Goal: Information Seeking & Learning: Learn about a topic

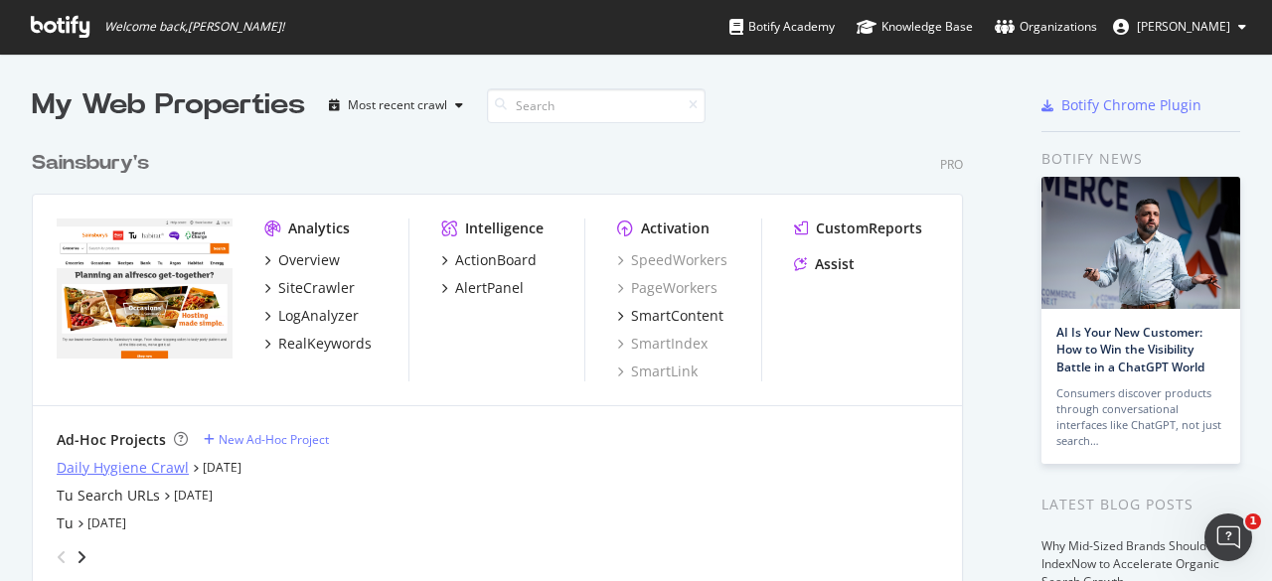
click at [165, 464] on div "Daily Hygiene Crawl" at bounding box center [123, 468] width 132 height 20
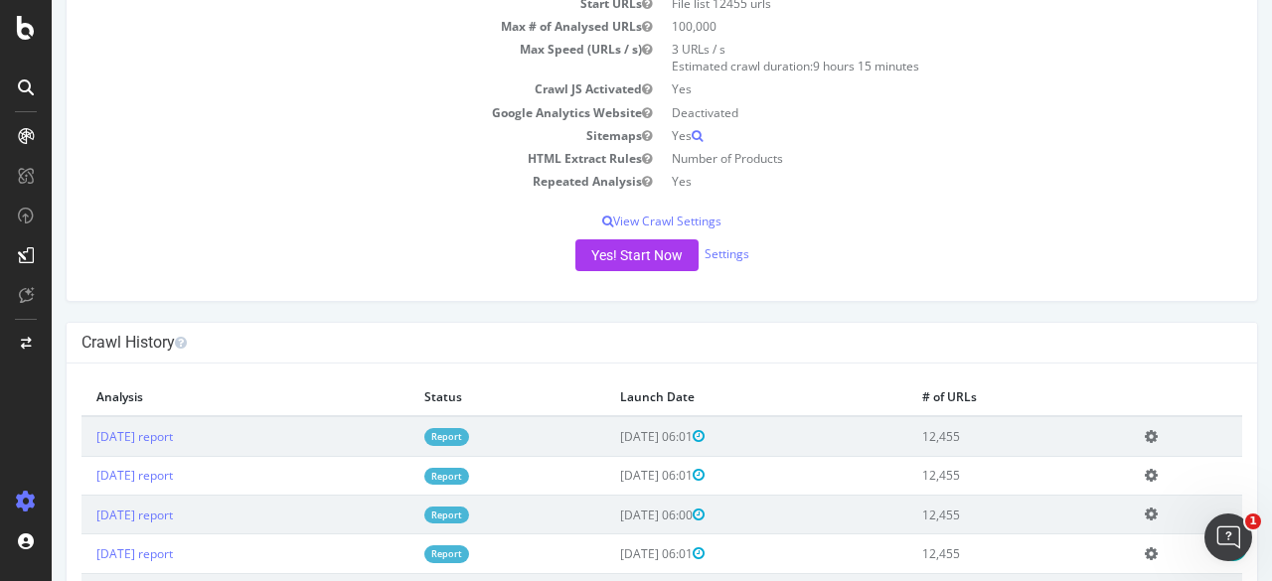
scroll to position [398, 0]
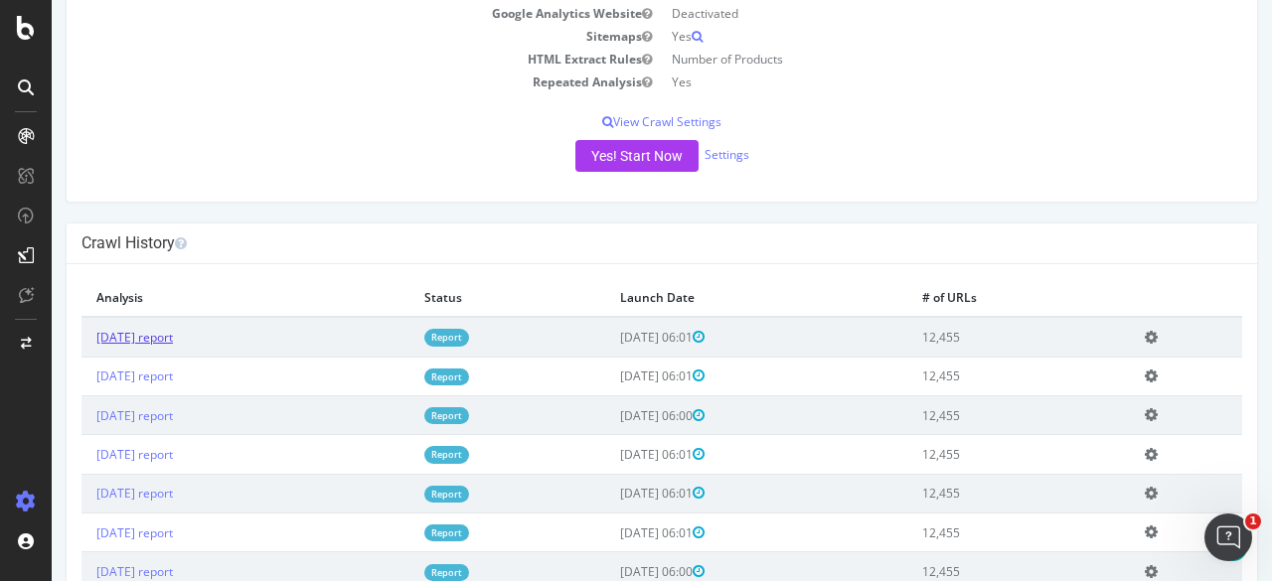
click at [173, 337] on link "2025 Aug. 11th report" at bounding box center [134, 337] width 77 height 17
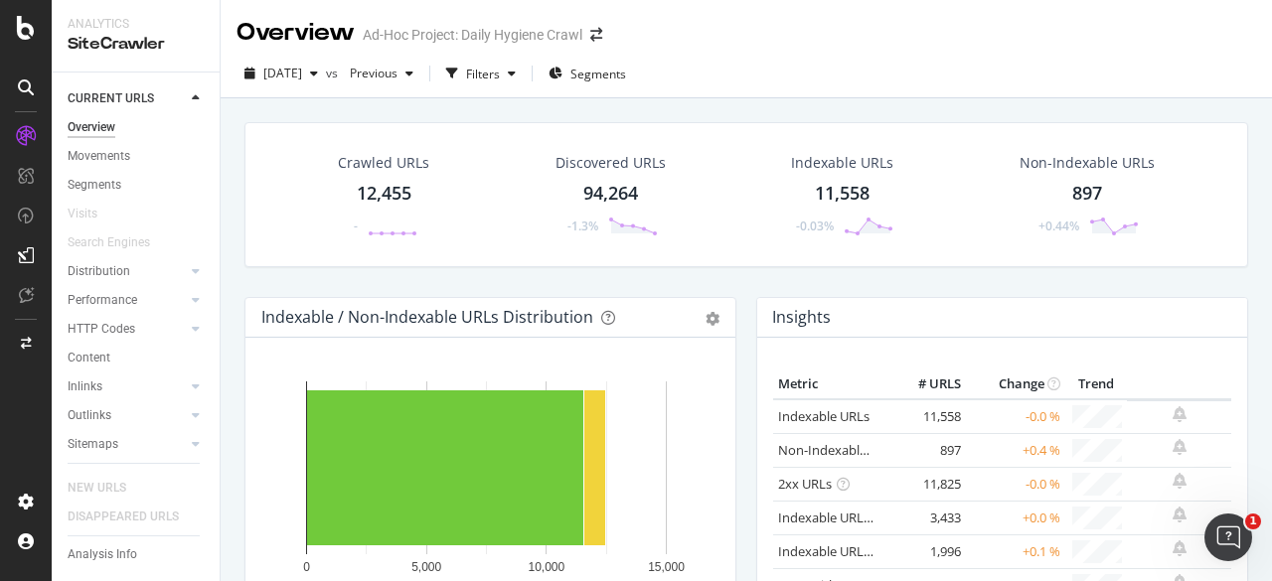
scroll to position [84, 0]
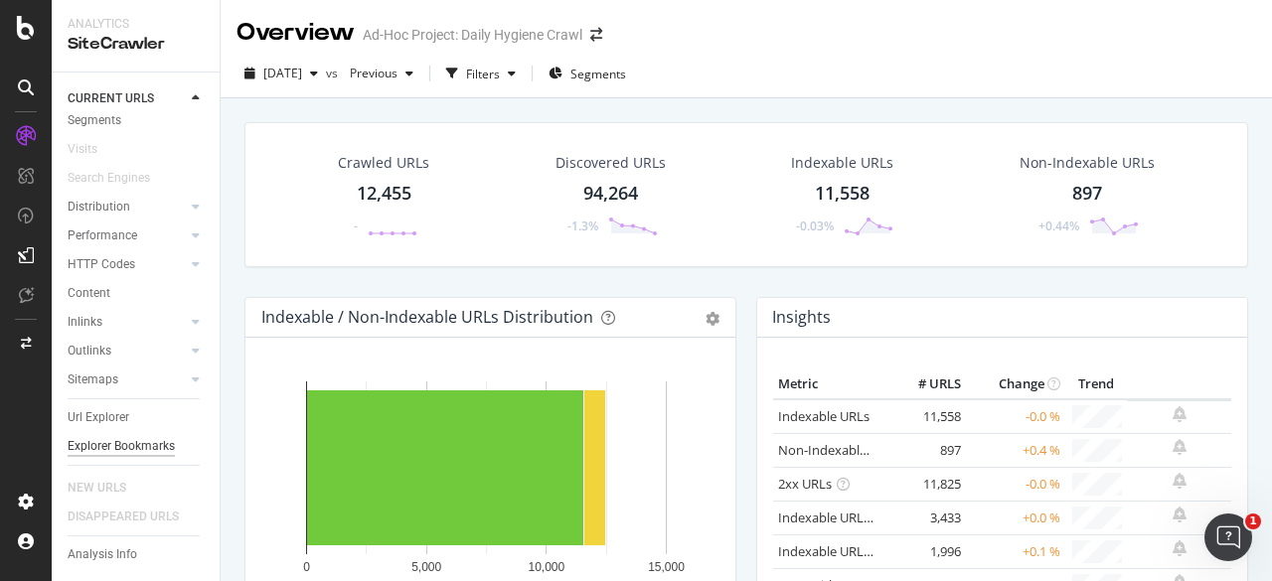
click at [103, 436] on div "Explorer Bookmarks" at bounding box center [121, 446] width 107 height 21
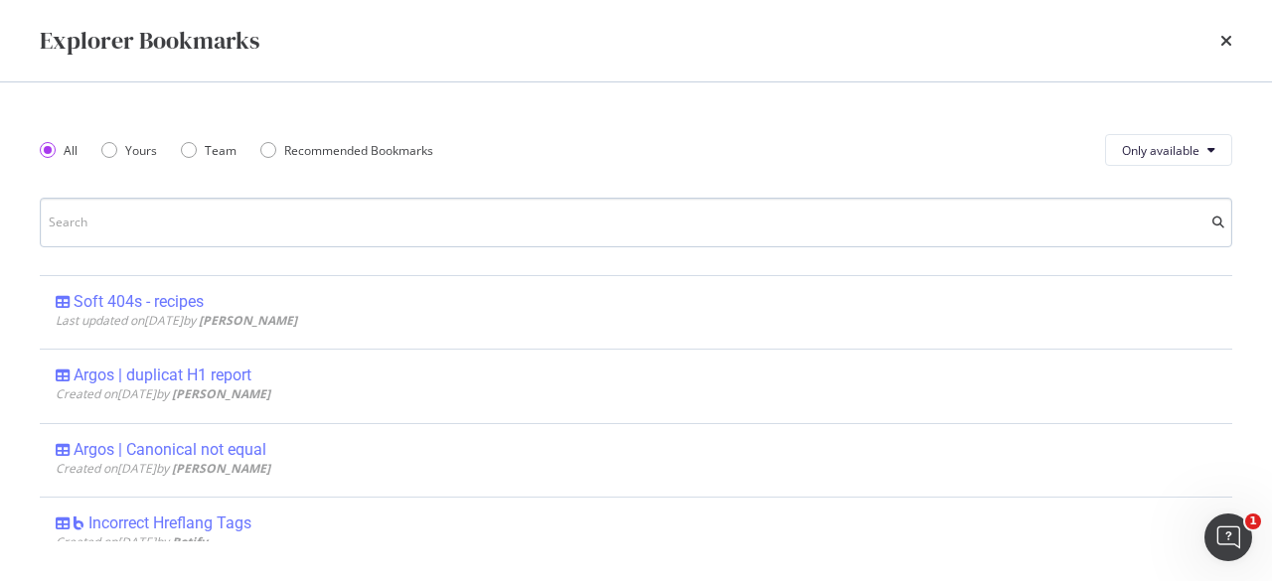
click at [175, 221] on input "modal" at bounding box center [636, 223] width 1193 height 50
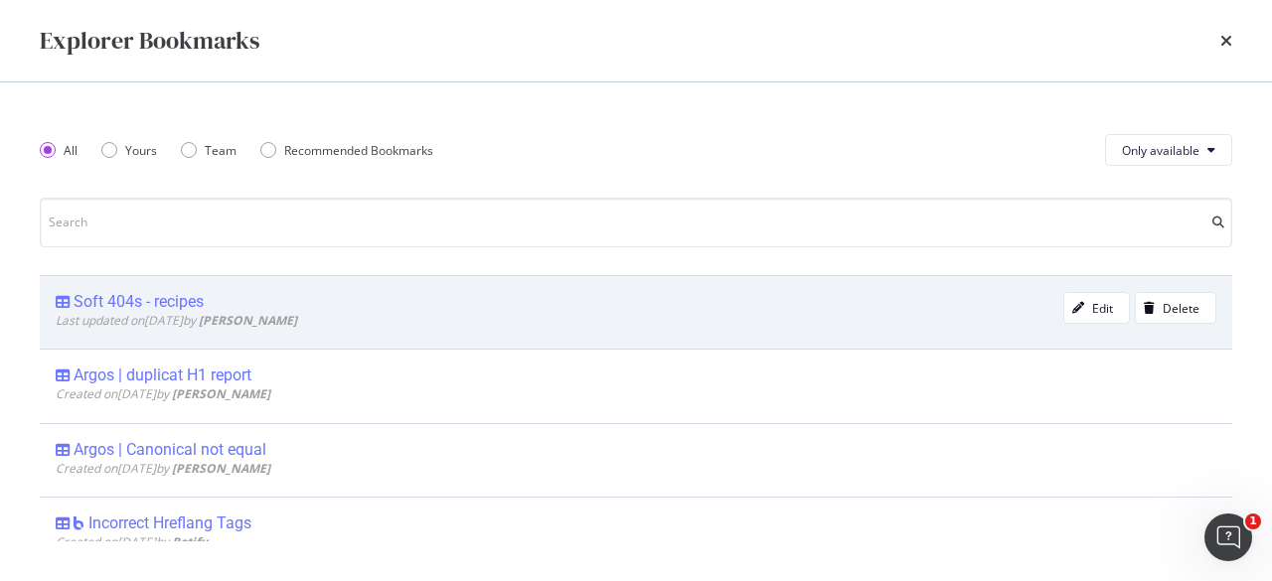
click at [190, 301] on div "Soft 404s - recipes" at bounding box center [139, 302] width 130 height 20
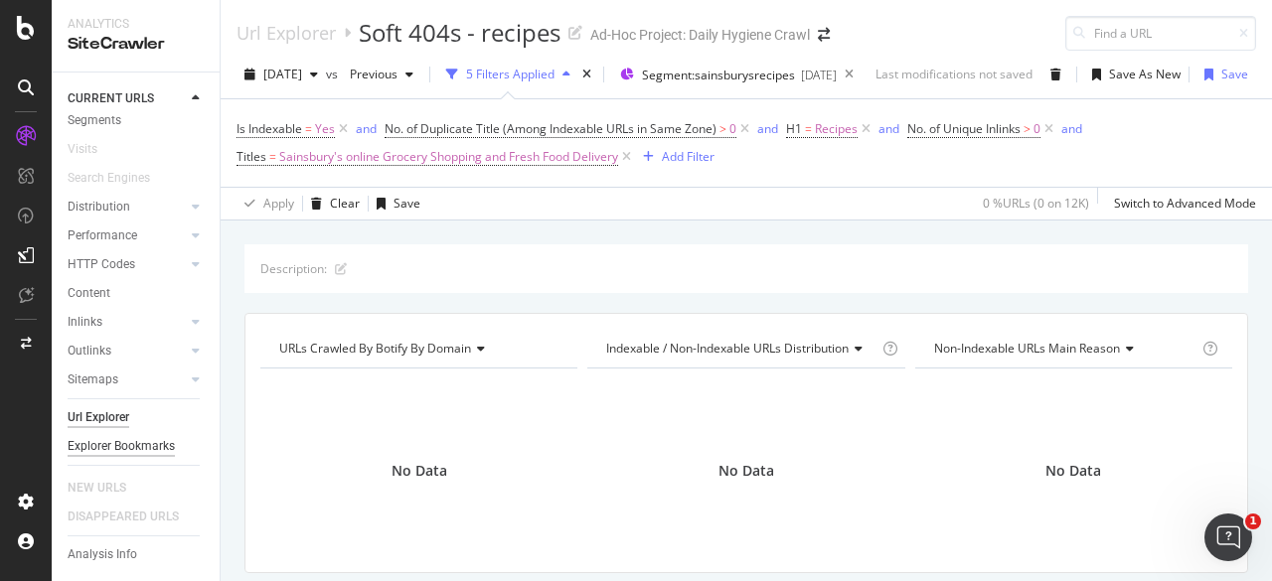
click at [87, 436] on div "Explorer Bookmarks" at bounding box center [121, 446] width 107 height 21
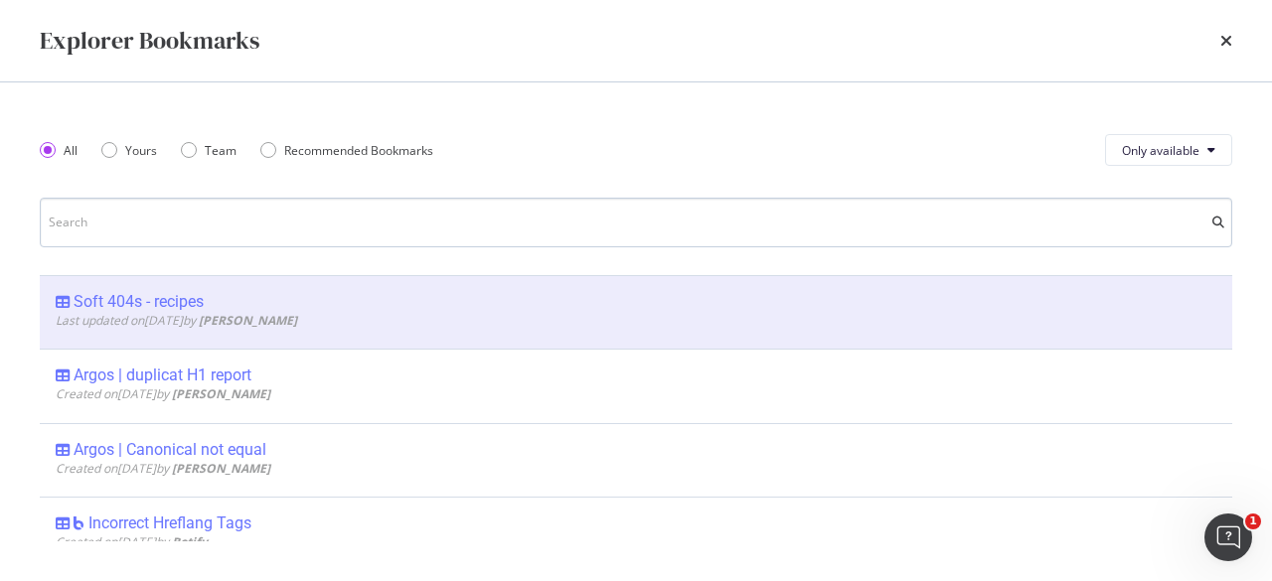
click at [184, 228] on input "modal" at bounding box center [636, 223] width 1193 height 50
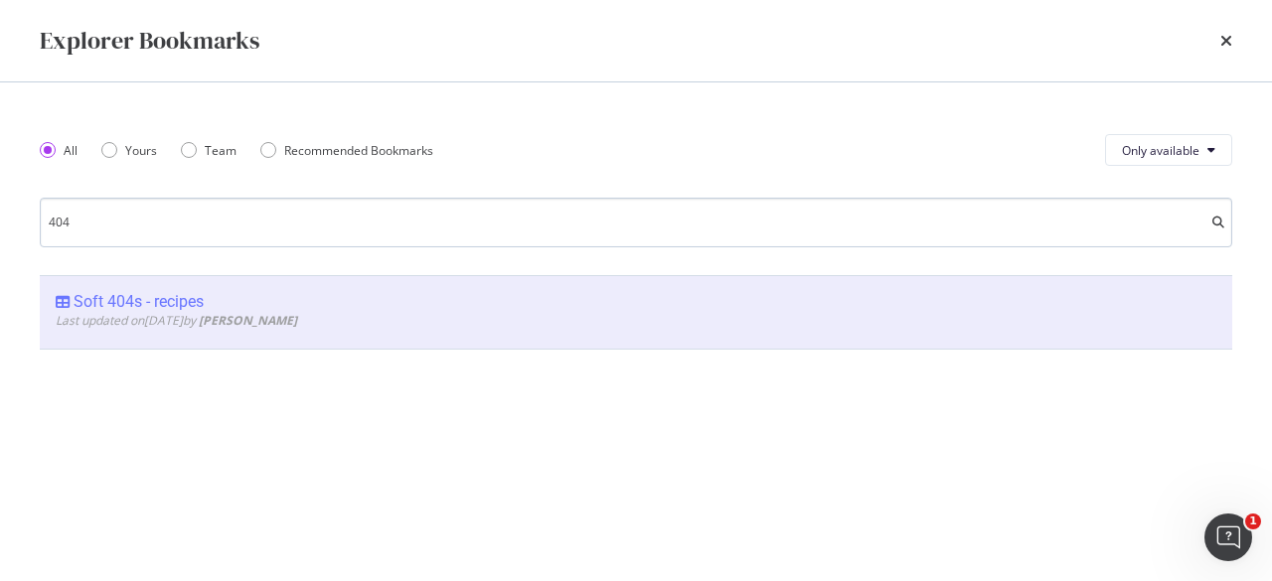
click at [165, 238] on input "404" at bounding box center [636, 223] width 1193 height 50
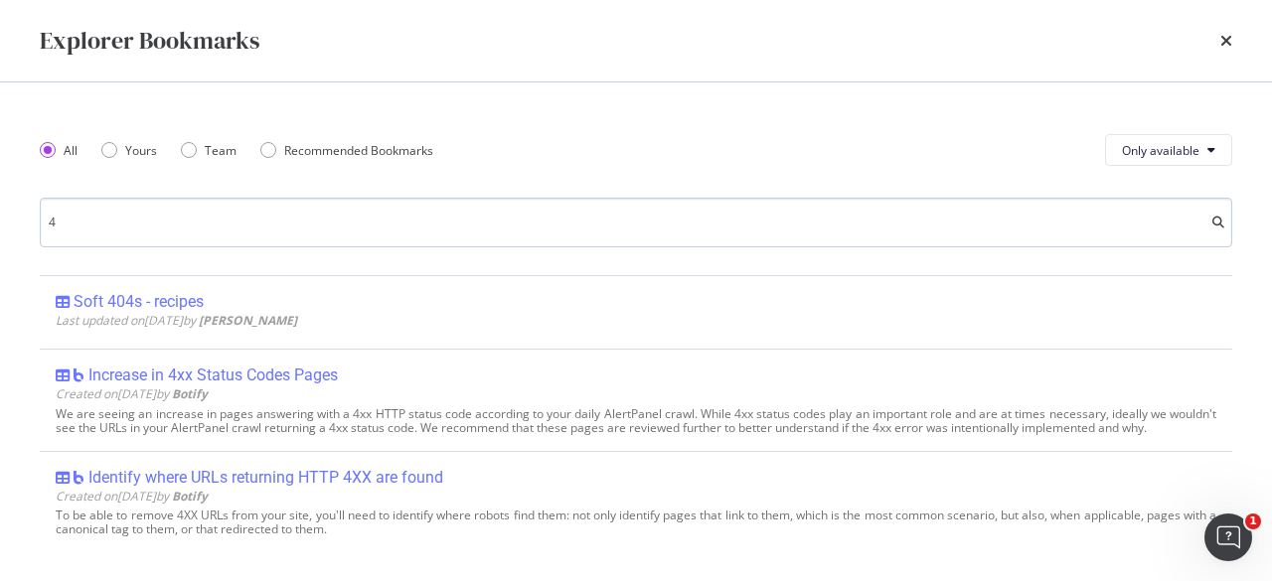
type input "4"
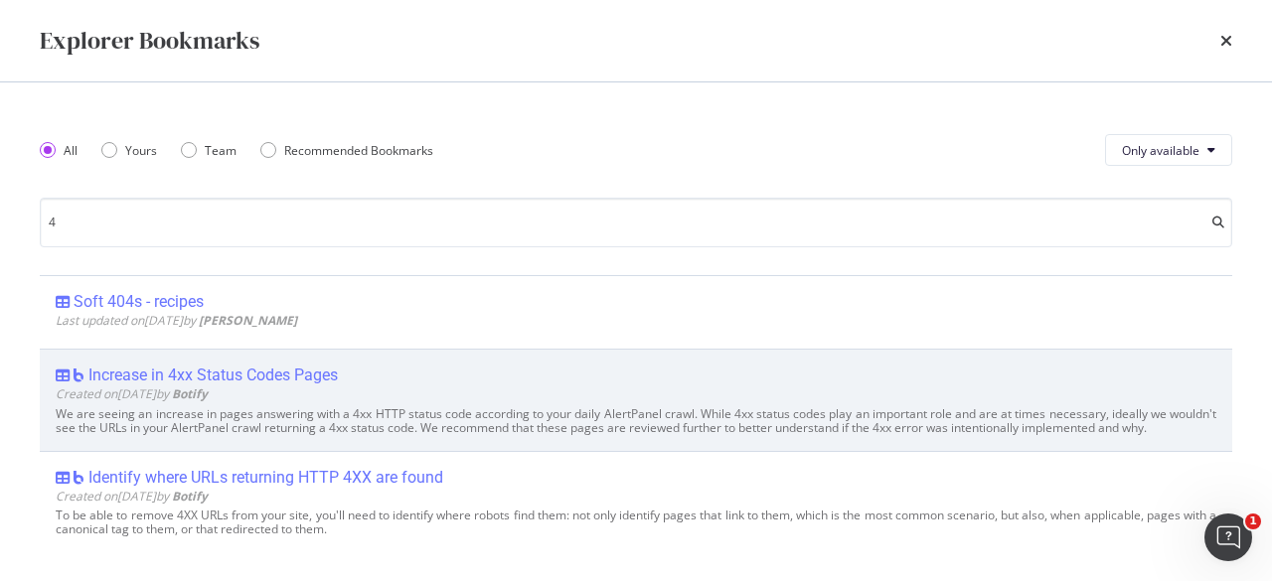
scroll to position [23, 0]
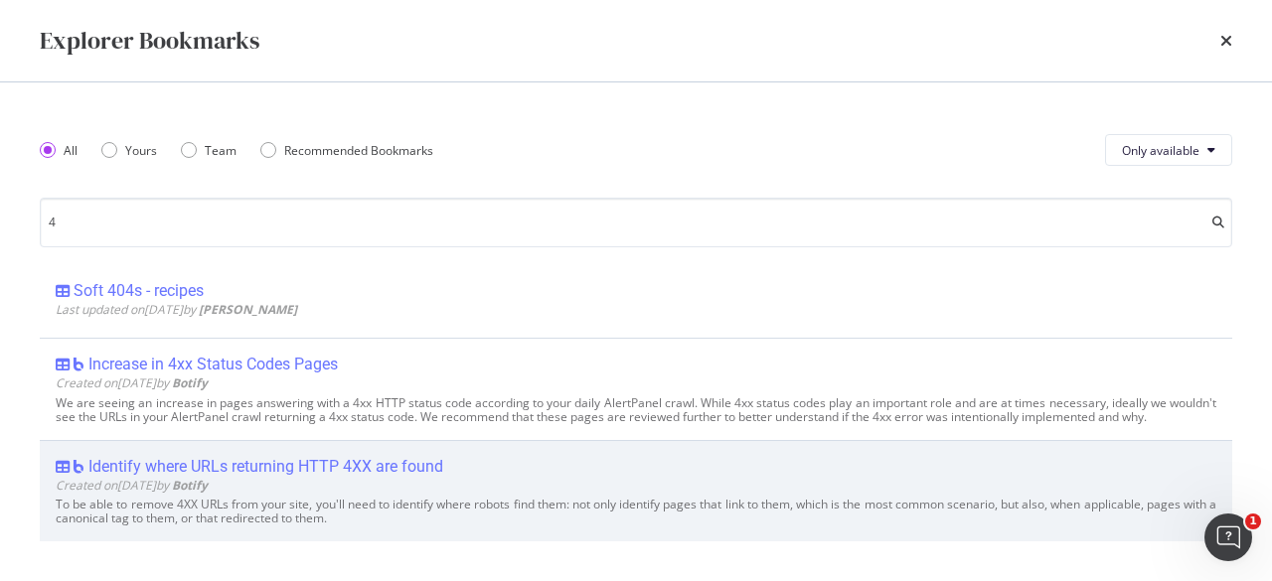
click at [304, 467] on div "Identify where URLs returning HTTP 4XX are found" at bounding box center [265, 467] width 355 height 20
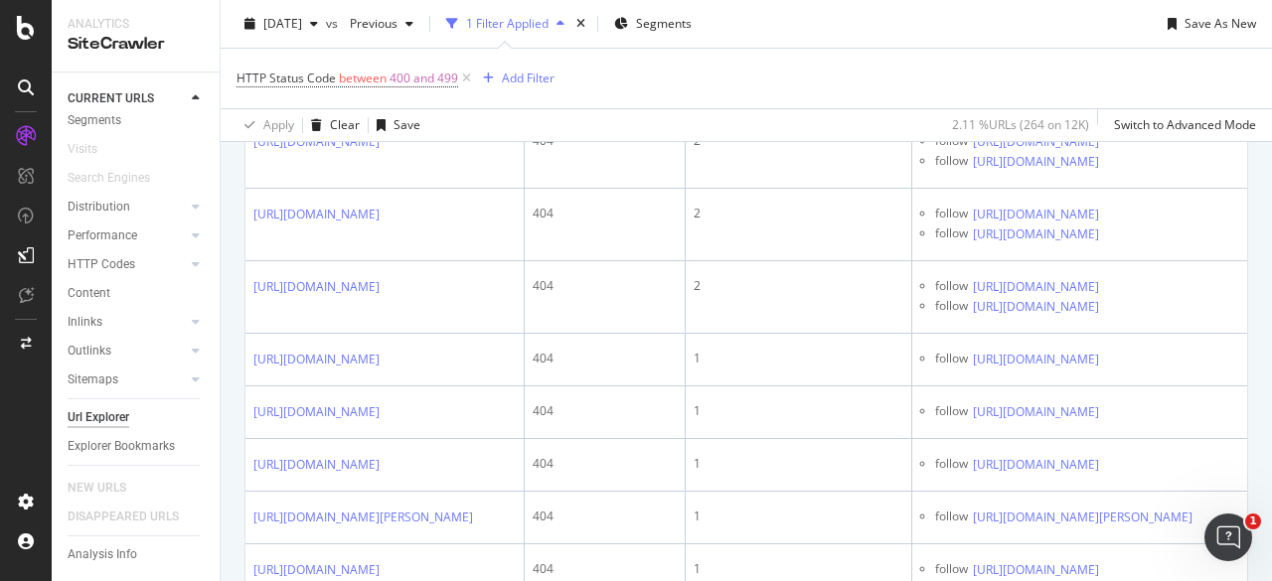
scroll to position [11335, 0]
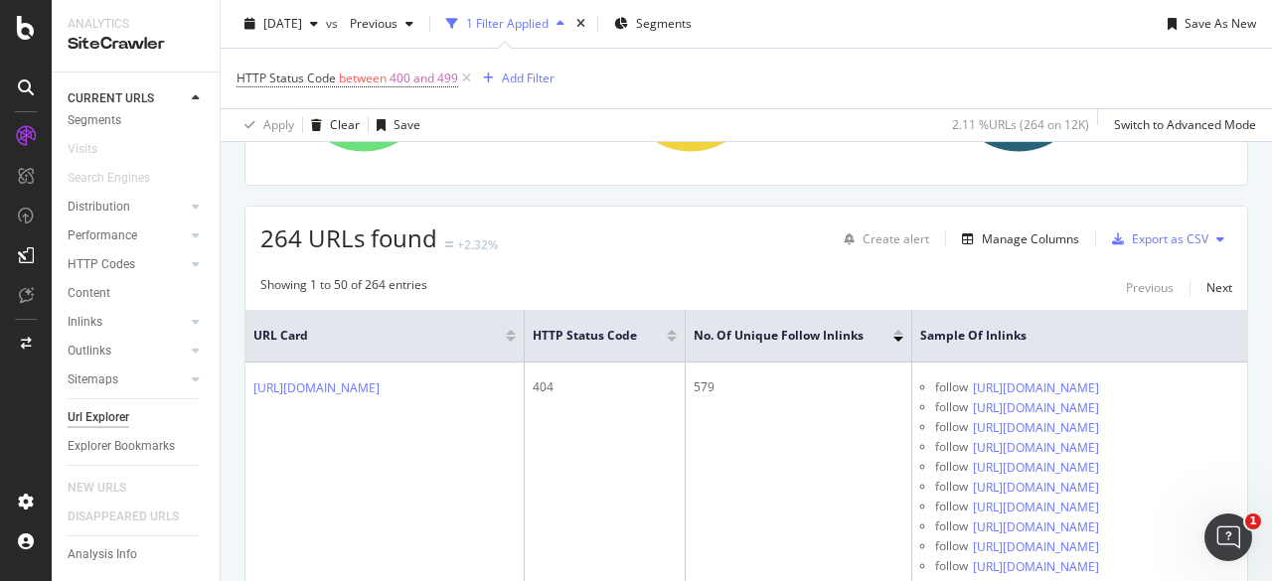
scroll to position [5, 0]
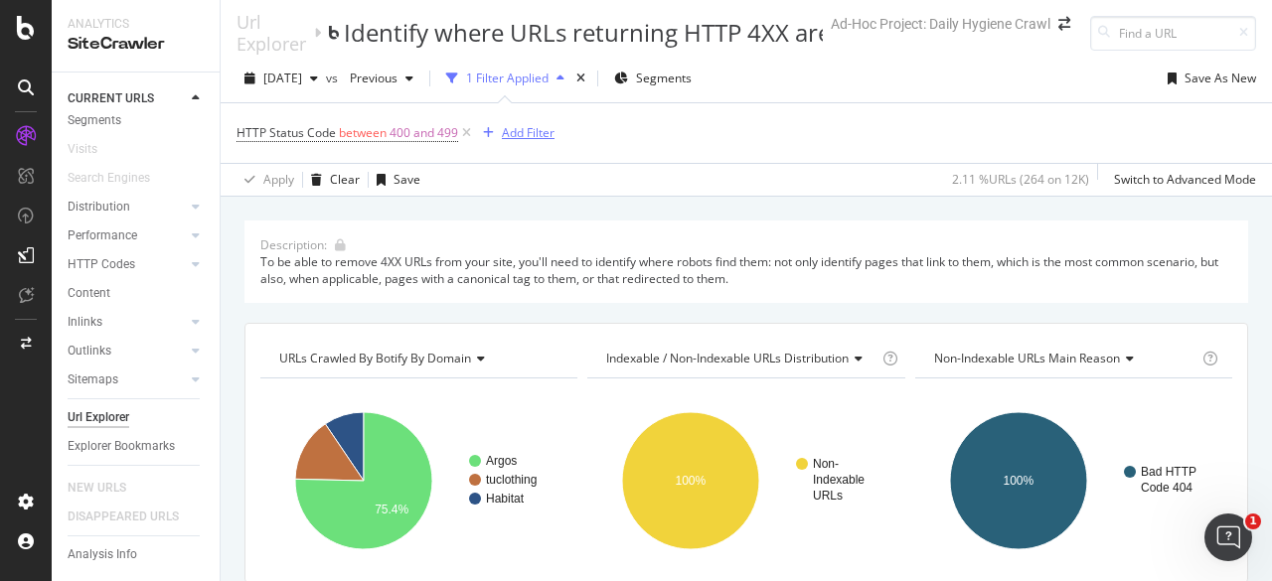
click at [528, 130] on div "Add Filter" at bounding box center [528, 132] width 53 height 17
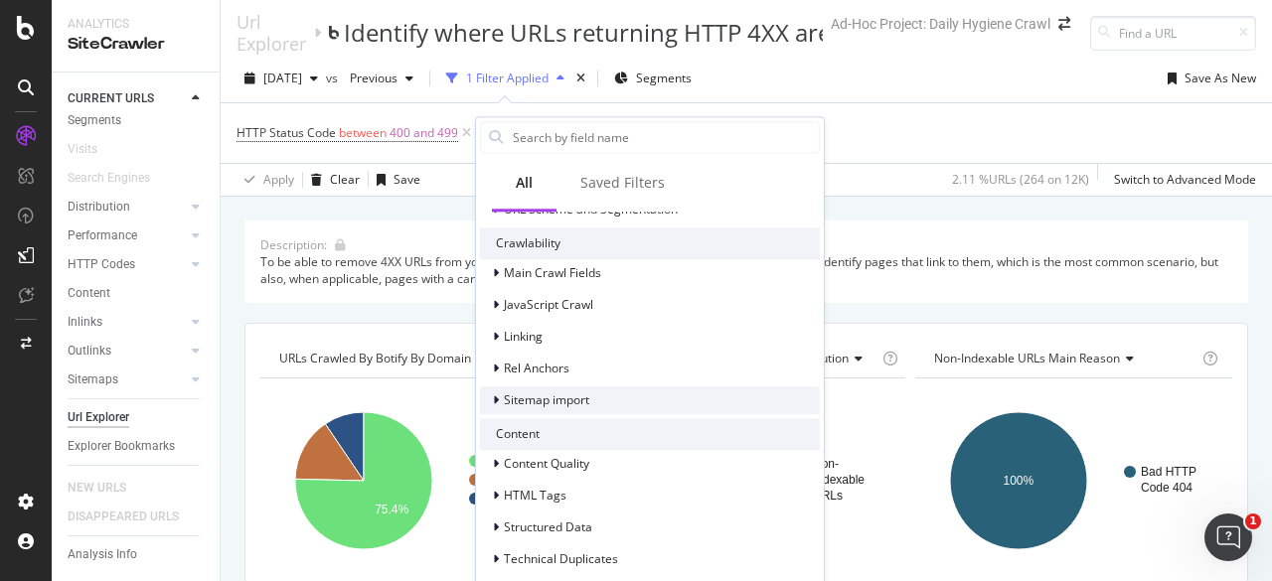
scroll to position [0, 0]
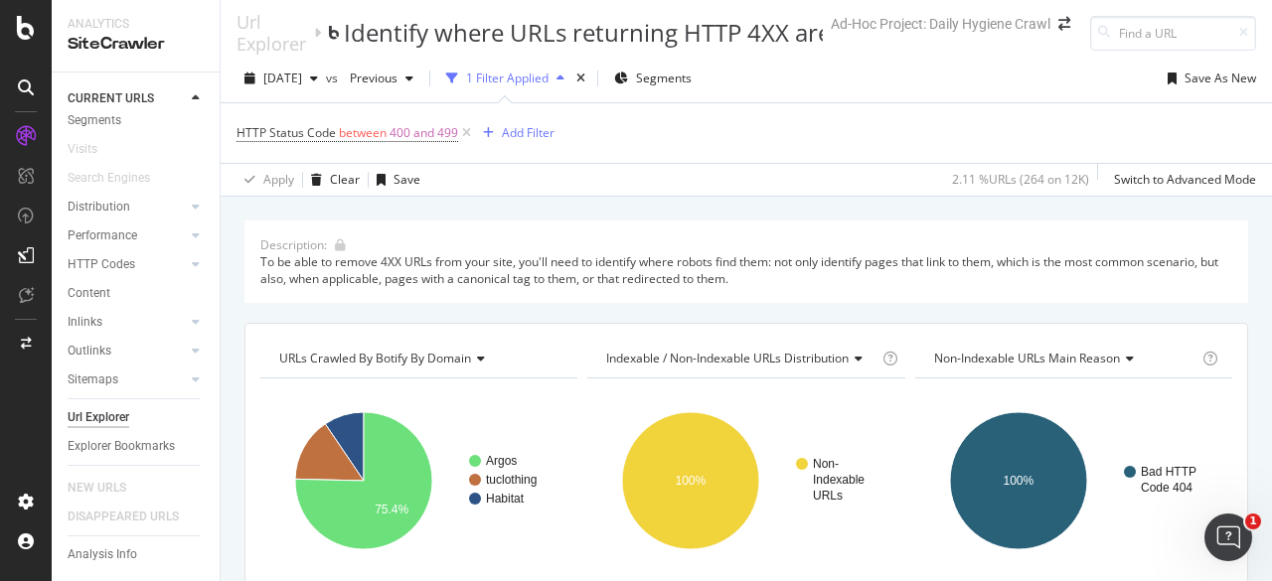
click at [961, 158] on div "HTTP Status Code between 400 and 499 Add Filter" at bounding box center [747, 133] width 1020 height 60
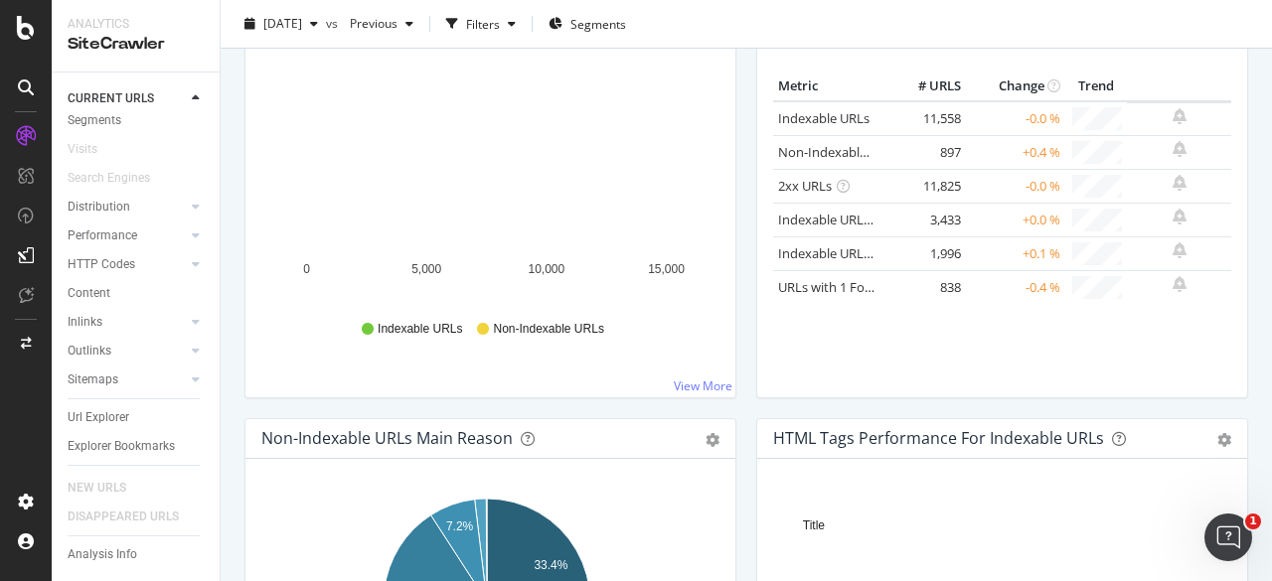
scroll to position [497, 0]
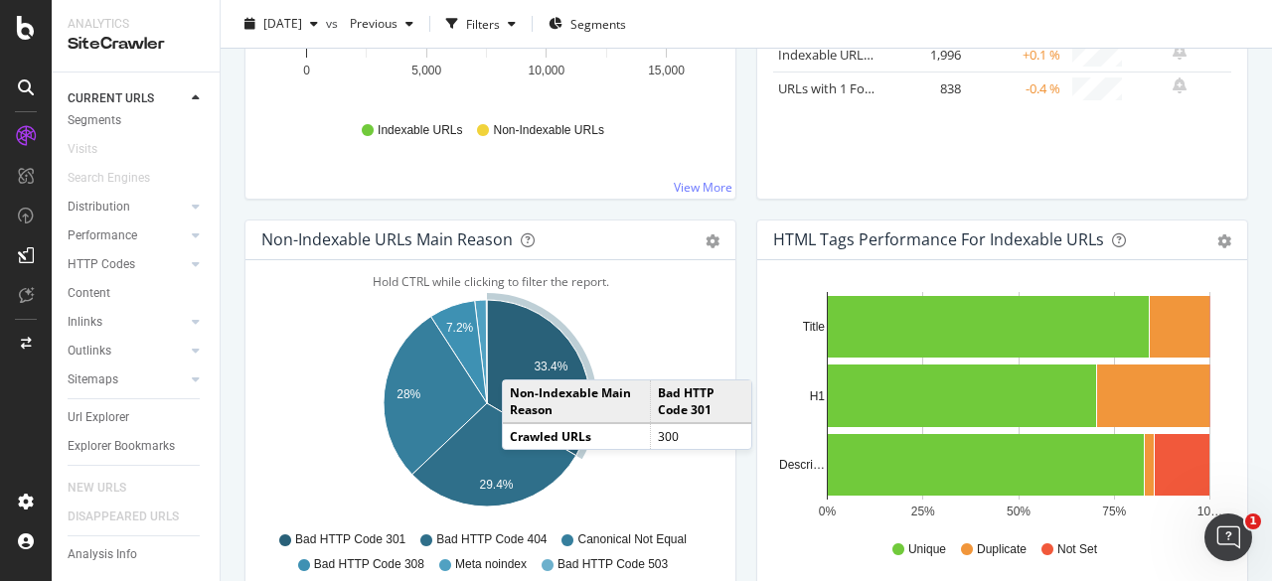
click at [522, 358] on icon "A chart." at bounding box center [538, 378] width 103 height 156
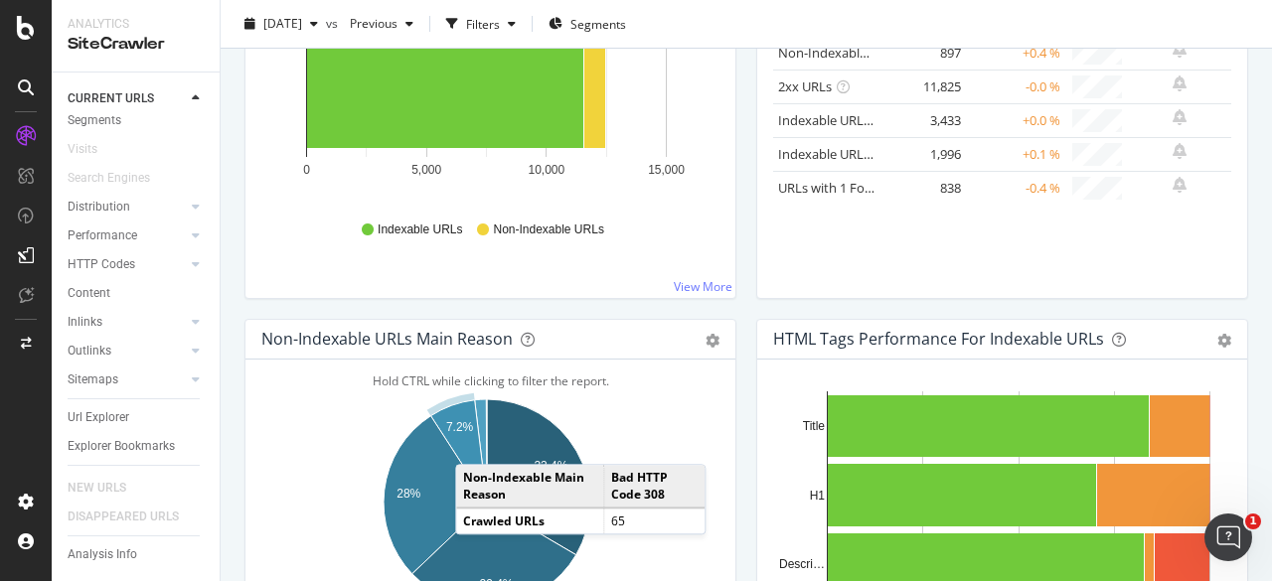
scroll to position [497, 0]
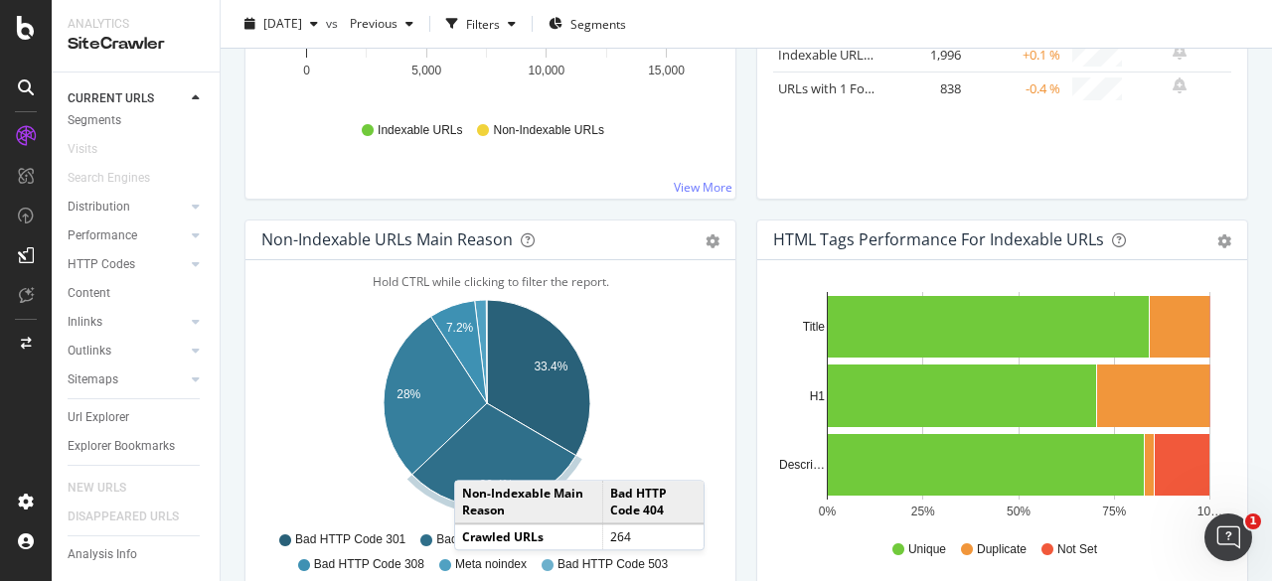
click at [474, 458] on icon "A chart." at bounding box center [494, 454] width 164 height 103
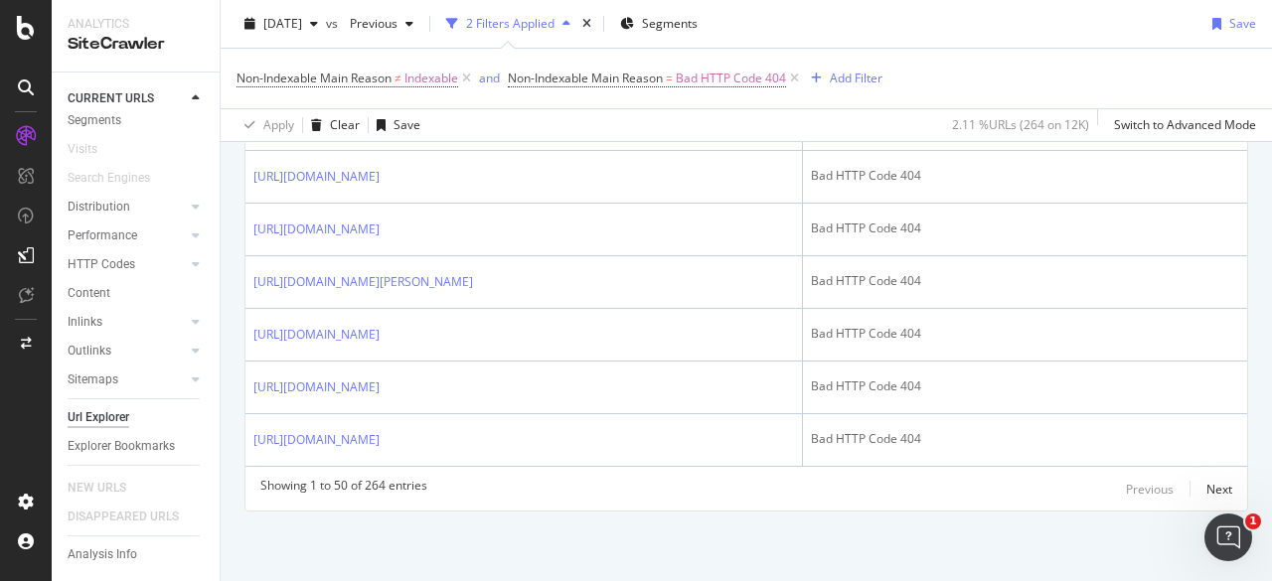
scroll to position [3157, 0]
click at [1206, 489] on div "Next" at bounding box center [1219, 489] width 26 height 17
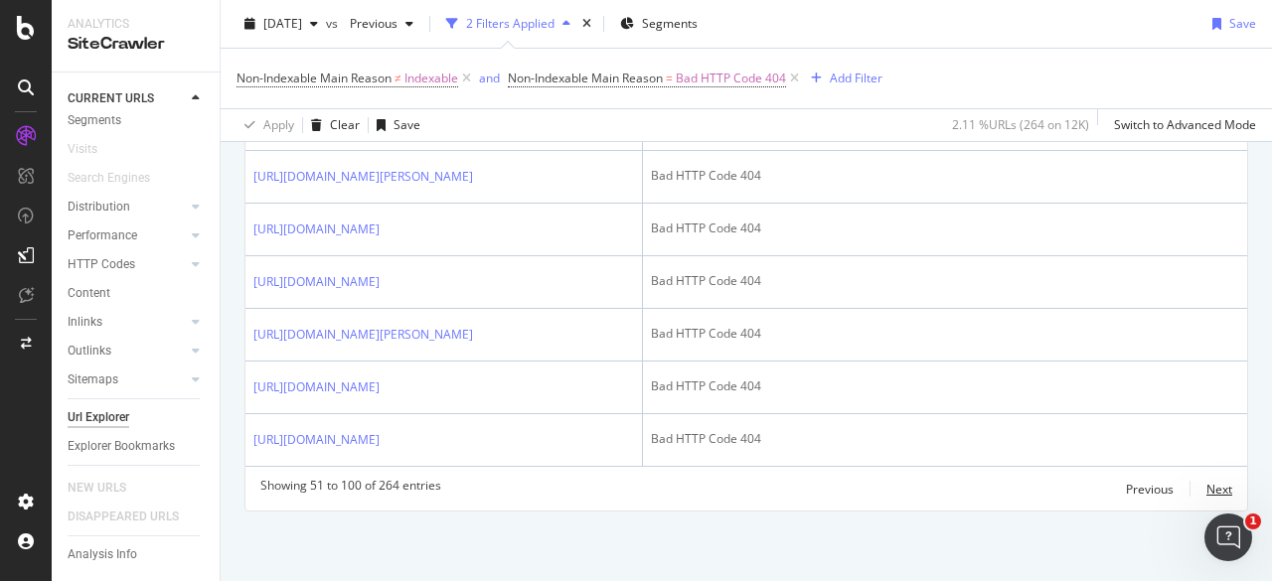
scroll to position [4092, 0]
click at [1206, 500] on div "Next" at bounding box center [1219, 489] width 26 height 22
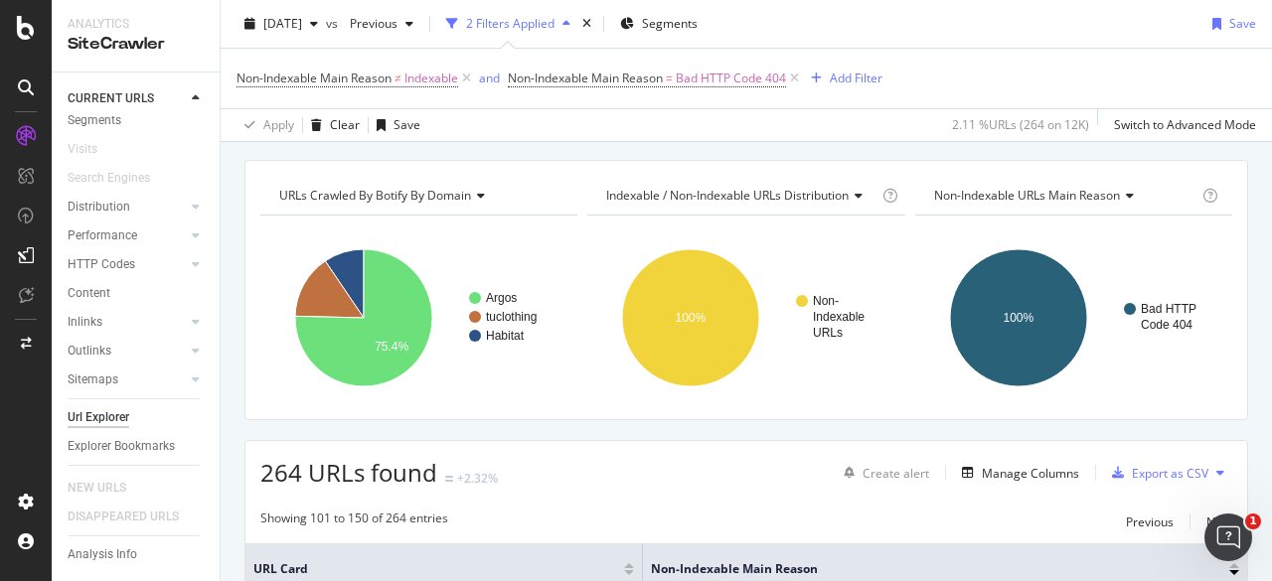
scroll to position [0, 0]
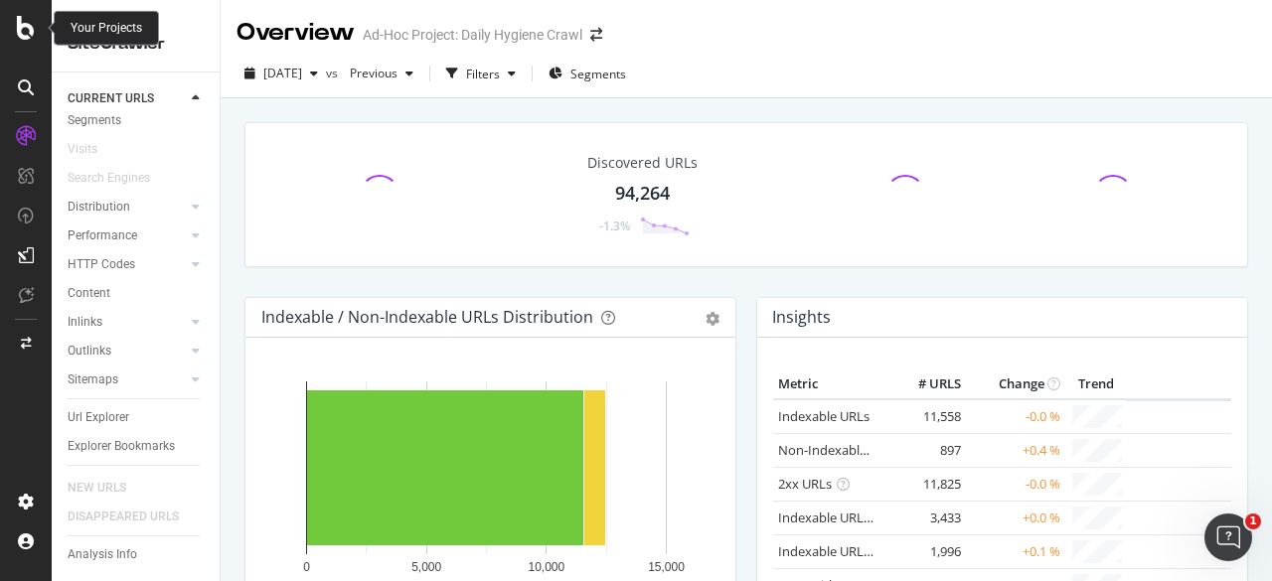
click at [20, 31] on icon at bounding box center [26, 28] width 18 height 24
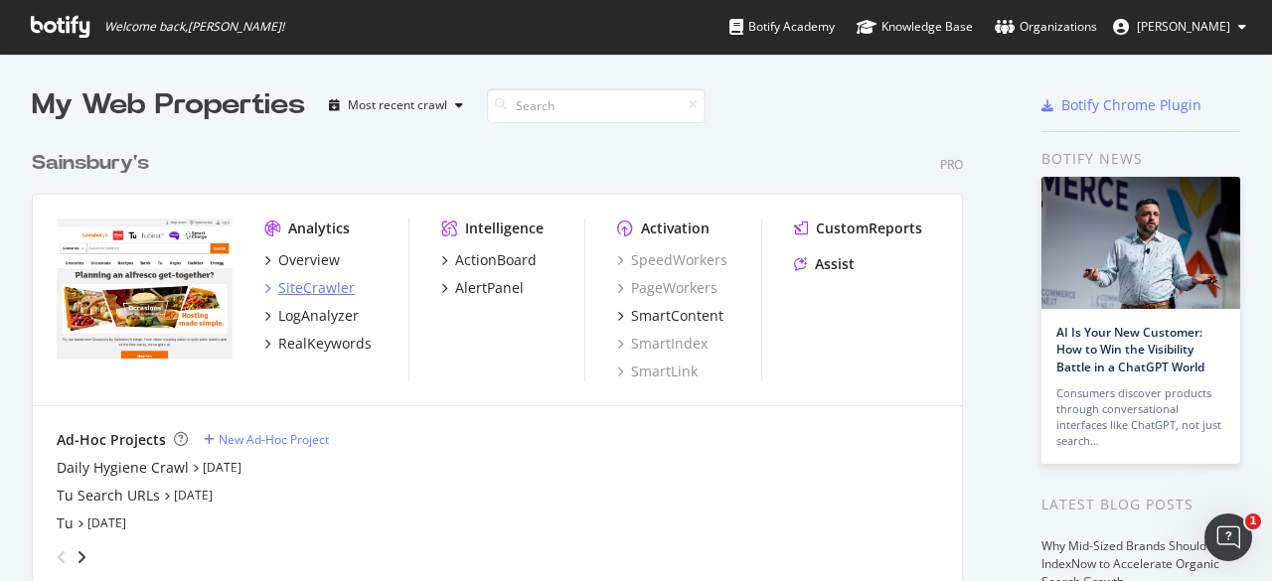
click at [306, 289] on div "SiteCrawler" at bounding box center [316, 288] width 77 height 20
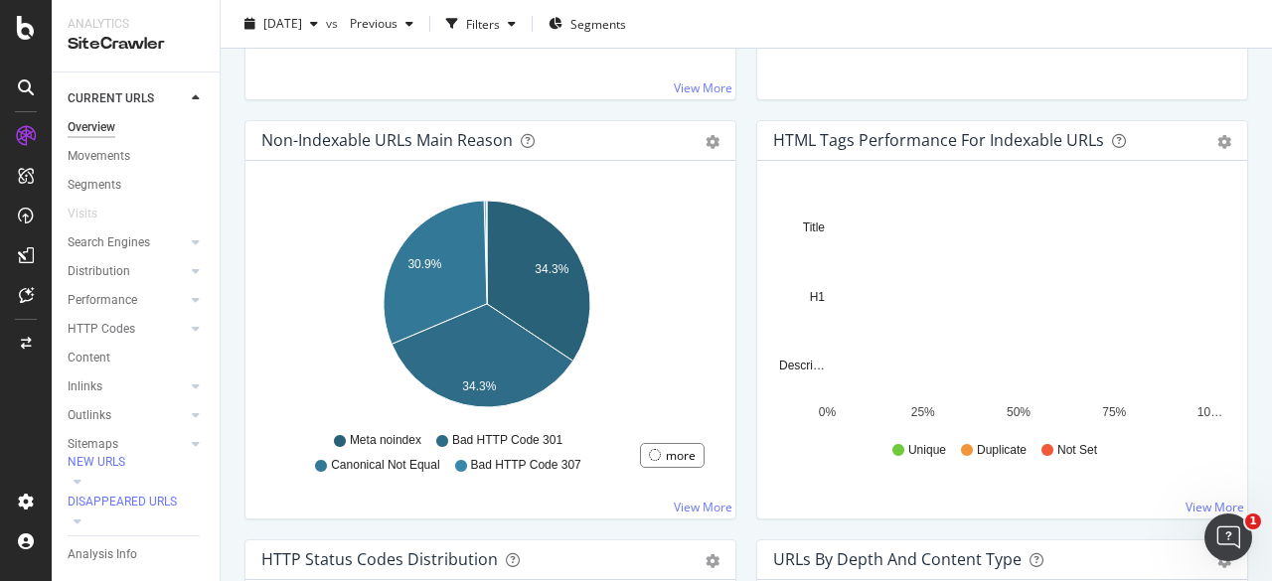
scroll to position [994, 0]
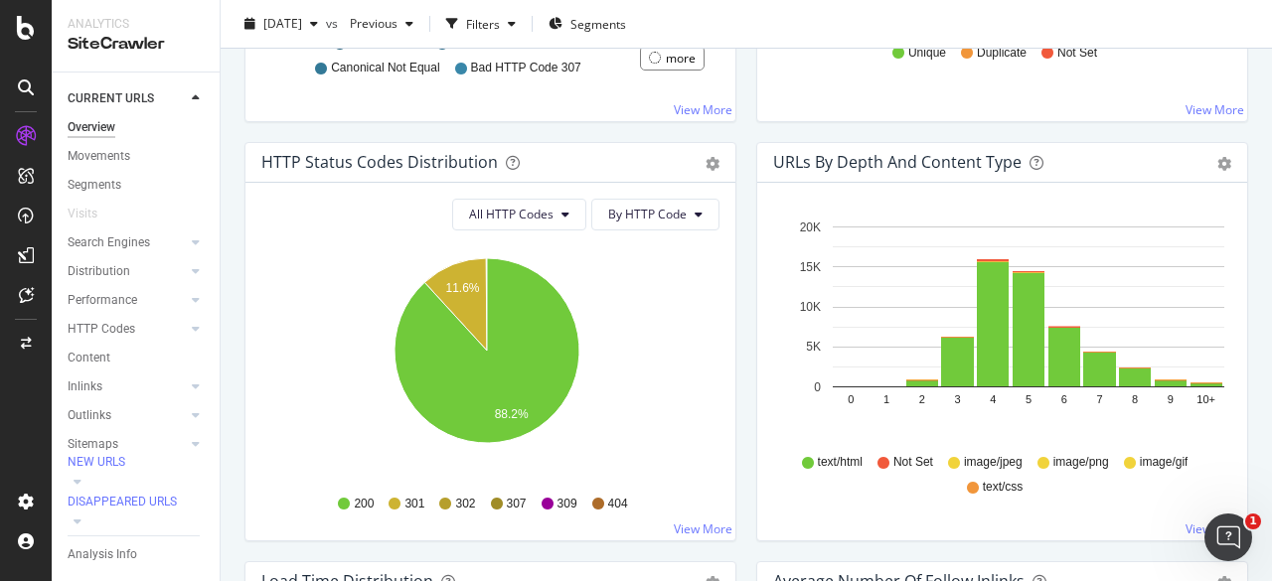
click at [594, 502] on icon at bounding box center [598, 504] width 12 height 12
click at [593, 501] on icon at bounding box center [598, 504] width 12 height 12
click at [694, 526] on link "View More" at bounding box center [703, 529] width 59 height 17
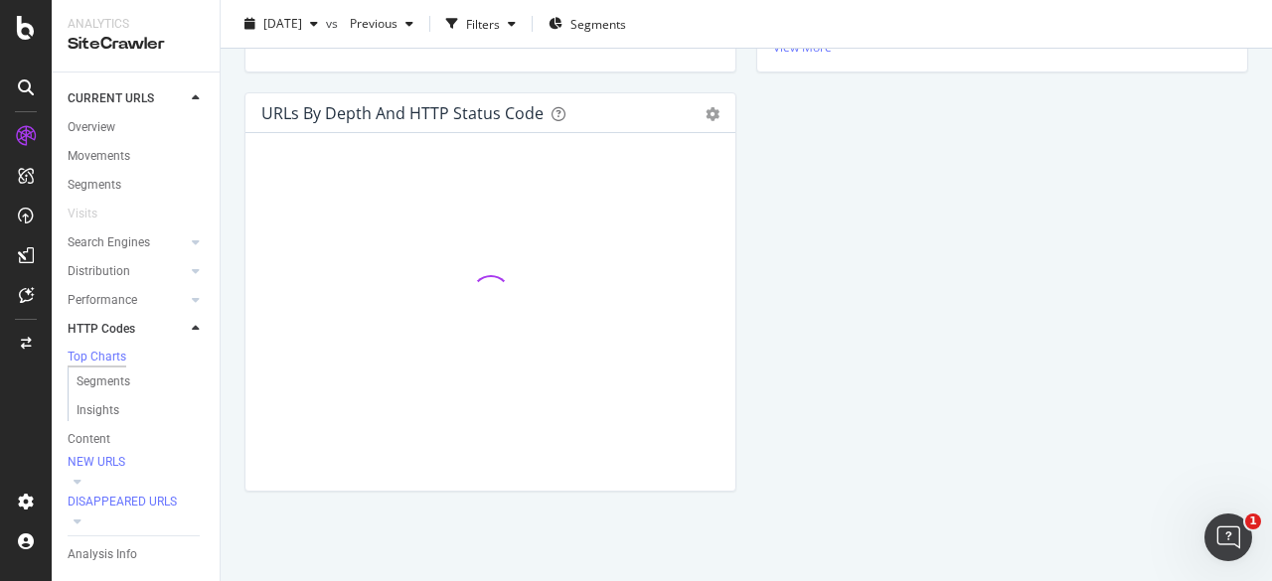
scroll to position [593, 0]
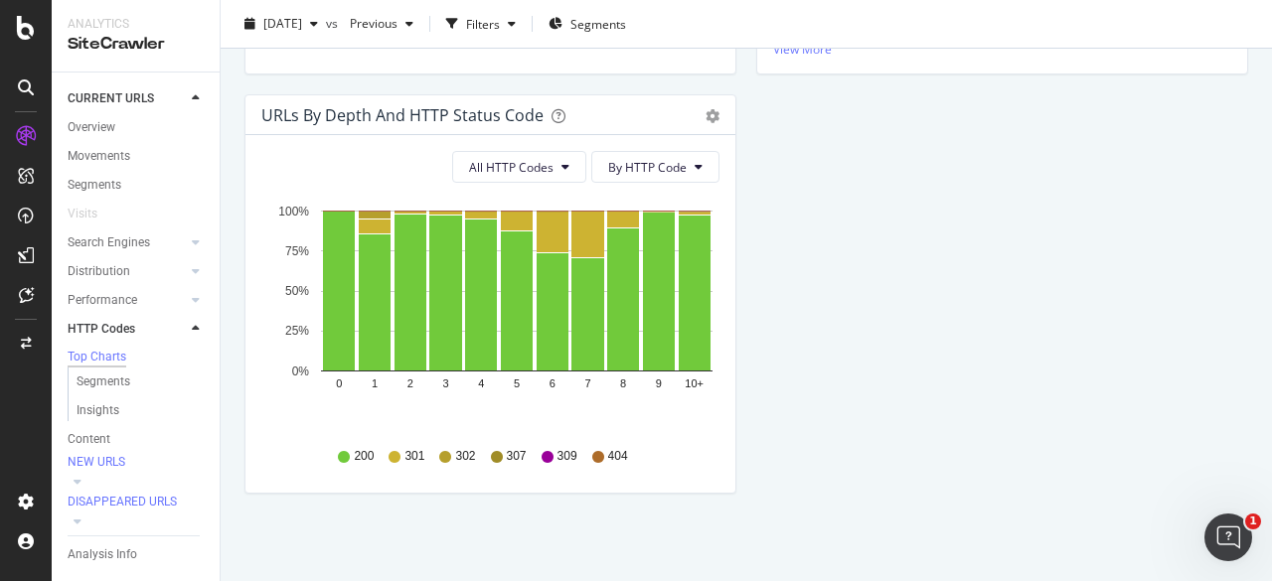
click at [592, 455] on icon at bounding box center [598, 457] width 12 height 12
drag, startPoint x: 592, startPoint y: 455, endPoint x: 988, endPoint y: 480, distance: 396.3
click at [992, 486] on div "HTTP Status Codes Distribution Pie Table Export as CSV Add to Custom Report All…" at bounding box center [747, 94] width 1024 height 839
click at [660, 170] on span "By HTTP Code" at bounding box center [647, 167] width 79 height 17
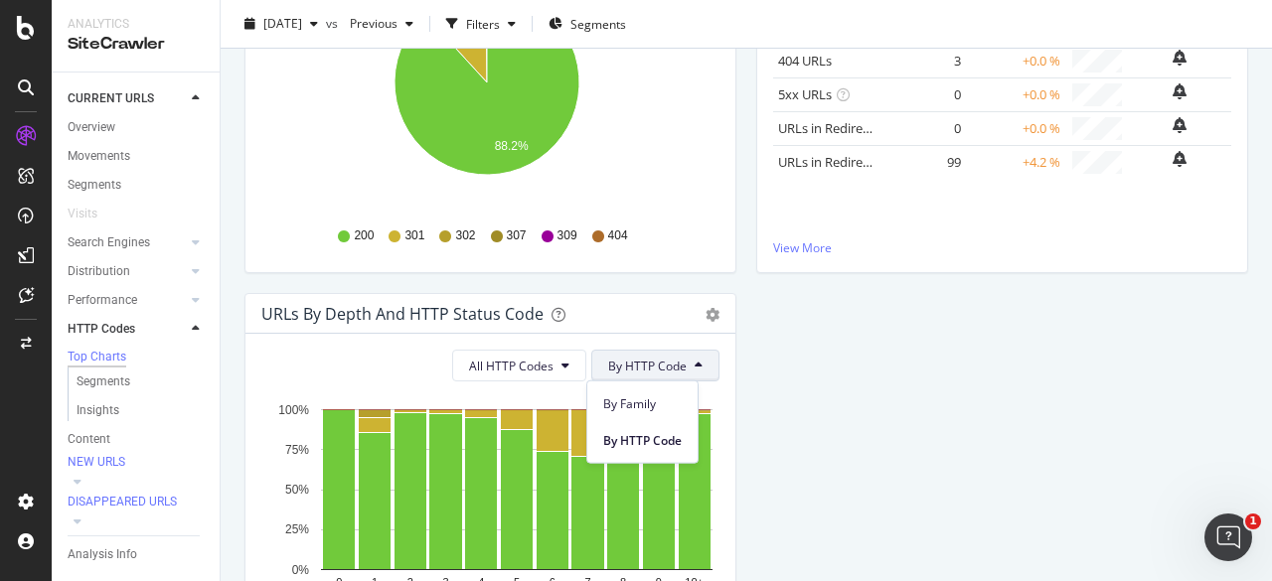
click at [862, 349] on div "HTTP Status Codes Distribution Pie Table Export as CSV Add to Custom Report All…" at bounding box center [747, 293] width 1024 height 839
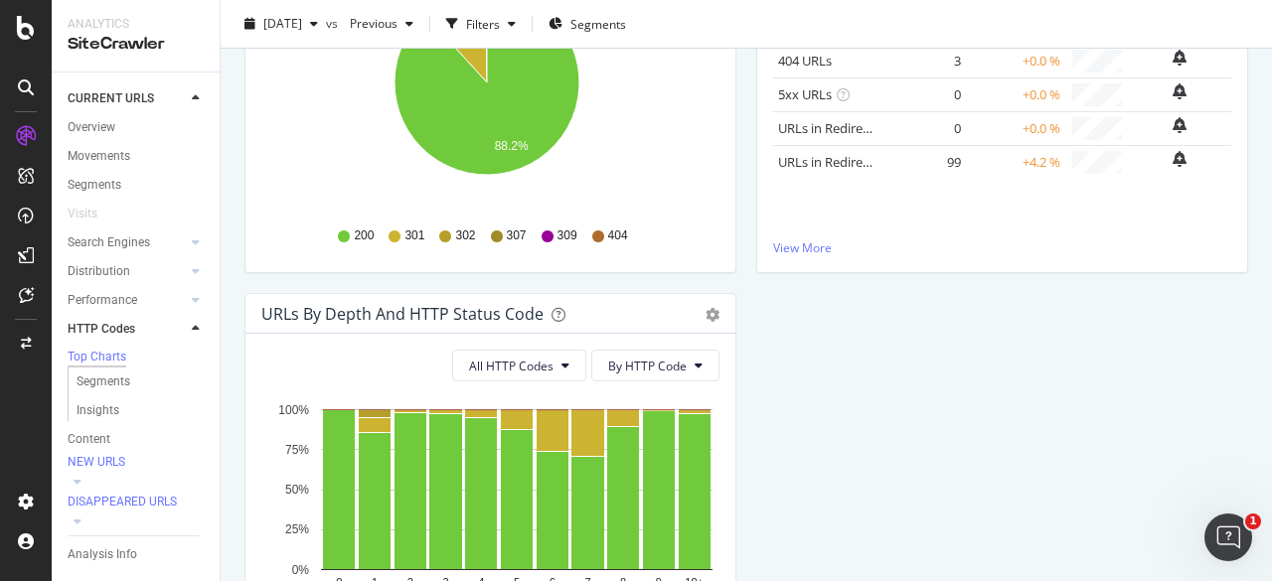
scroll to position [196, 0]
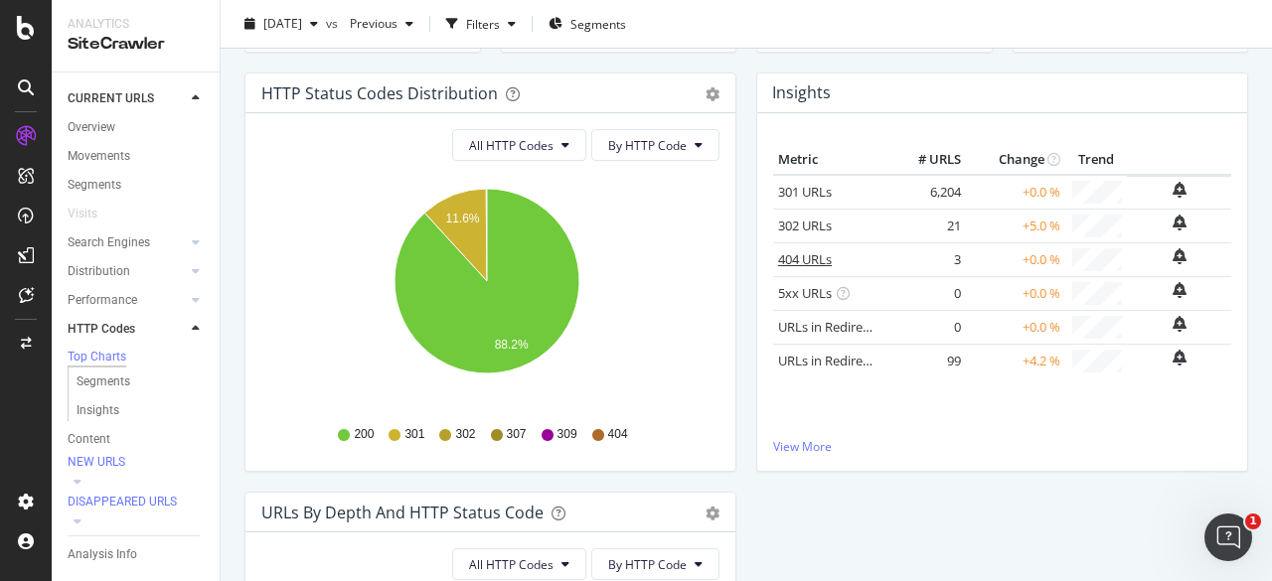
click at [793, 255] on link "404 URLs" at bounding box center [805, 259] width 54 height 18
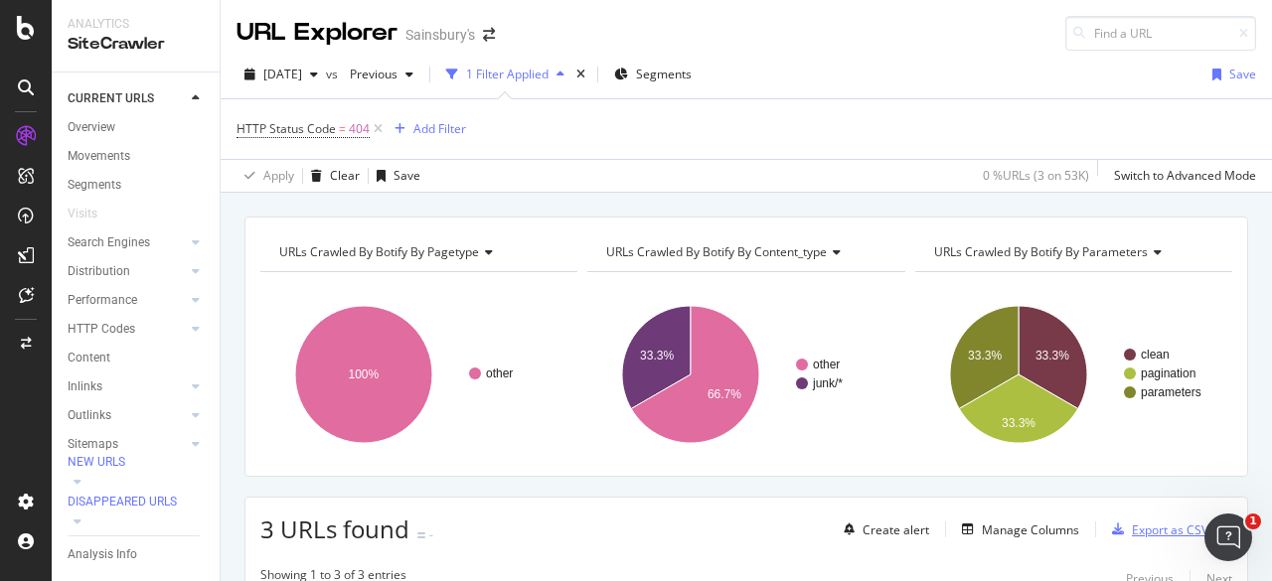
click at [1133, 533] on div "Export as CSV" at bounding box center [1170, 530] width 77 height 17
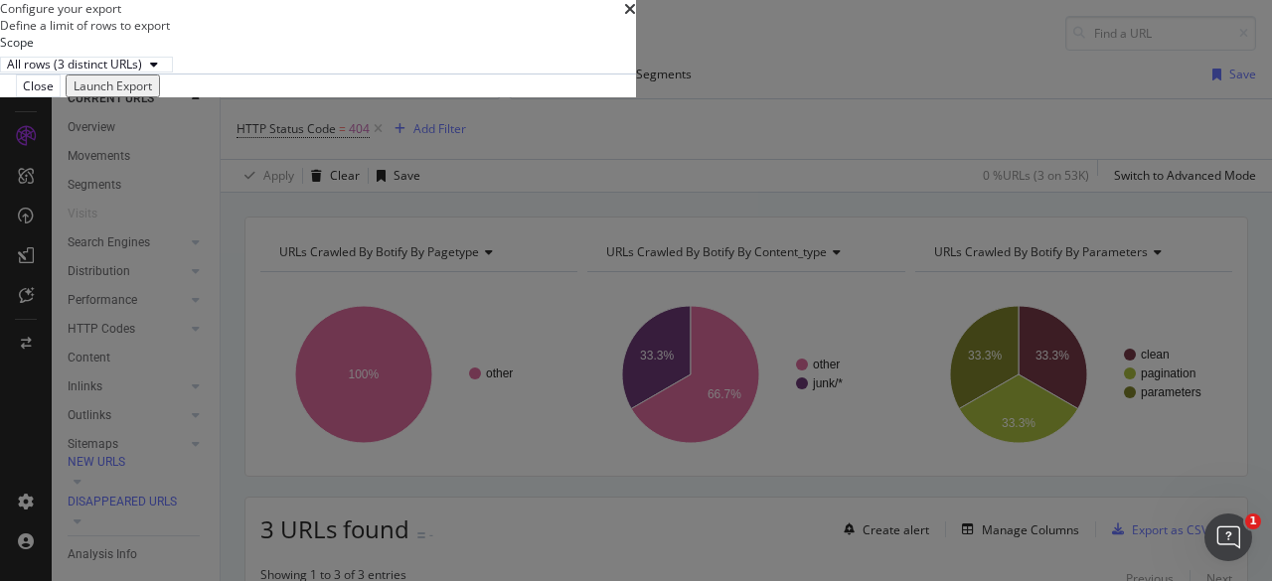
click at [152, 94] on div "Launch Export" at bounding box center [113, 86] width 79 height 17
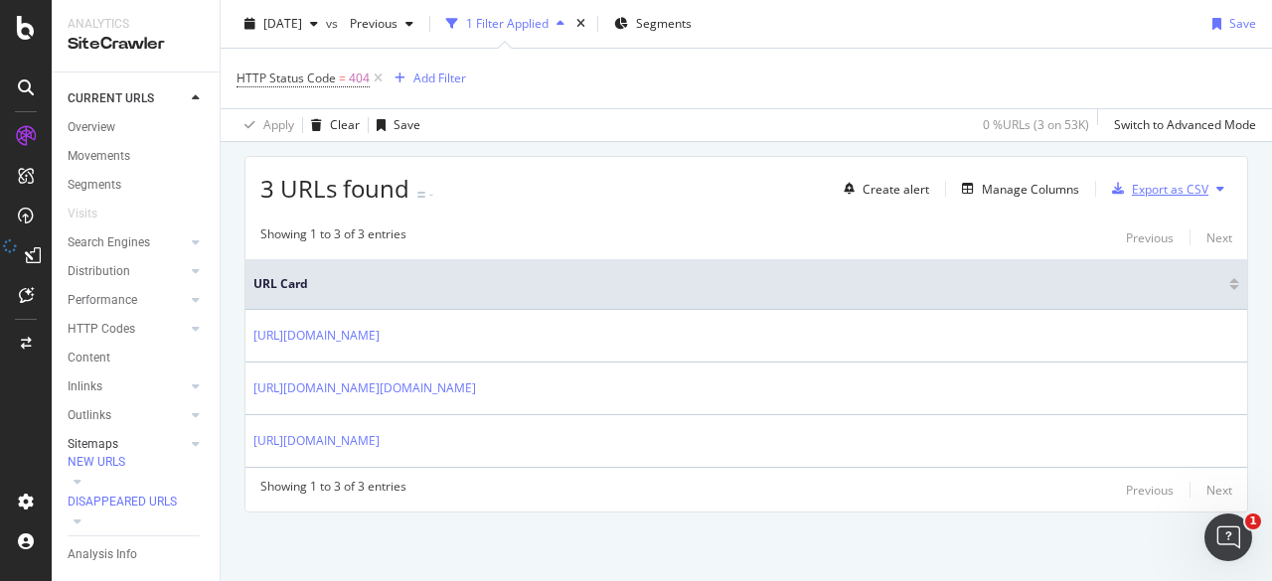
scroll to position [105, 0]
click at [125, 419] on div "Explorer Bookmarks" at bounding box center [121, 424] width 107 height 21
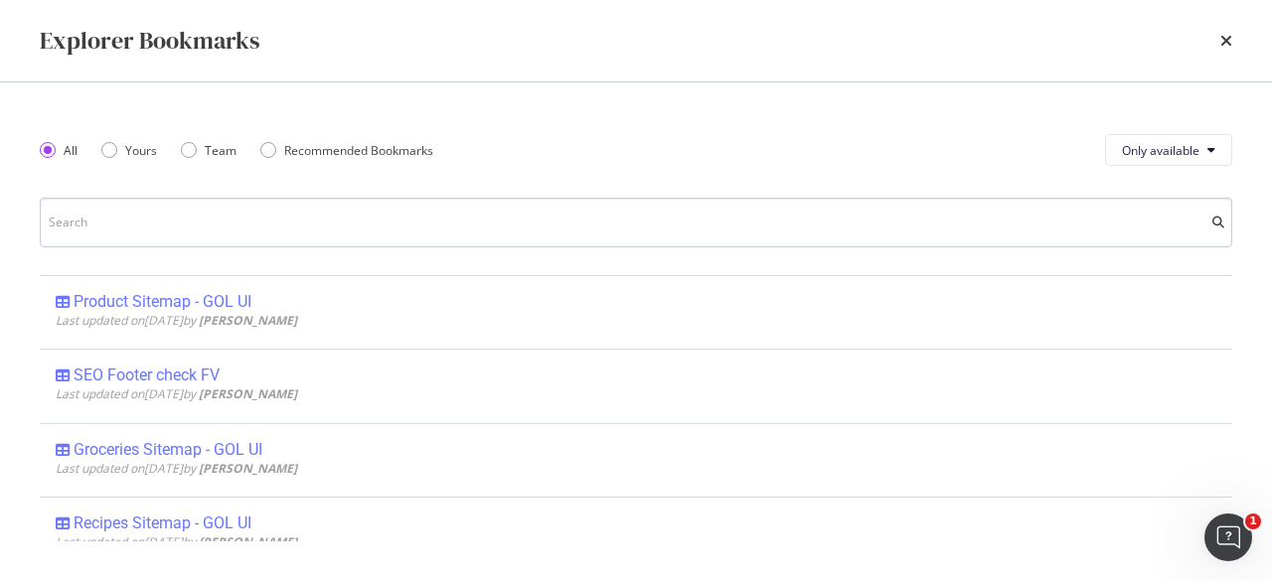
click at [185, 228] on input "modal" at bounding box center [636, 223] width 1193 height 50
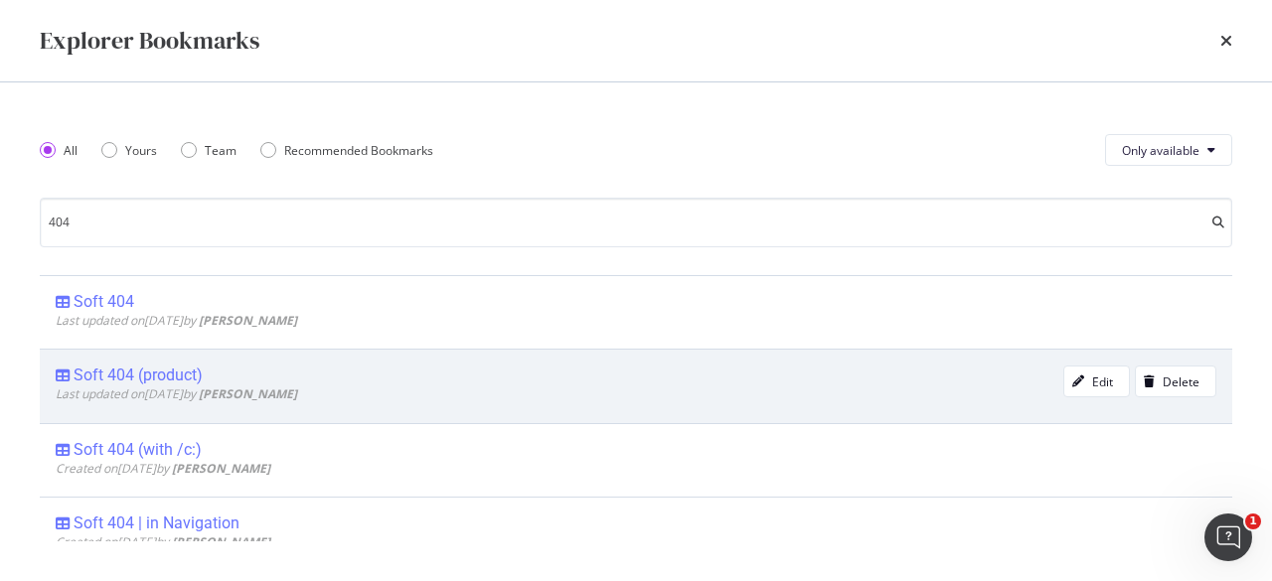
type input "404"
click at [146, 380] on div "Soft 404 (product)" at bounding box center [138, 376] width 129 height 20
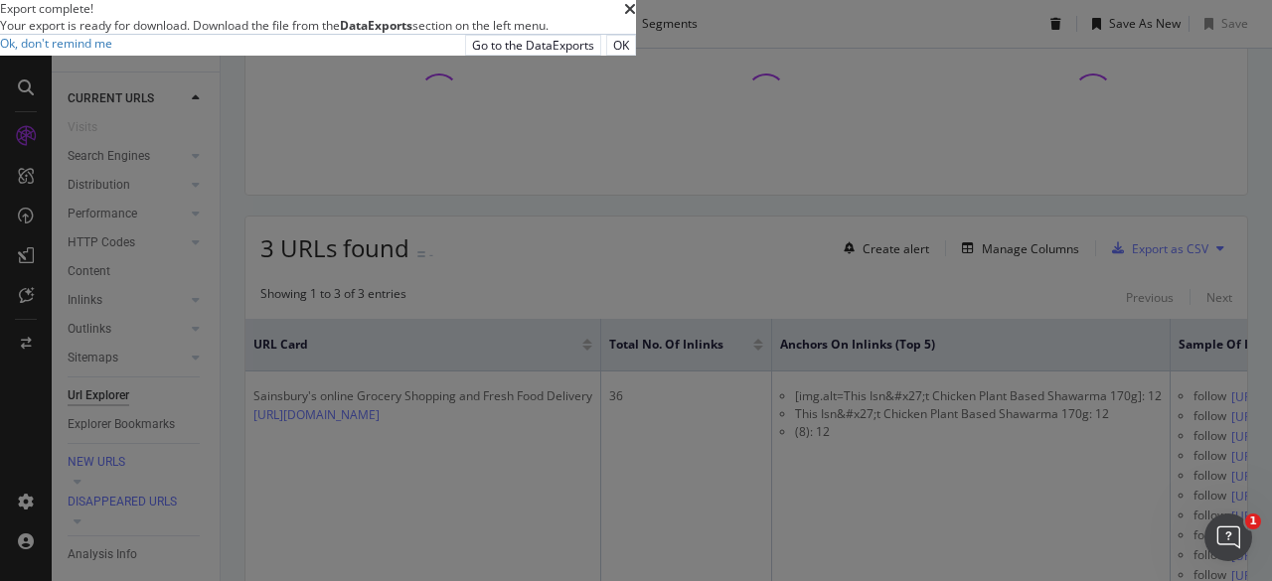
scroll to position [316, 0]
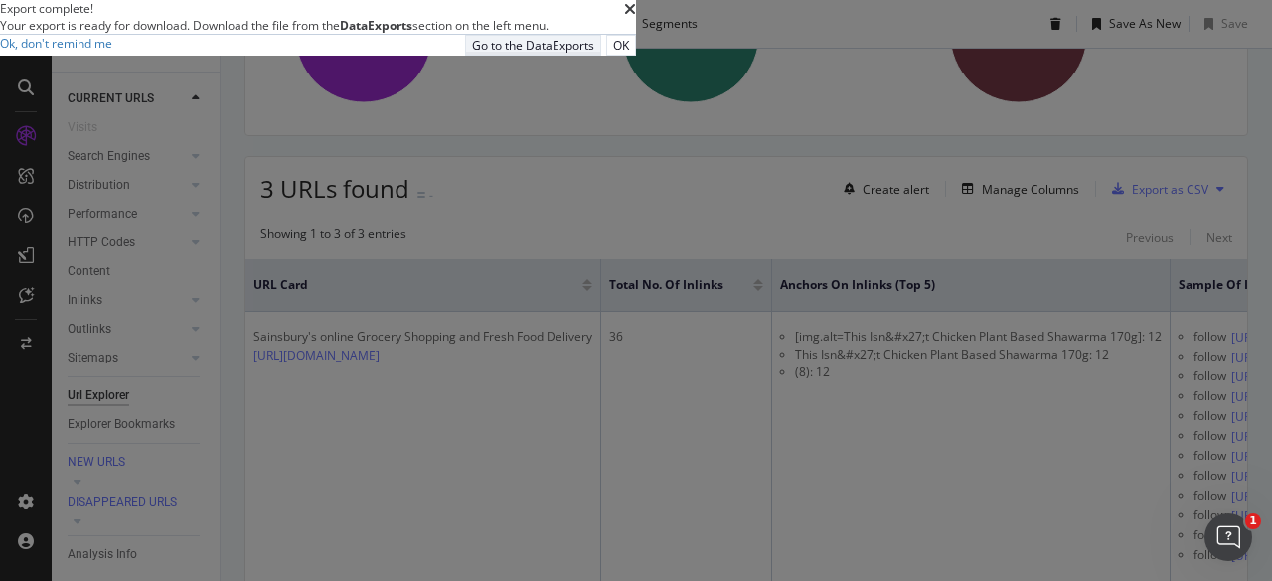
click at [594, 54] on div "Go to the DataExports" at bounding box center [533, 45] width 122 height 17
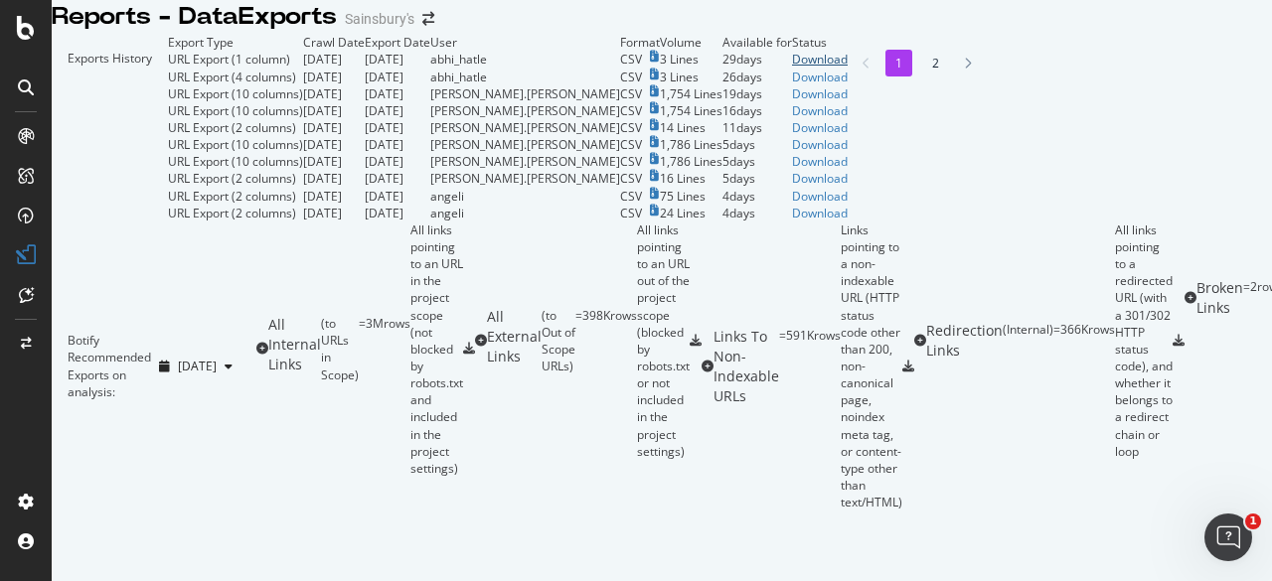
click at [848, 68] on div "Download" at bounding box center [820, 59] width 56 height 17
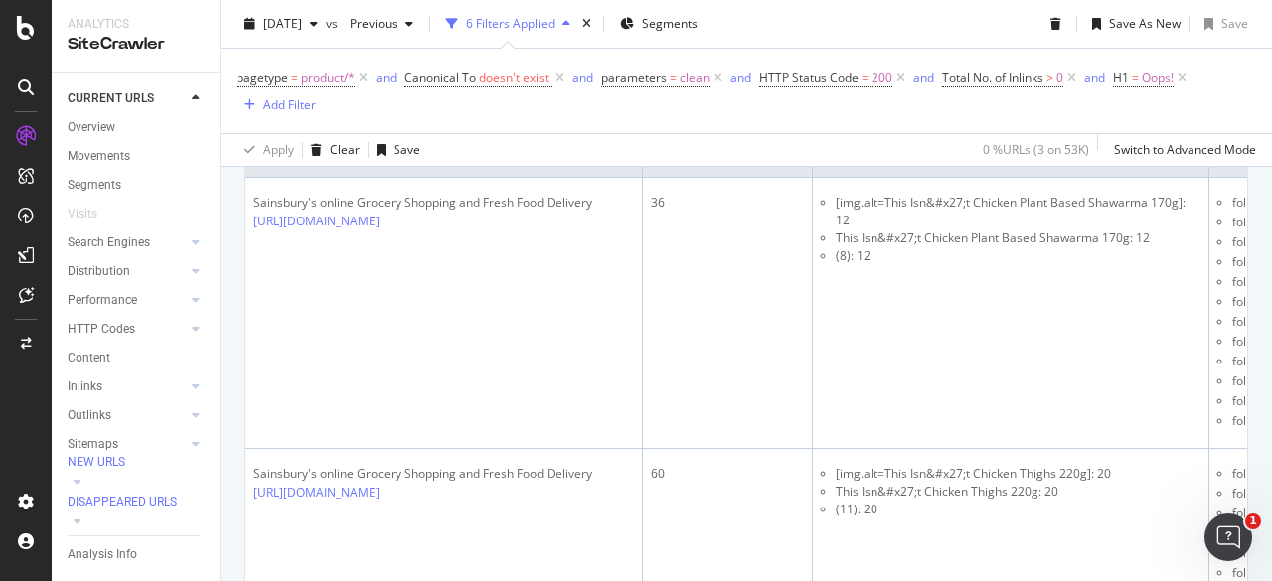
scroll to position [187, 0]
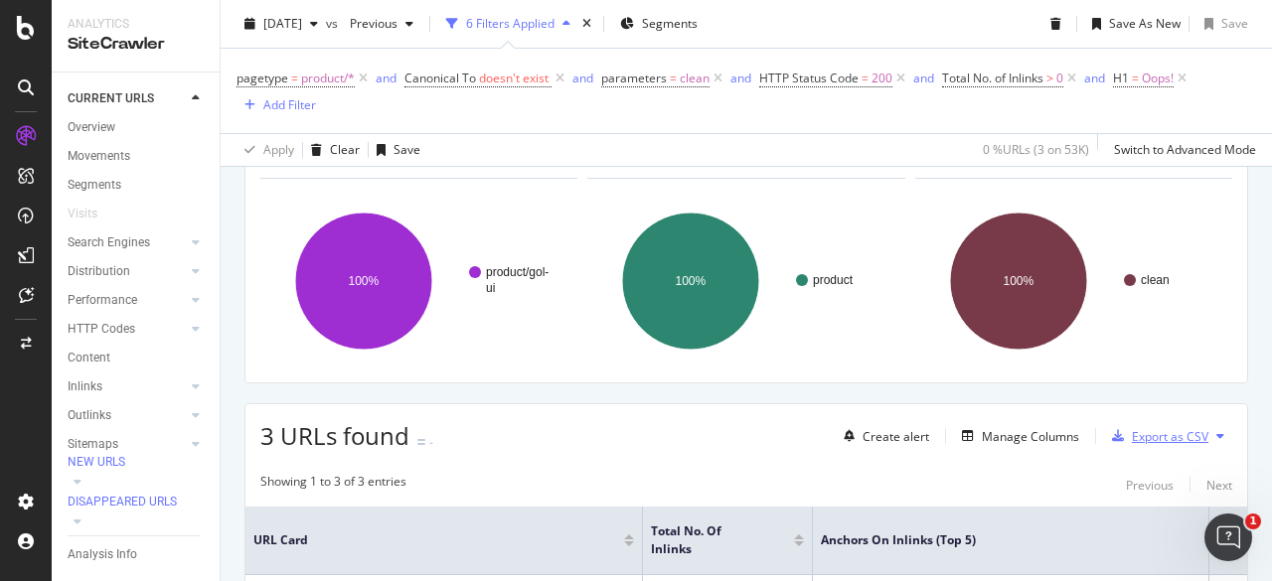
click at [1132, 438] on div "Export as CSV" at bounding box center [1170, 436] width 77 height 17
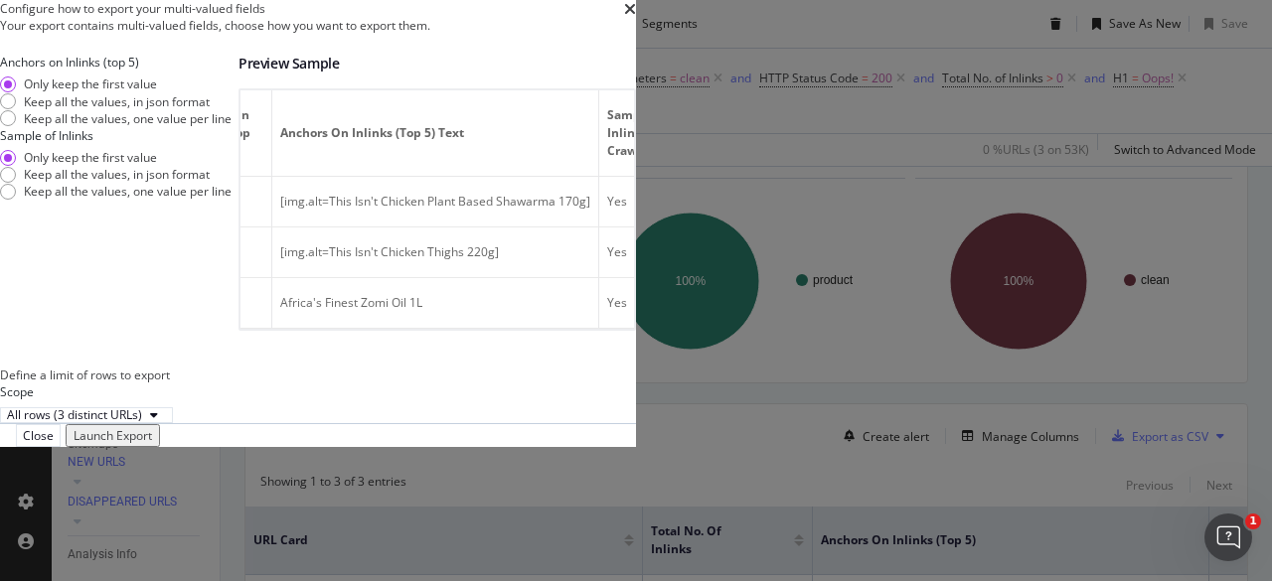
scroll to position [0, 326]
click at [54, 444] on div "Close" at bounding box center [38, 435] width 31 height 17
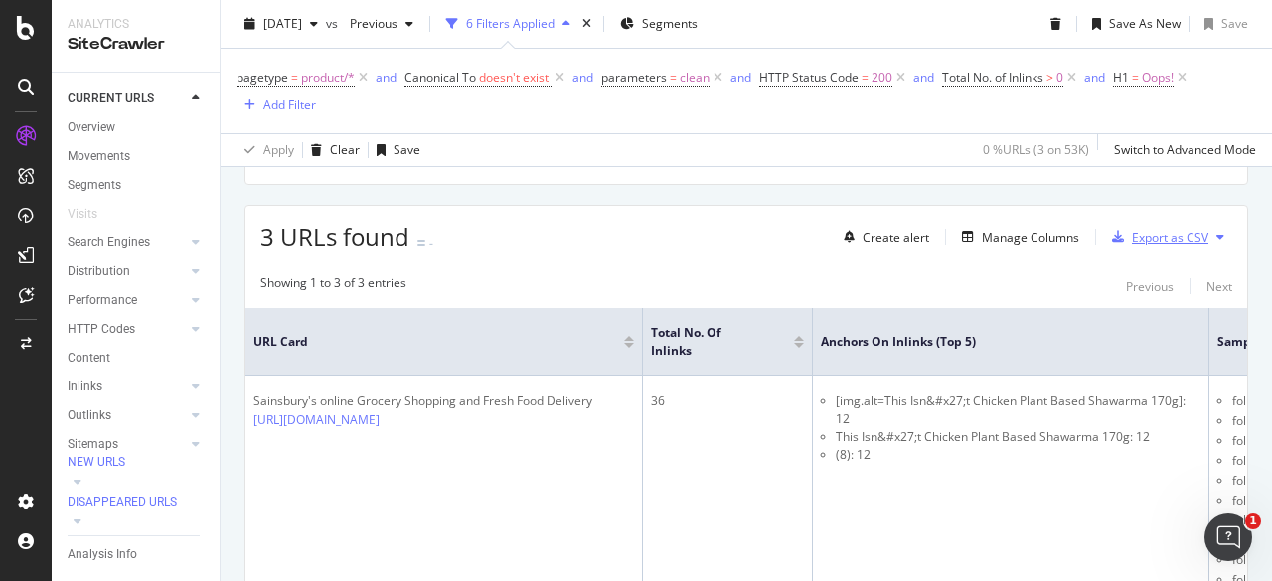
scroll to position [0, 0]
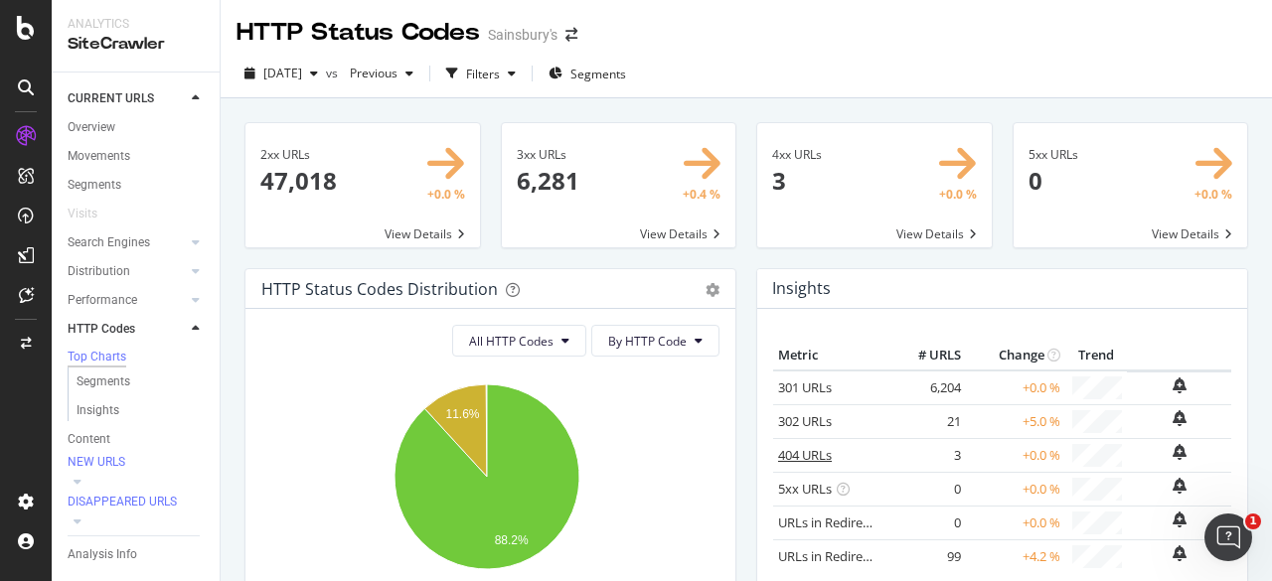
click at [801, 458] on link "404 URLs" at bounding box center [805, 455] width 54 height 18
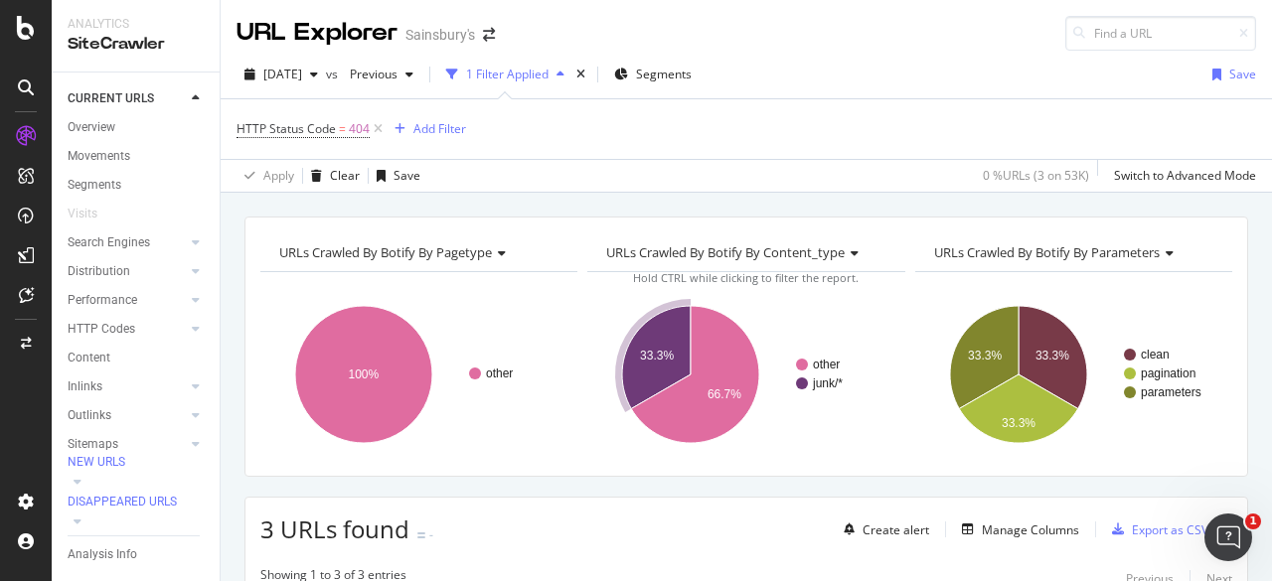
scroll to position [298, 0]
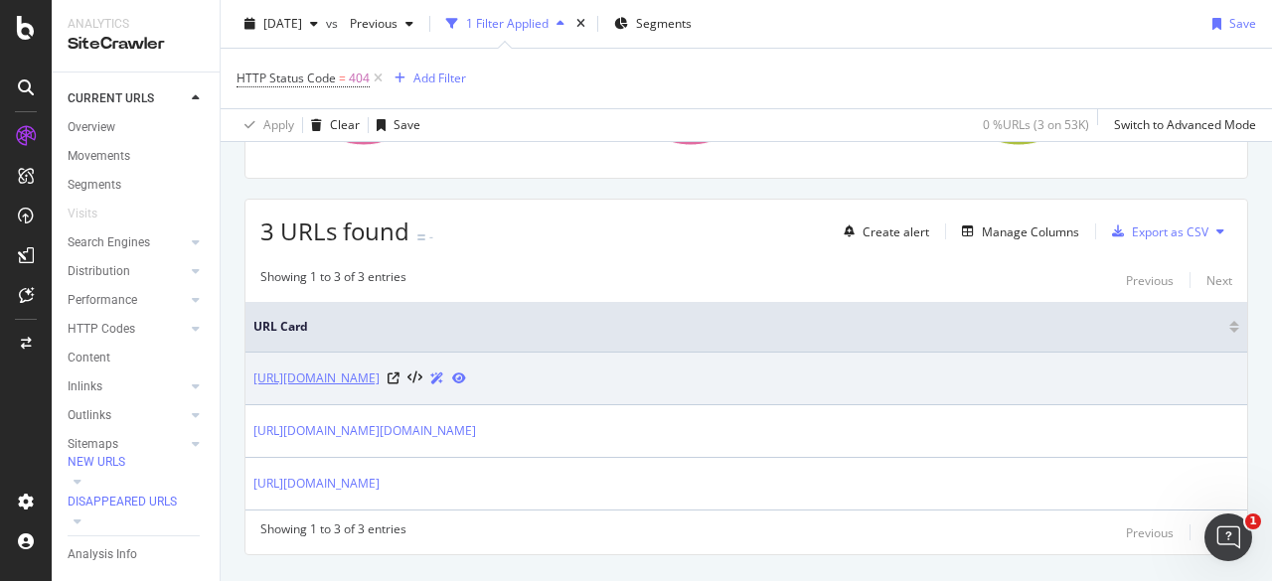
click at [380, 377] on link "https://www.sainsburys.co.uk/help/terms-and-conditions/comic-relief?langId=44&s…" at bounding box center [316, 379] width 126 height 20
click at [422, 375] on icon at bounding box center [414, 379] width 15 height 14
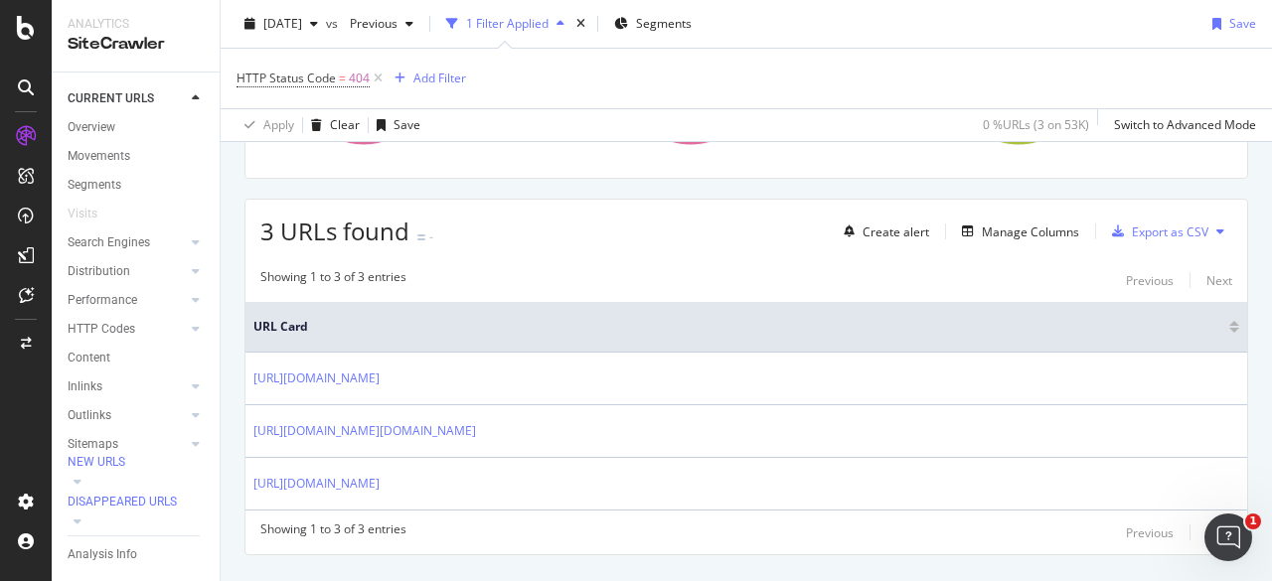
drag, startPoint x: 789, startPoint y: 382, endPoint x: 222, endPoint y: 382, distance: 567.5
click at [222, 382] on div "URLs Crawled By Botify By pagetype Chart (by Value) Table Expand Export as CSV …" at bounding box center [746, 272] width 1051 height 707
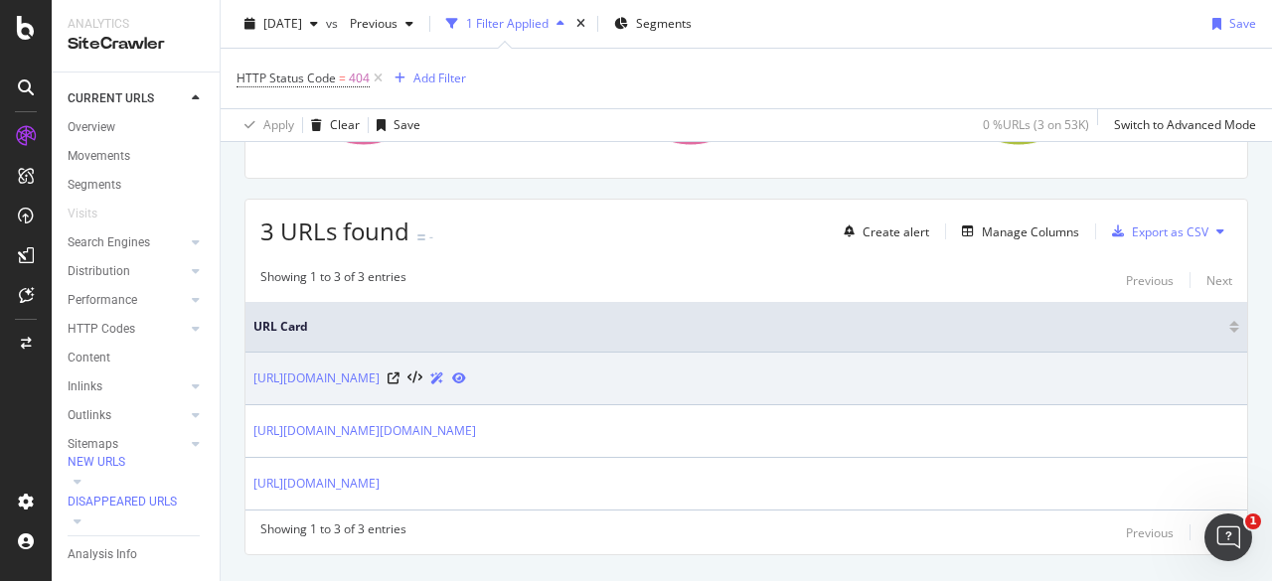
copy table "URL Card https://www.sainsburys.co.uk/help/terms-and-conditions/comic-relief?la…"
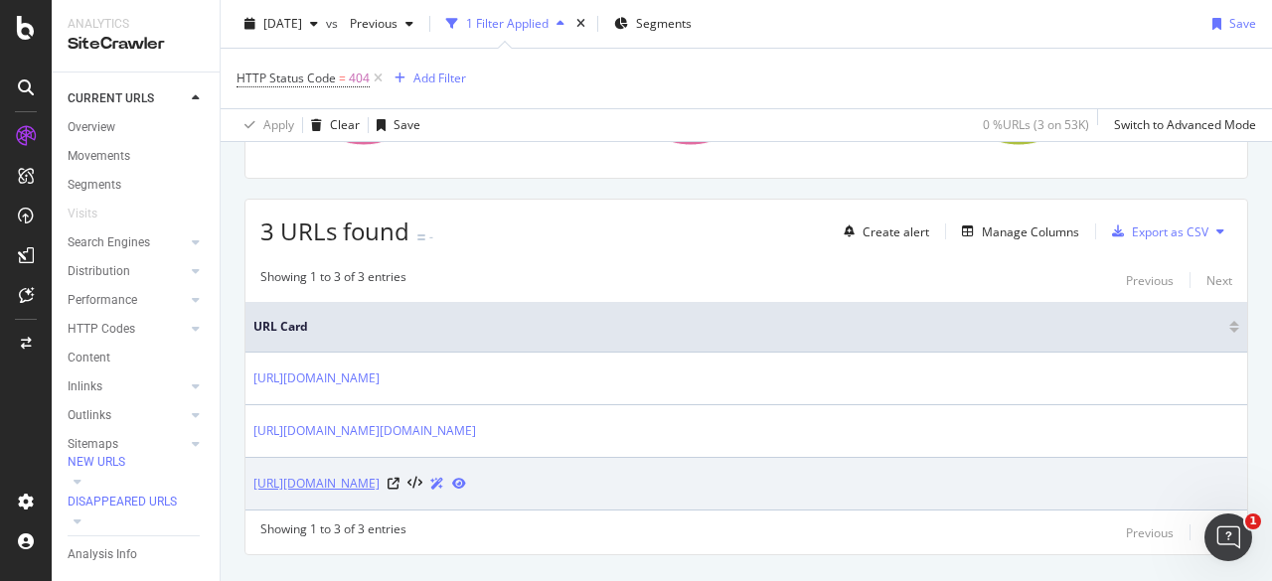
click at [380, 483] on link "https://www.sainsburys.co.uk/help/terms-and-conditions/our-commitment" at bounding box center [316, 484] width 126 height 20
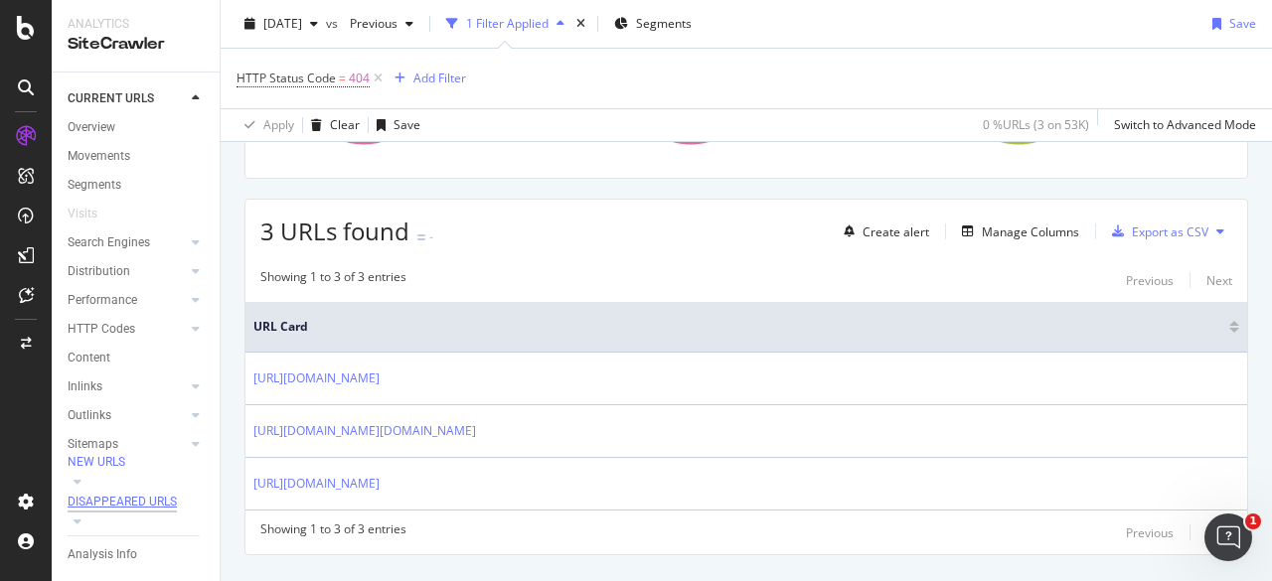
click at [115, 494] on div "DISAPPEARED URLS" at bounding box center [122, 502] width 109 height 17
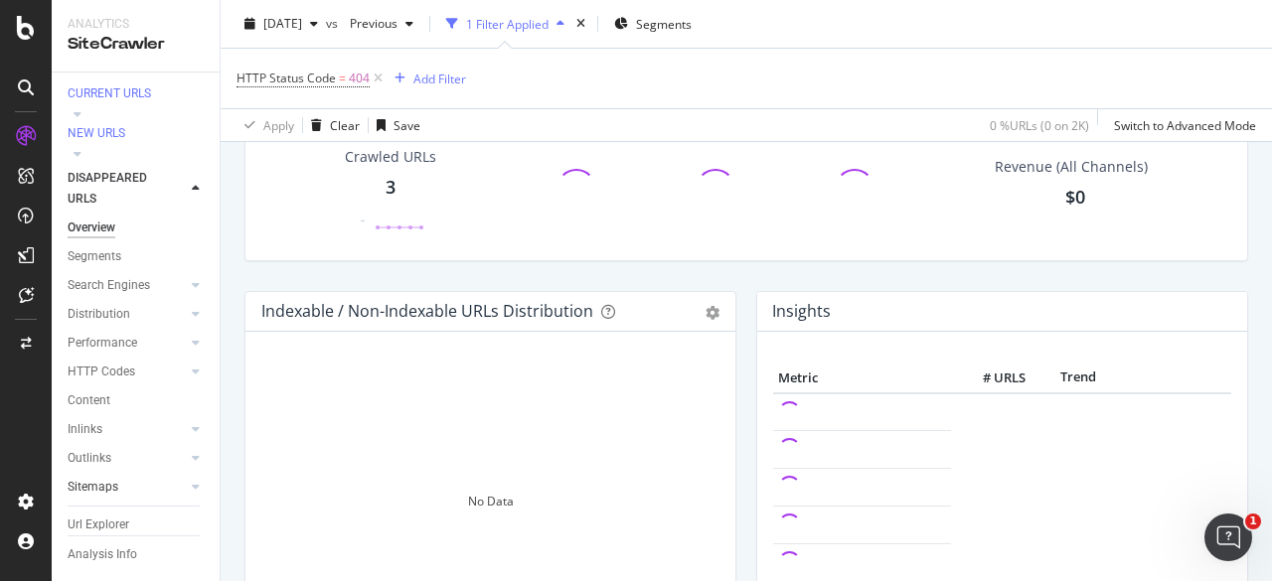
scroll to position [35, 0]
click at [83, 509] on div "Explorer Bookmarks" at bounding box center [121, 519] width 107 height 21
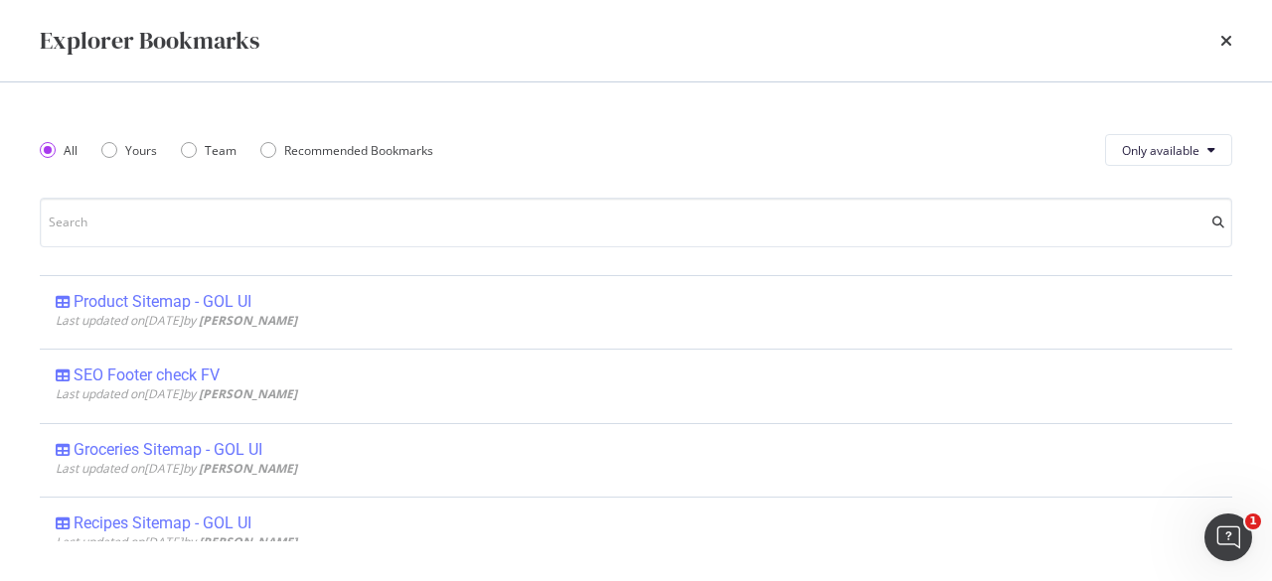
click at [156, 248] on div "All Yours Team Recommended Bookmarks Only available Product Sitemap - GOL UI La…" at bounding box center [636, 331] width 1193 height 419
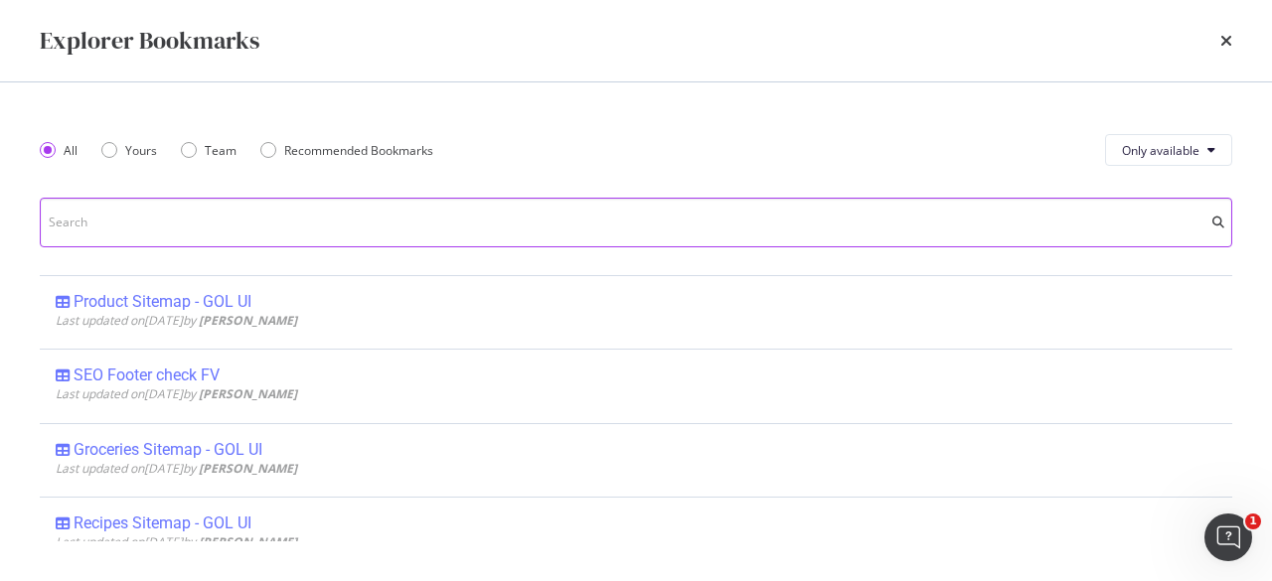
click at [175, 236] on input "modal" at bounding box center [636, 223] width 1193 height 50
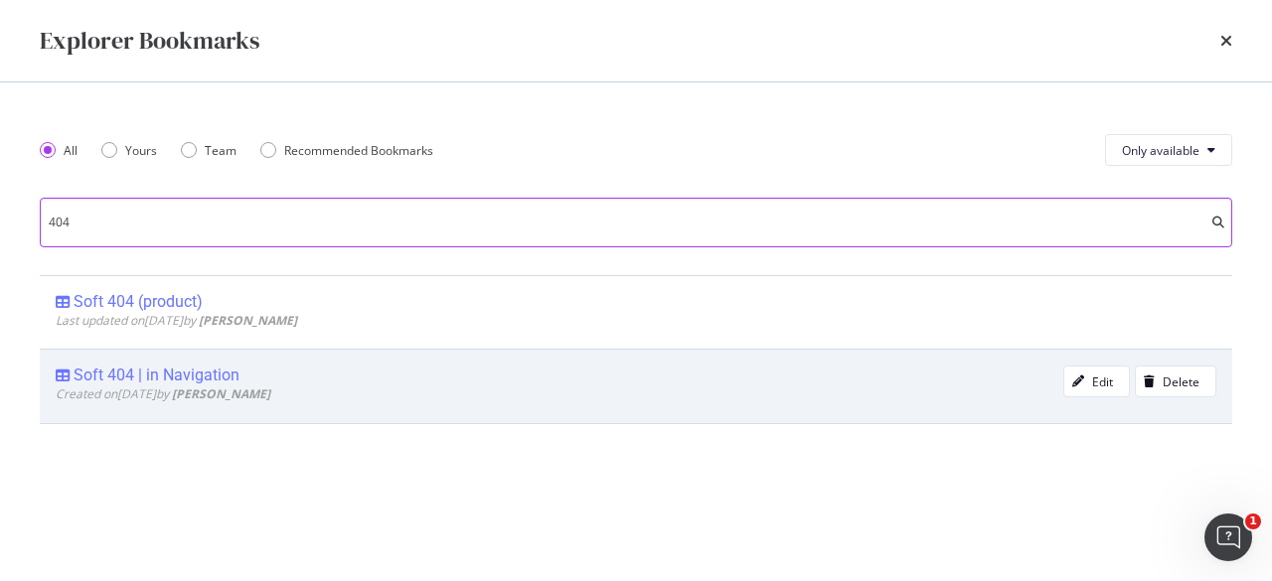
type input "404"
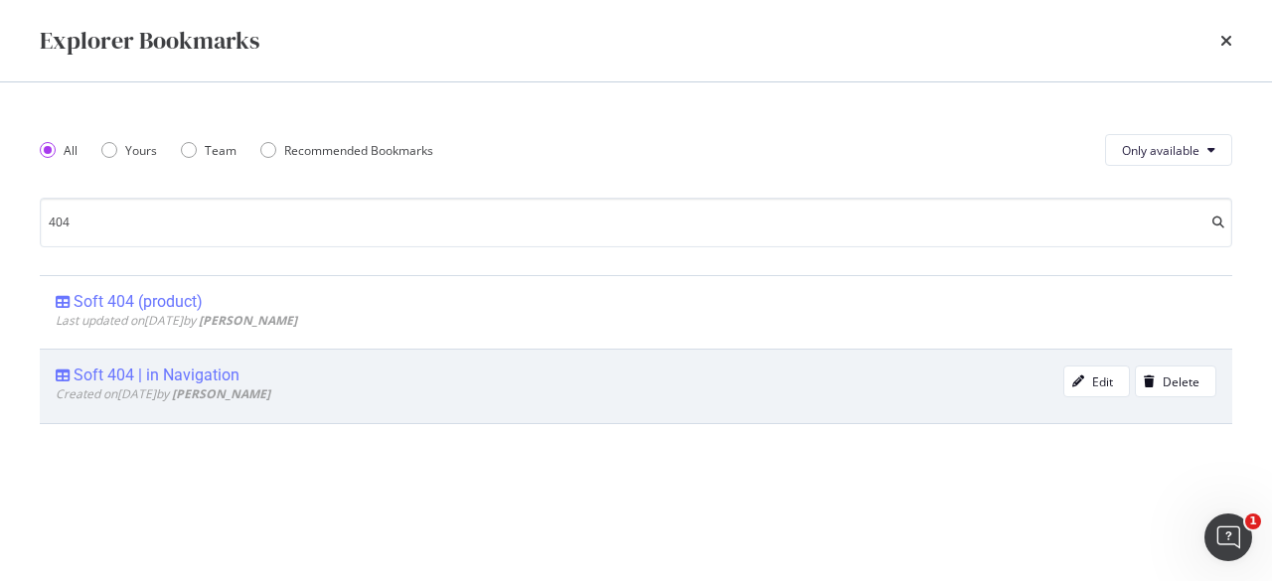
click at [189, 377] on div "Soft 404 | in Navigation" at bounding box center [157, 376] width 166 height 20
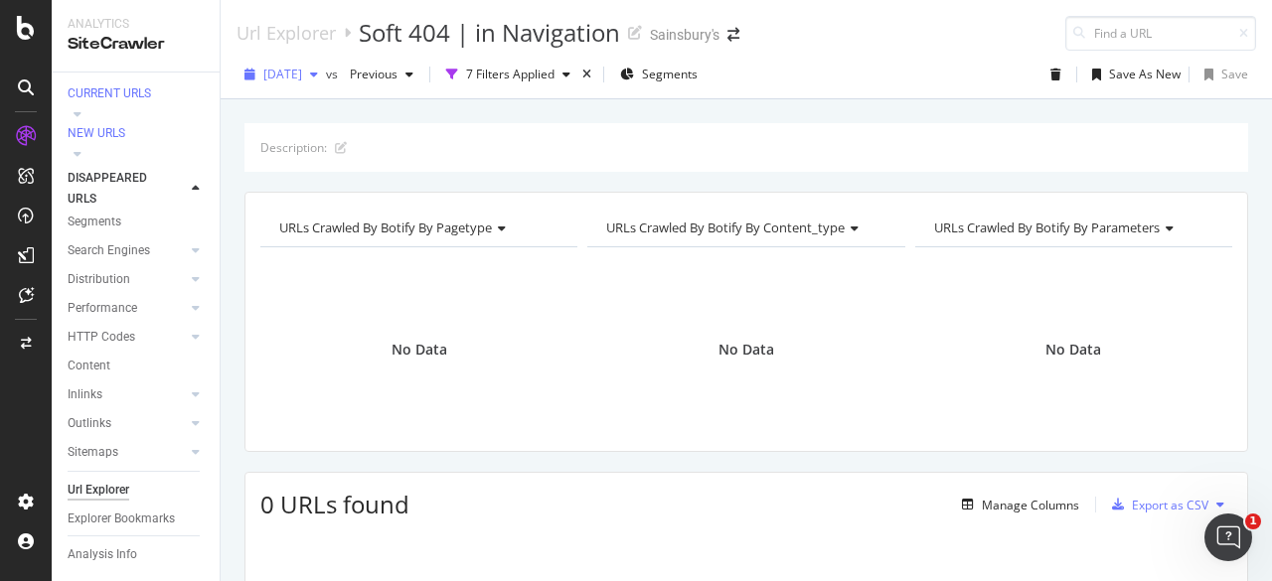
click at [326, 80] on div "2025 Aug. 11th" at bounding box center [281, 75] width 89 height 30
click at [840, 71] on div "2025 Aug. 11th vs Previous 7 Filters Applied Segments Save As New Save" at bounding box center [746, 79] width 1051 height 40
click at [105, 509] on div "Explorer Bookmarks" at bounding box center [121, 519] width 107 height 21
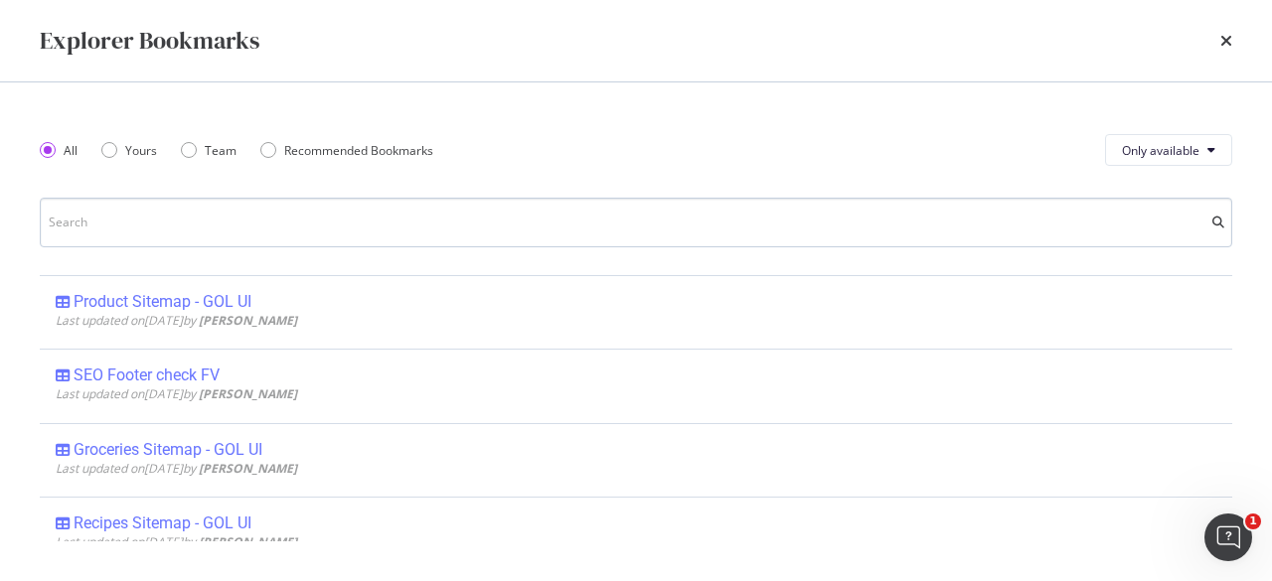
click at [260, 223] on input "modal" at bounding box center [636, 223] width 1193 height 50
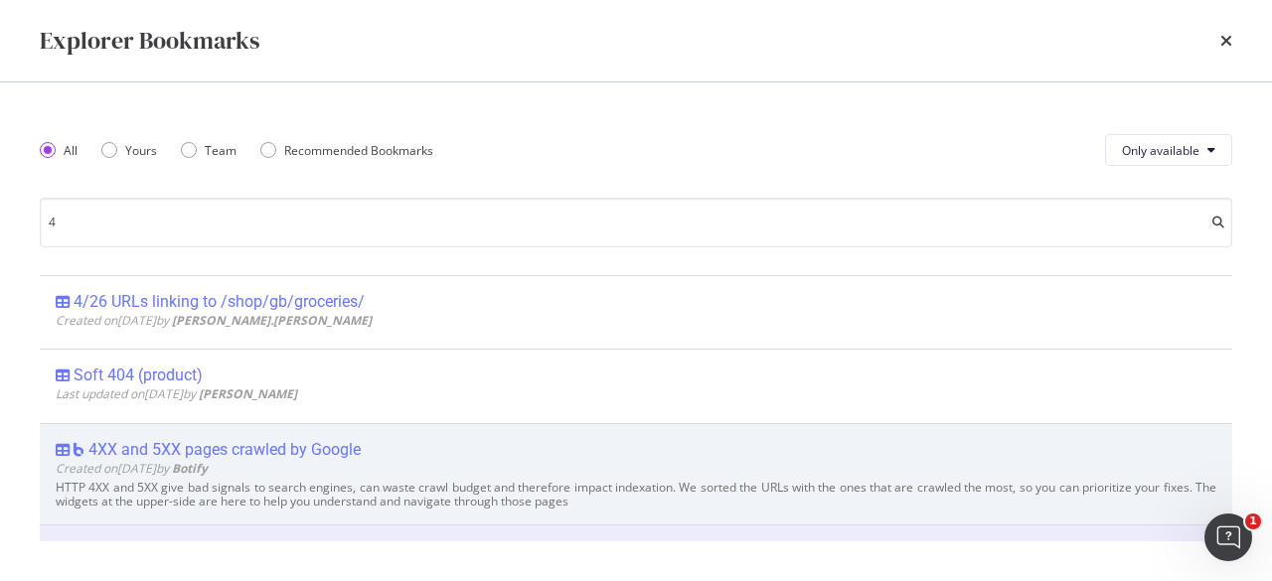
type input "4"
click at [285, 448] on div "4XX and 5XX pages crawled by Google" at bounding box center [224, 450] width 272 height 20
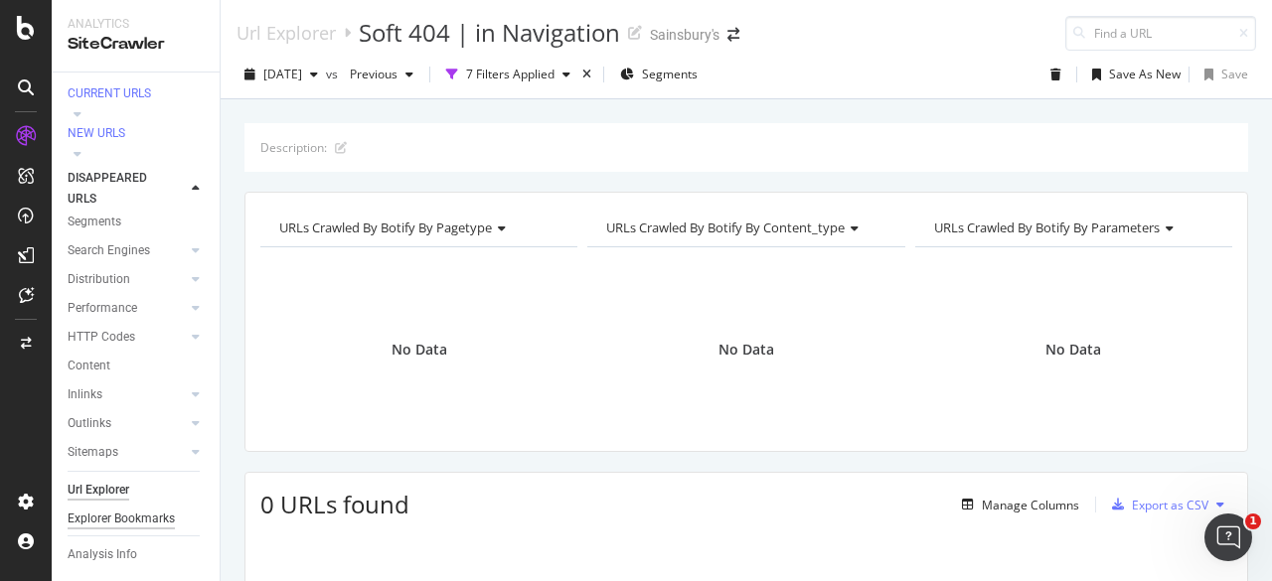
click at [81, 509] on div "Explorer Bookmarks" at bounding box center [121, 519] width 107 height 21
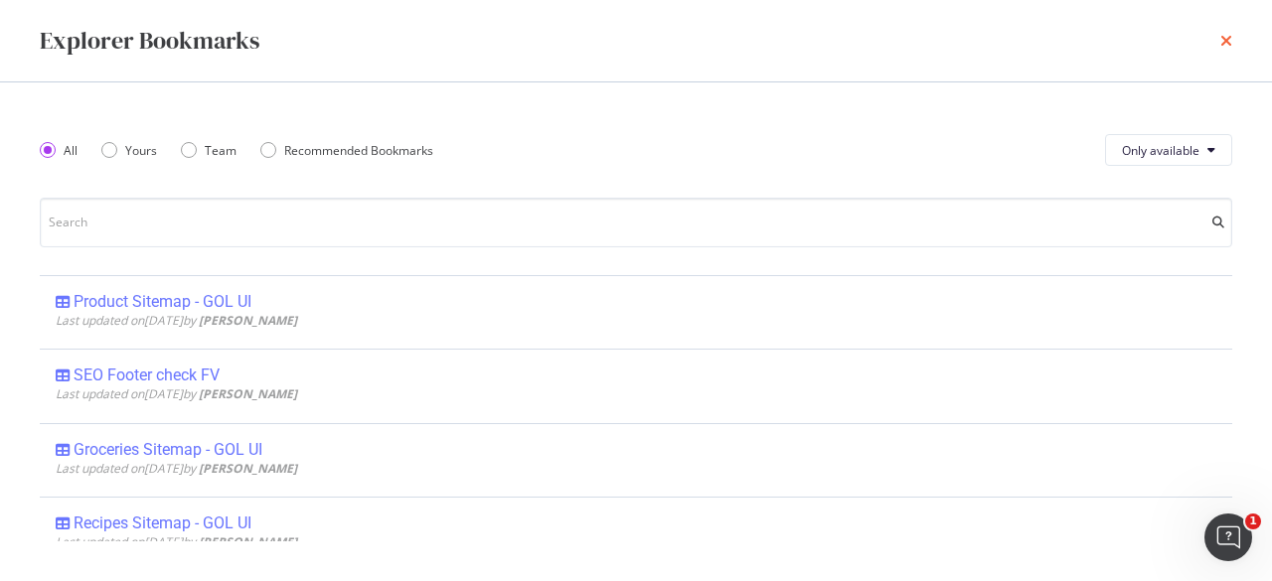
click at [1229, 42] on icon "times" at bounding box center [1226, 41] width 12 height 16
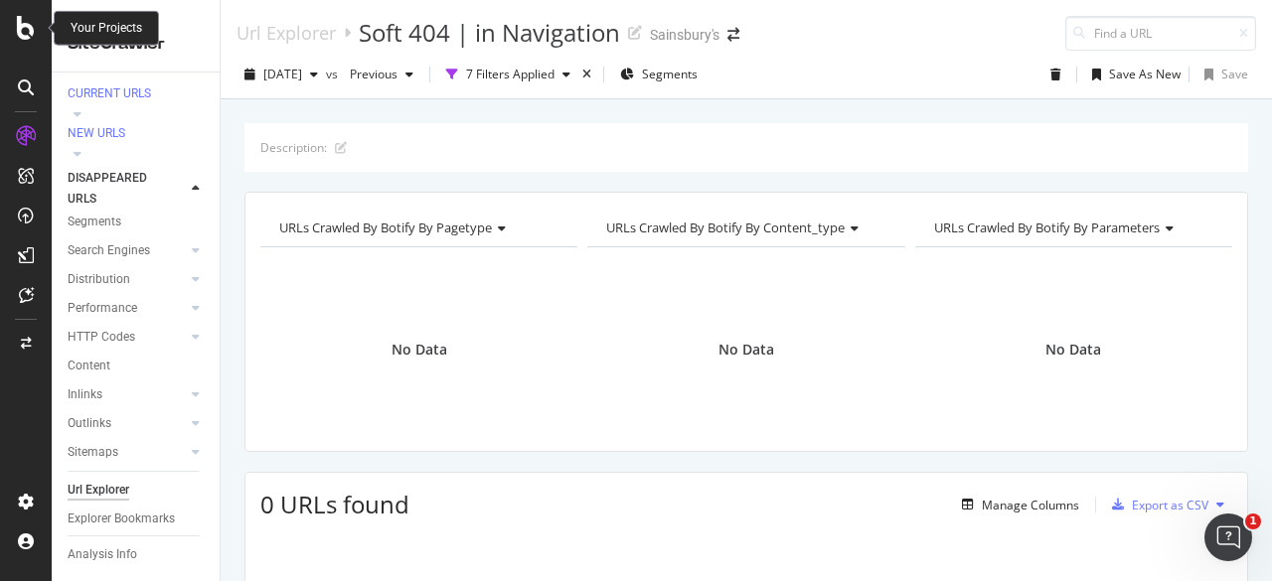
click at [29, 36] on icon at bounding box center [26, 28] width 18 height 24
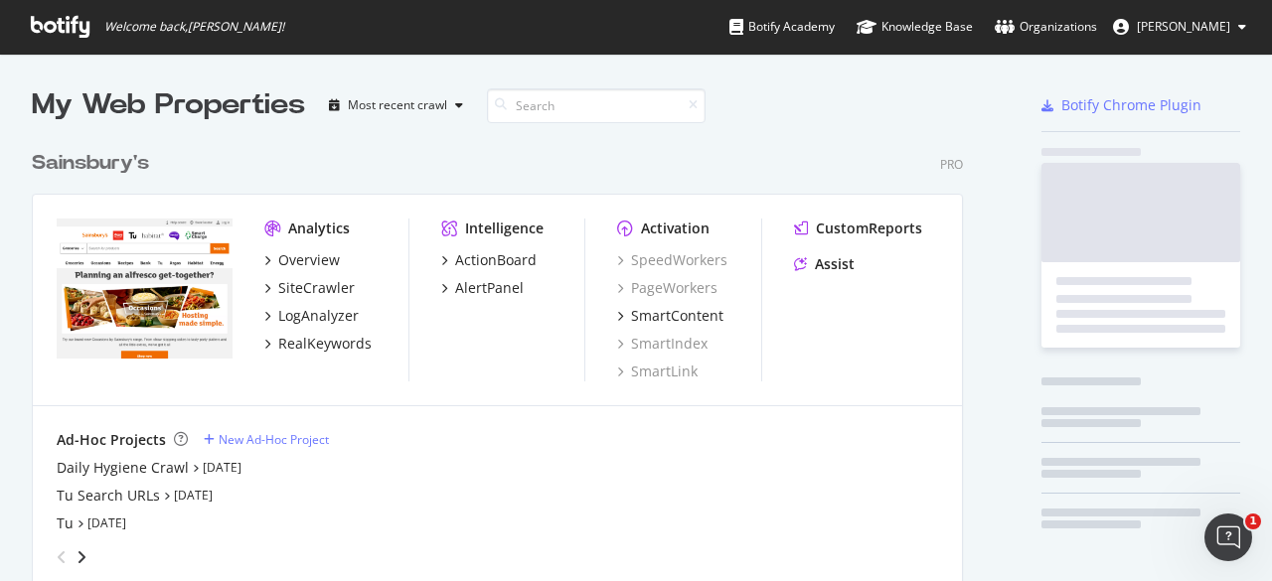
scroll to position [566, 1241]
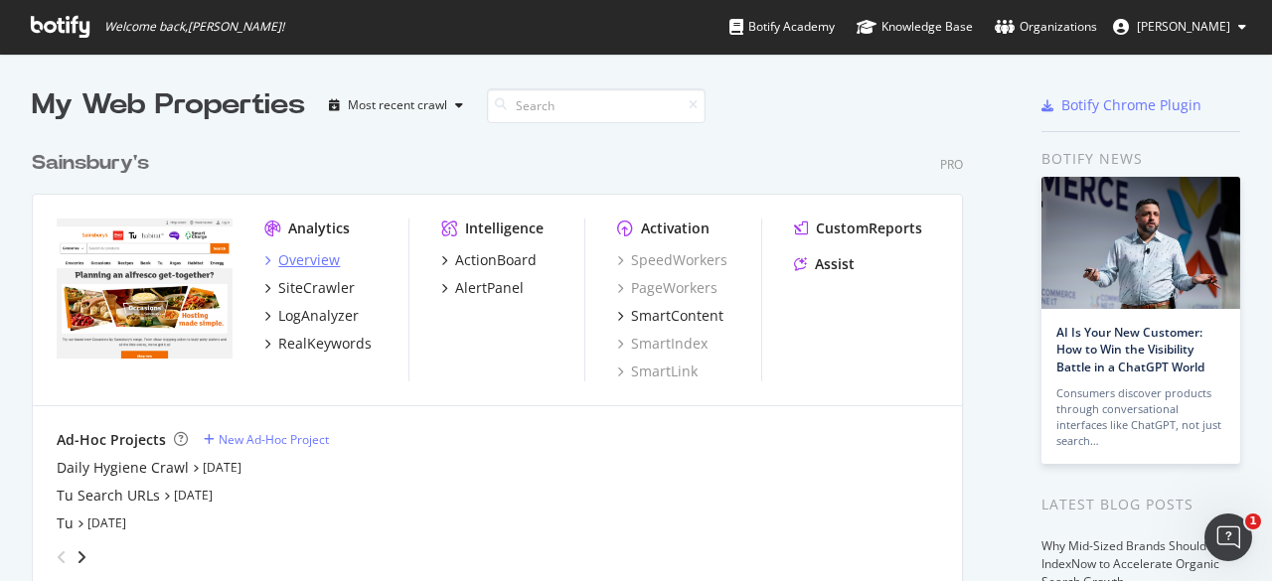
click at [334, 261] on div "Overview" at bounding box center [309, 260] width 62 height 20
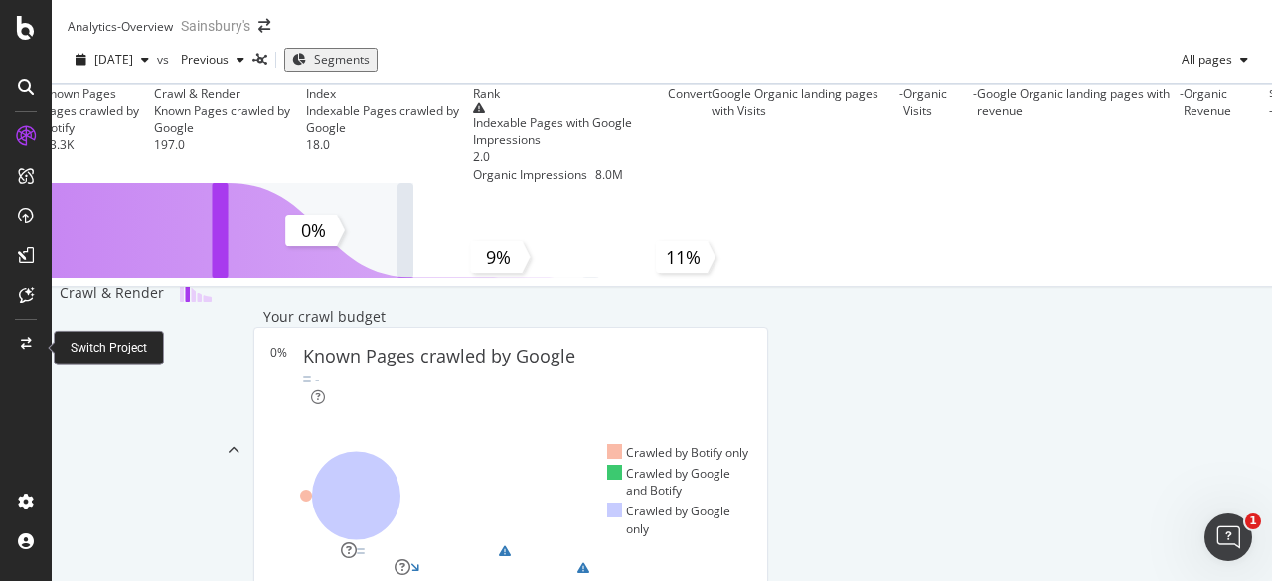
click at [24, 345] on icon at bounding box center [26, 344] width 11 height 12
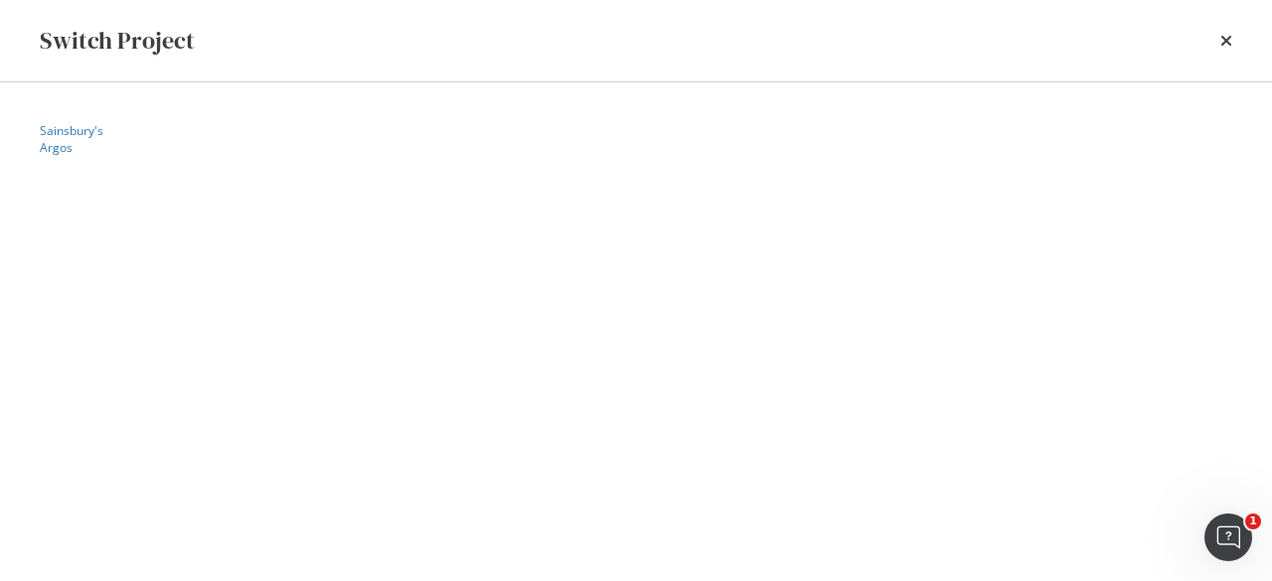
click at [42, 138] on summary "Sainsbury's" at bounding box center [636, 130] width 1193 height 17
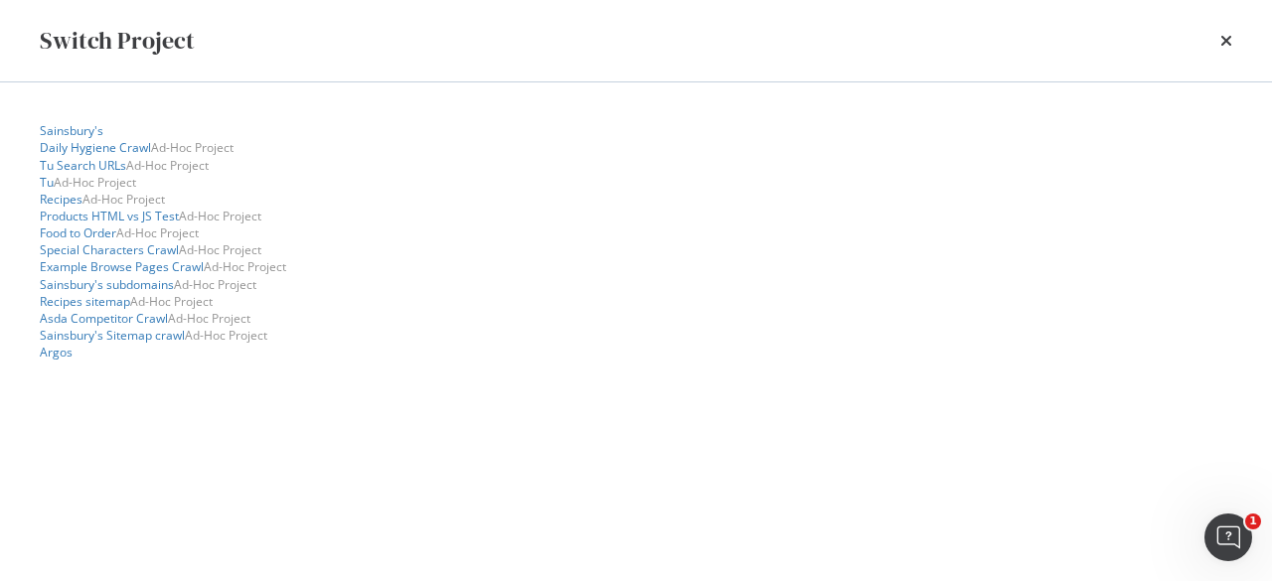
scroll to position [105, 0]
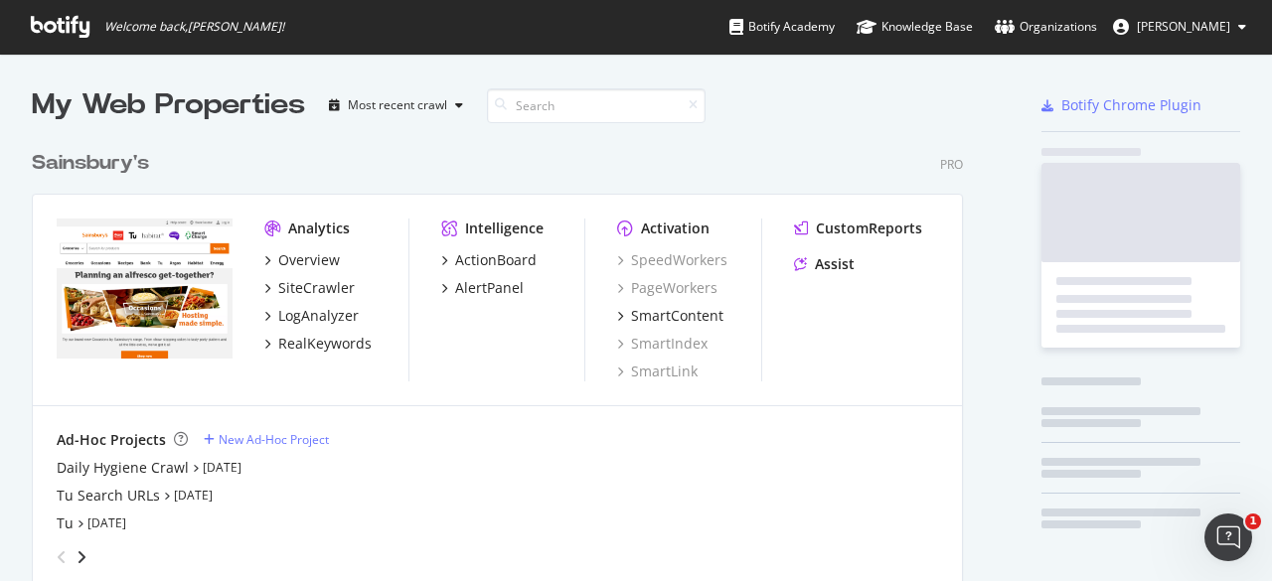
scroll to position [566, 1241]
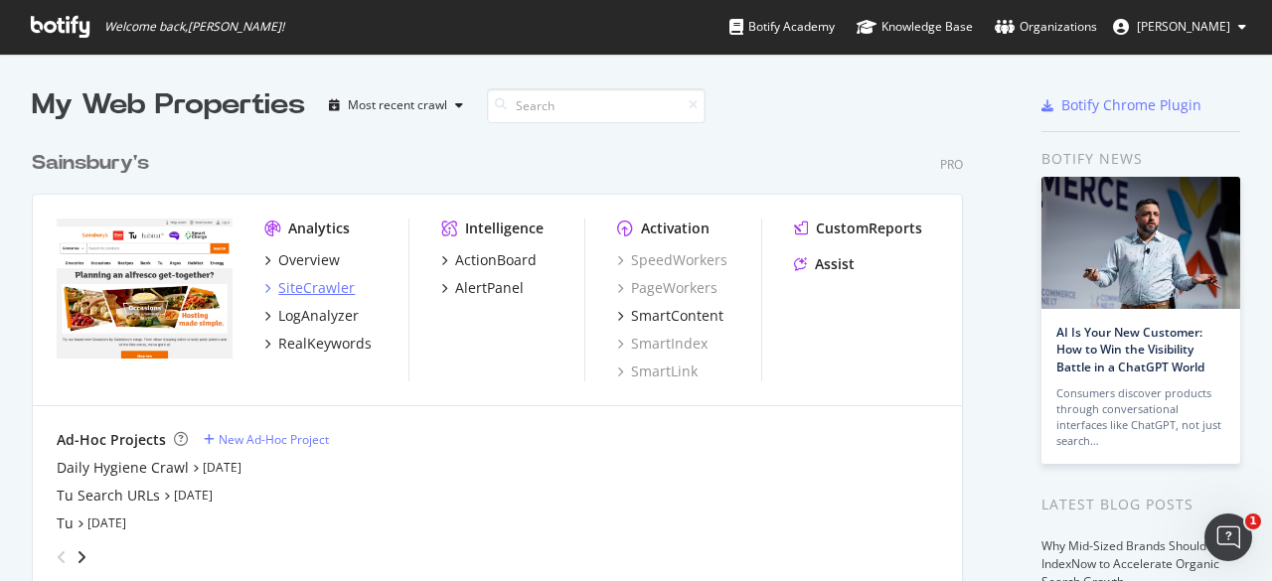
click at [306, 283] on div "SiteCrawler" at bounding box center [316, 288] width 77 height 20
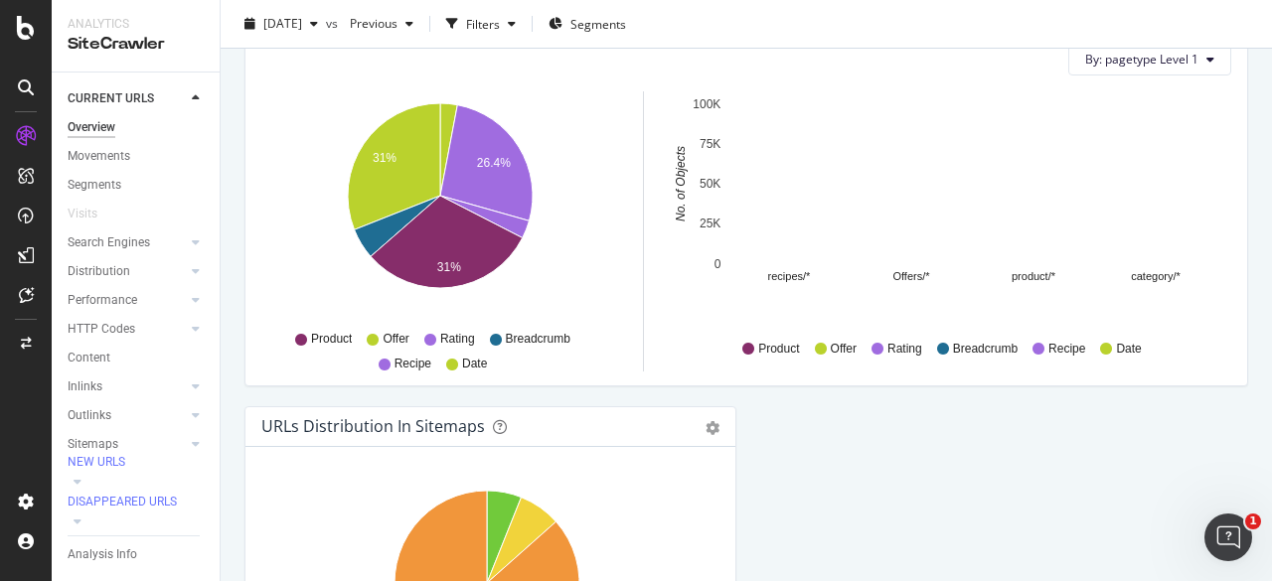
scroll to position [2296, 0]
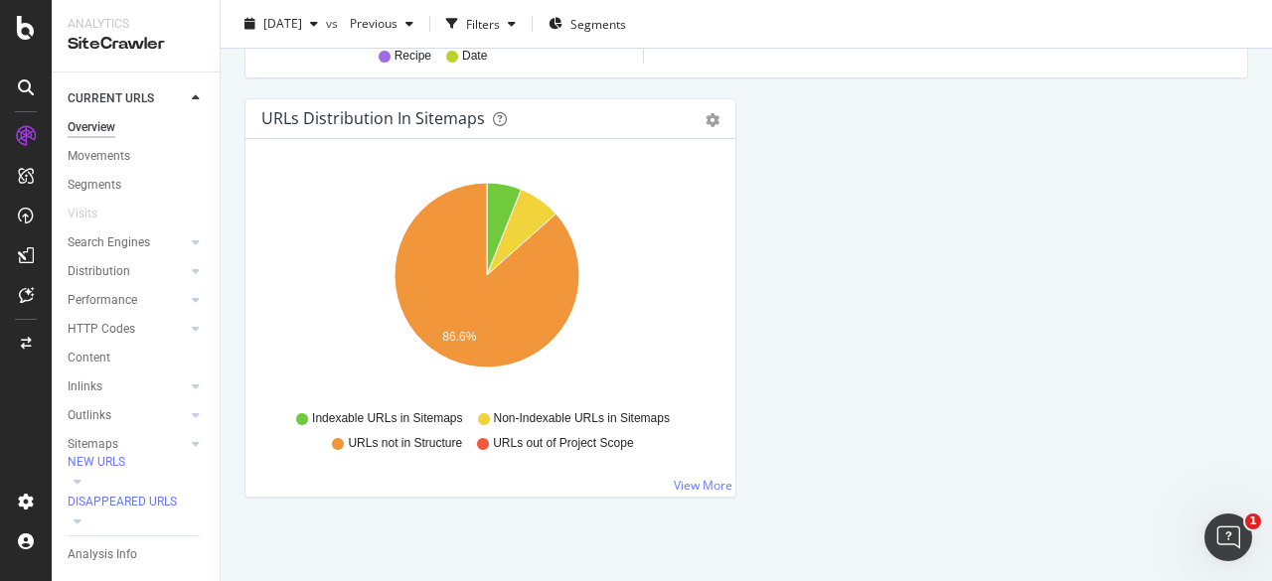
click at [220, 385] on div "Analytics SiteCrawler CURRENT URLS Overview Movements Segments Visits Search En…" at bounding box center [136, 290] width 169 height 581
click at [119, 422] on div "Explorer Bookmarks" at bounding box center [121, 424] width 107 height 21
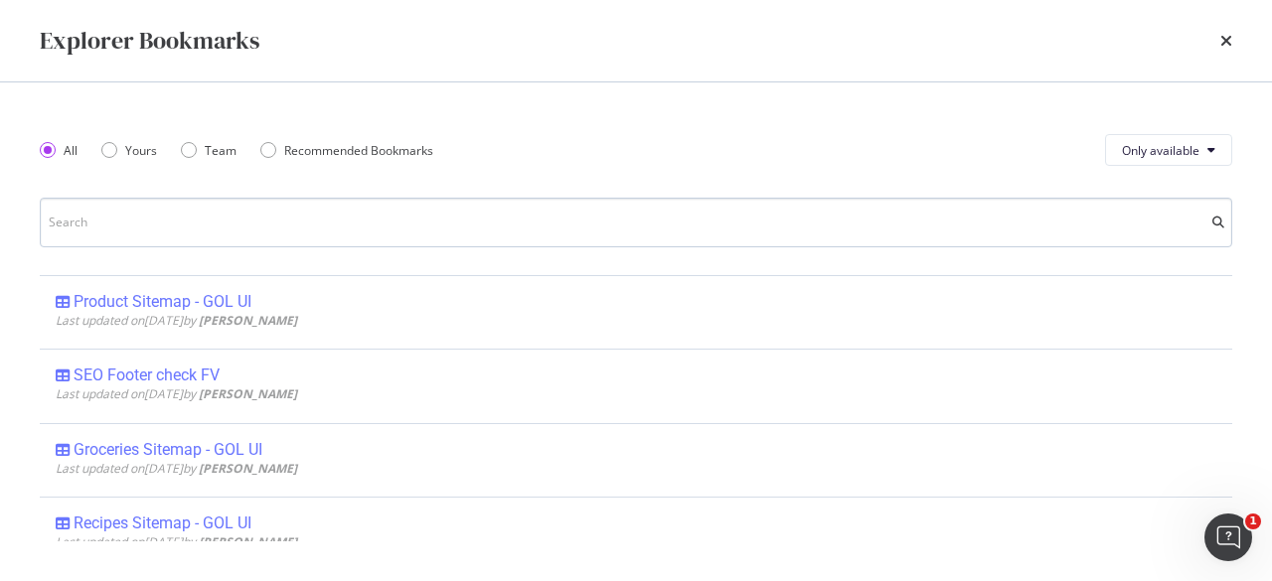
click at [198, 222] on input "modal" at bounding box center [636, 223] width 1193 height 50
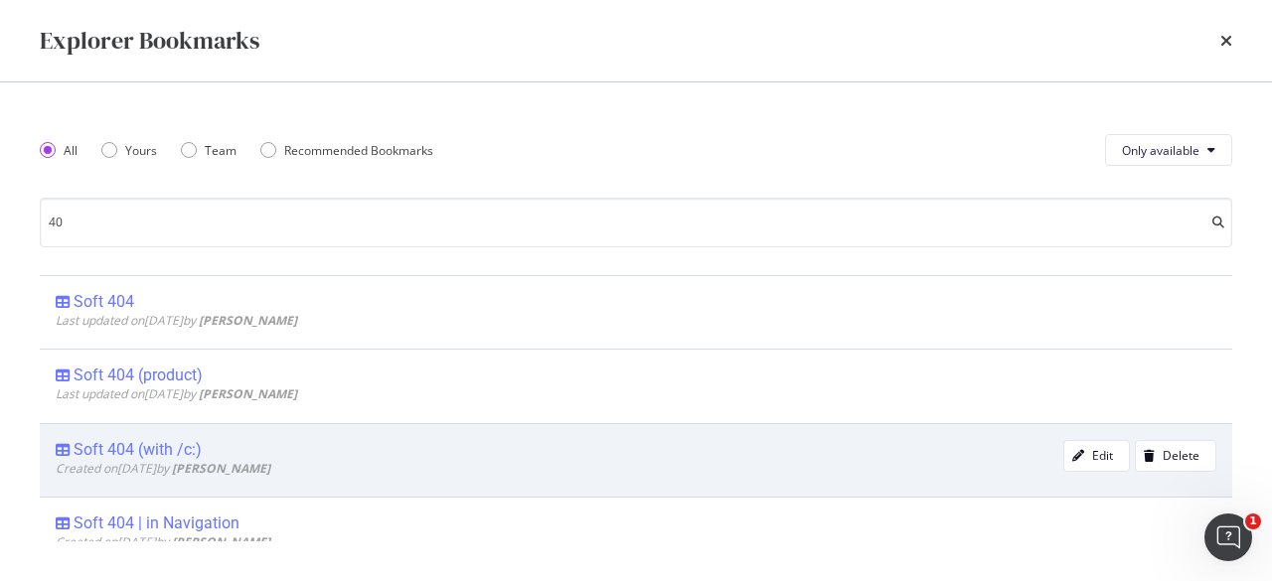
scroll to position [27, 0]
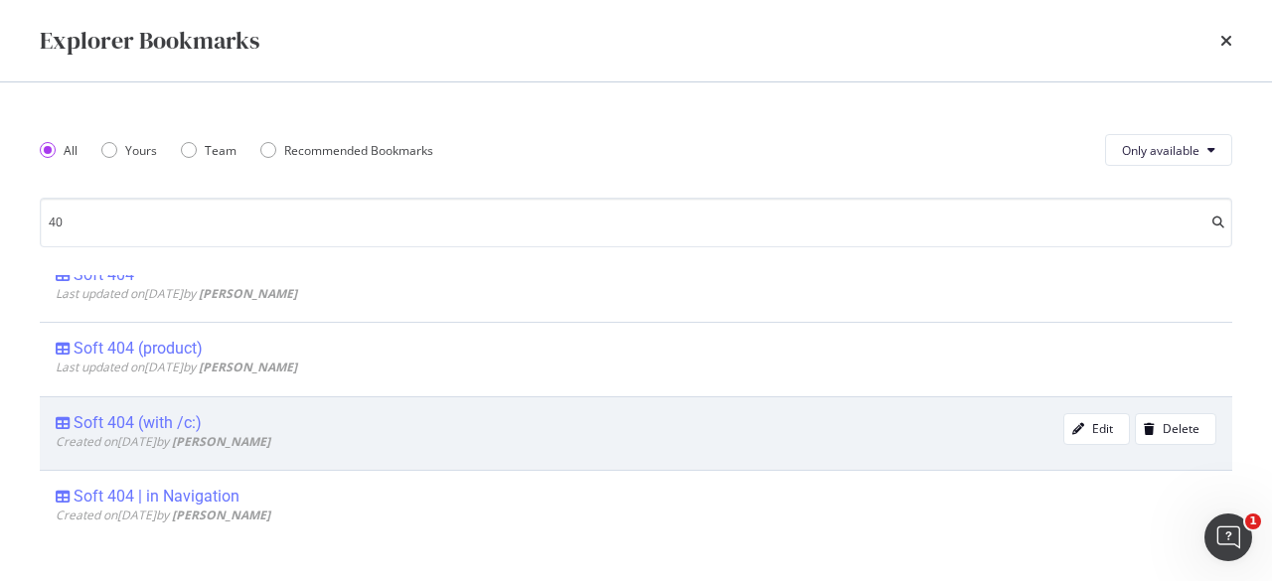
type input "40"
click at [167, 421] on div "Soft 404 (with /c:)" at bounding box center [138, 423] width 128 height 20
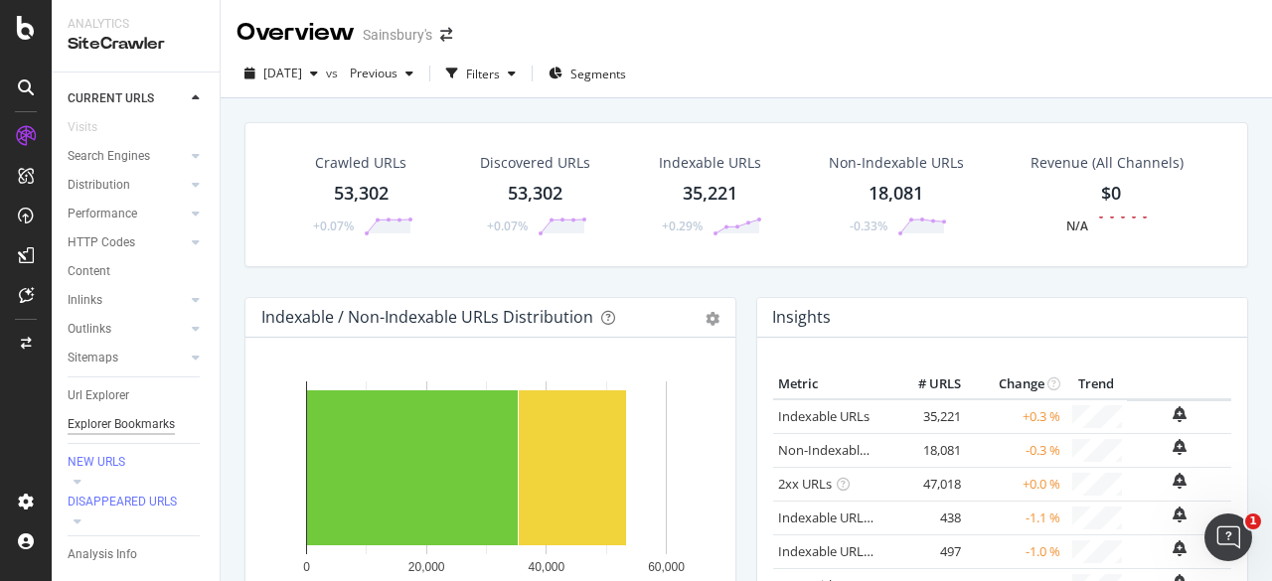
click at [92, 414] on div "Explorer Bookmarks" at bounding box center [121, 424] width 107 height 21
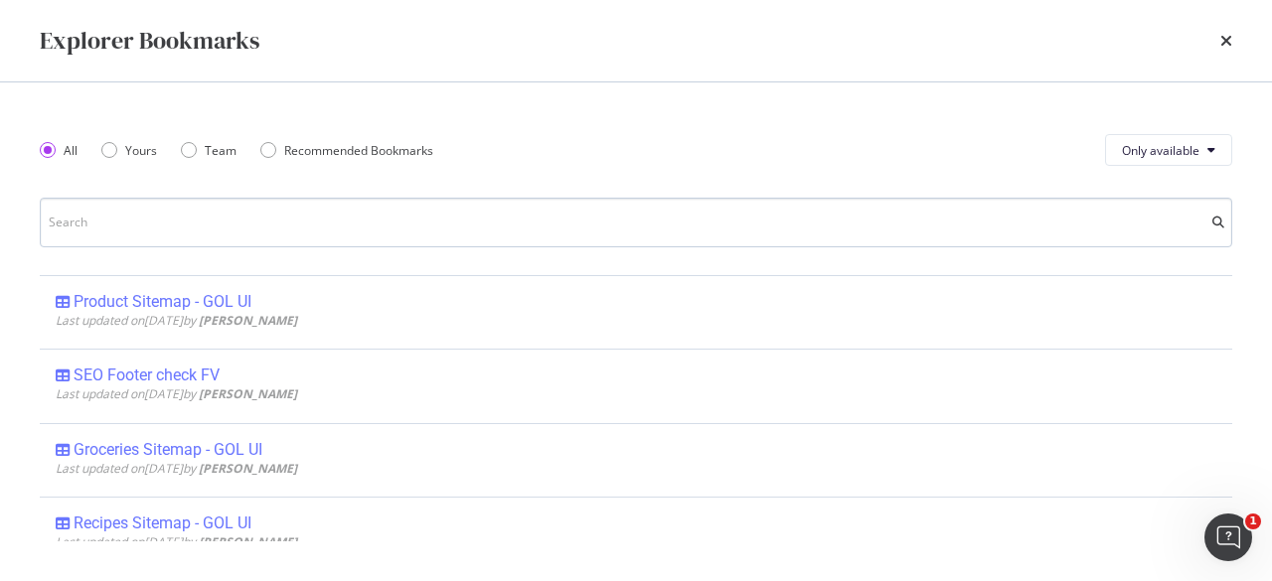
click at [176, 230] on input "modal" at bounding box center [636, 223] width 1193 height 50
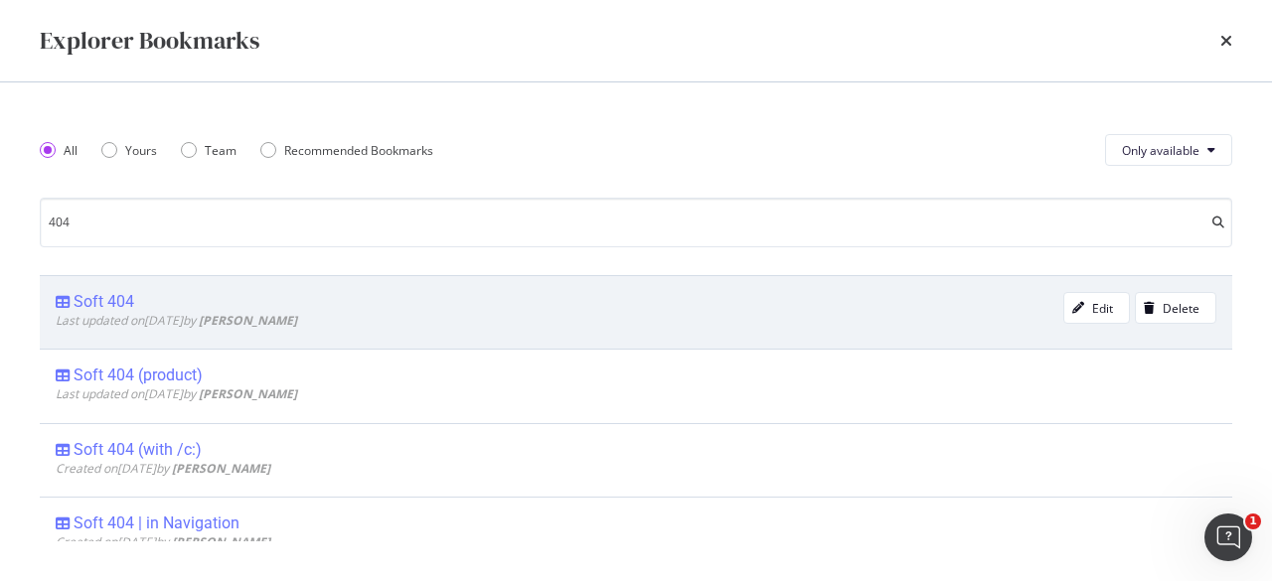
type input "404"
click at [117, 299] on div "Soft 404" at bounding box center [104, 302] width 61 height 20
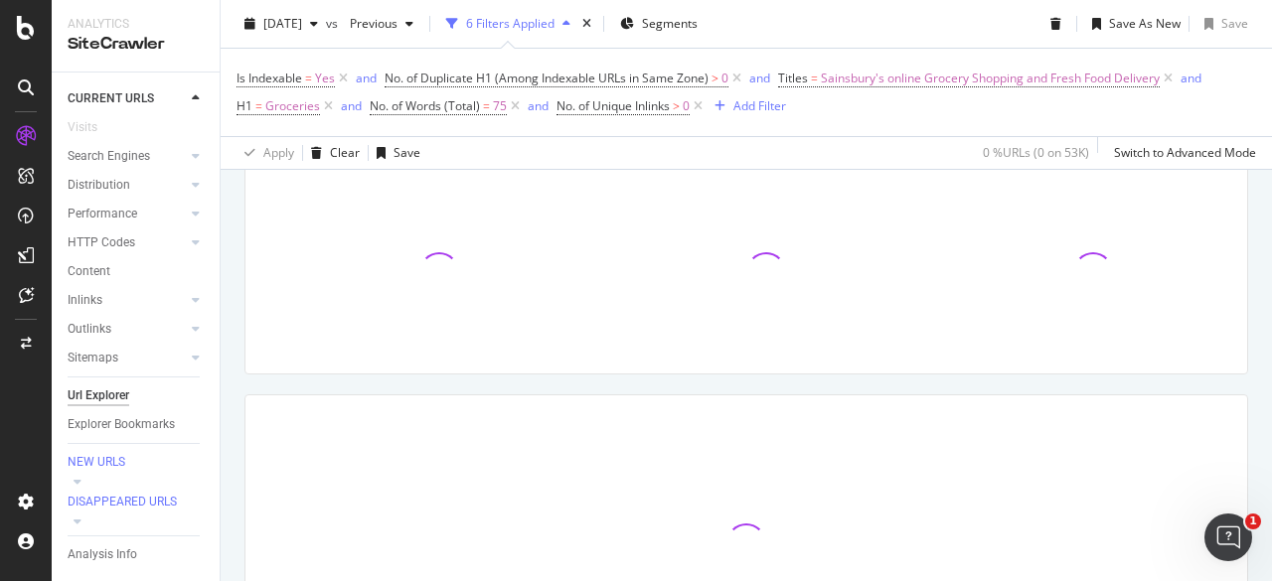
scroll to position [378, 0]
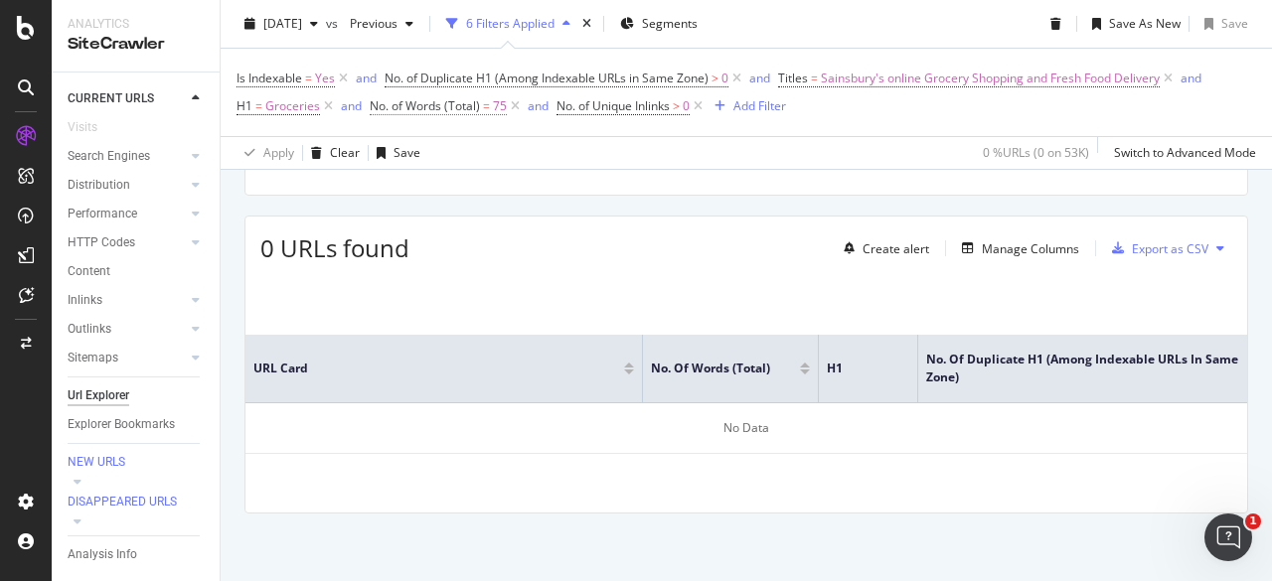
click at [495, 106] on span "75" at bounding box center [500, 106] width 14 height 28
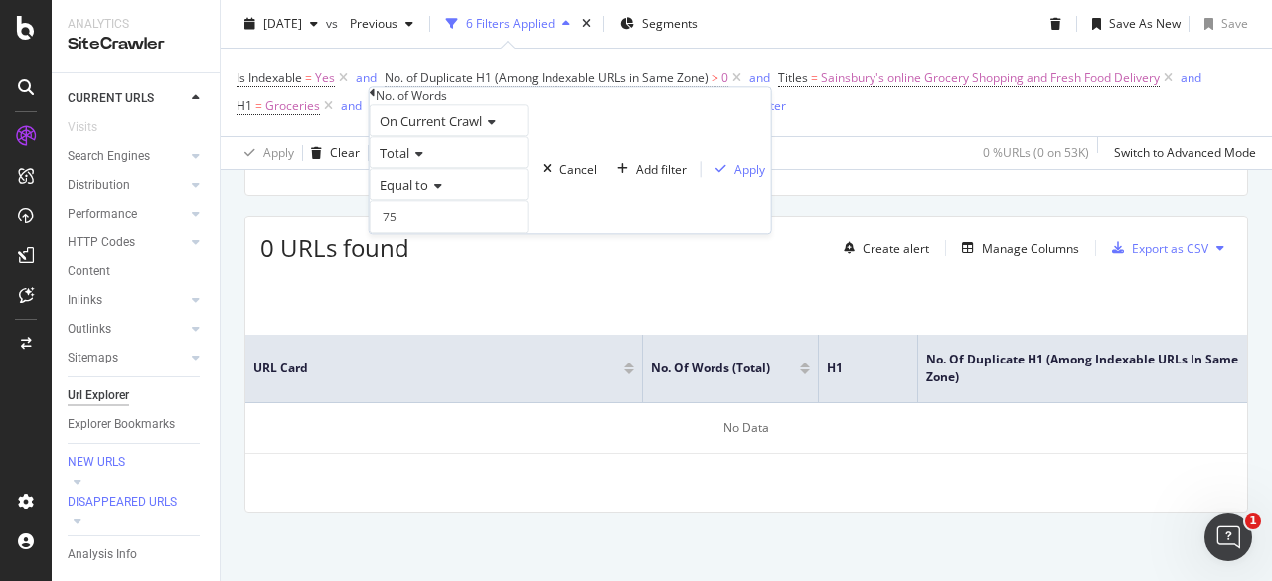
click at [495, 104] on div "No. of Words" at bounding box center [571, 95] width 402 height 17
click at [419, 234] on input "75" at bounding box center [449, 217] width 159 height 34
drag, startPoint x: 419, startPoint y: 251, endPoint x: 370, endPoint y: 252, distance: 49.7
click at [370, 234] on div "On Current Crawl Total Equal to 75 Cancel Add filter Apply" at bounding box center [571, 168] width 402 height 129
type input "500"
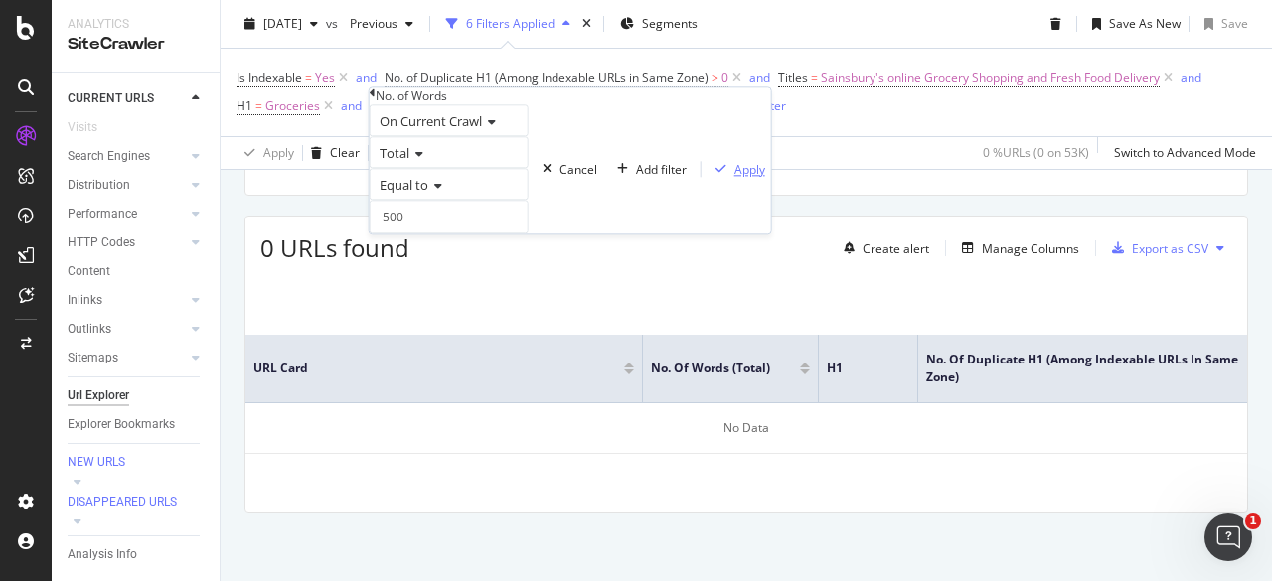
drag, startPoint x: 577, startPoint y: 291, endPoint x: 375, endPoint y: 204, distance: 220.8
click at [734, 178] on div "Apply" at bounding box center [749, 169] width 31 height 17
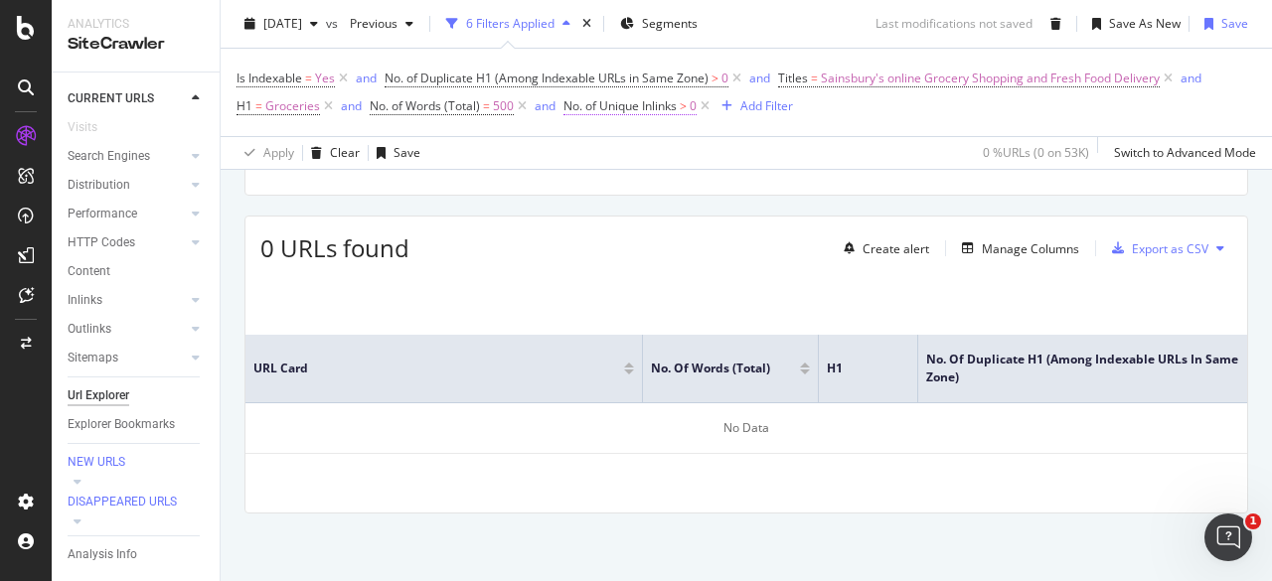
click at [694, 109] on span "0" at bounding box center [693, 106] width 7 height 28
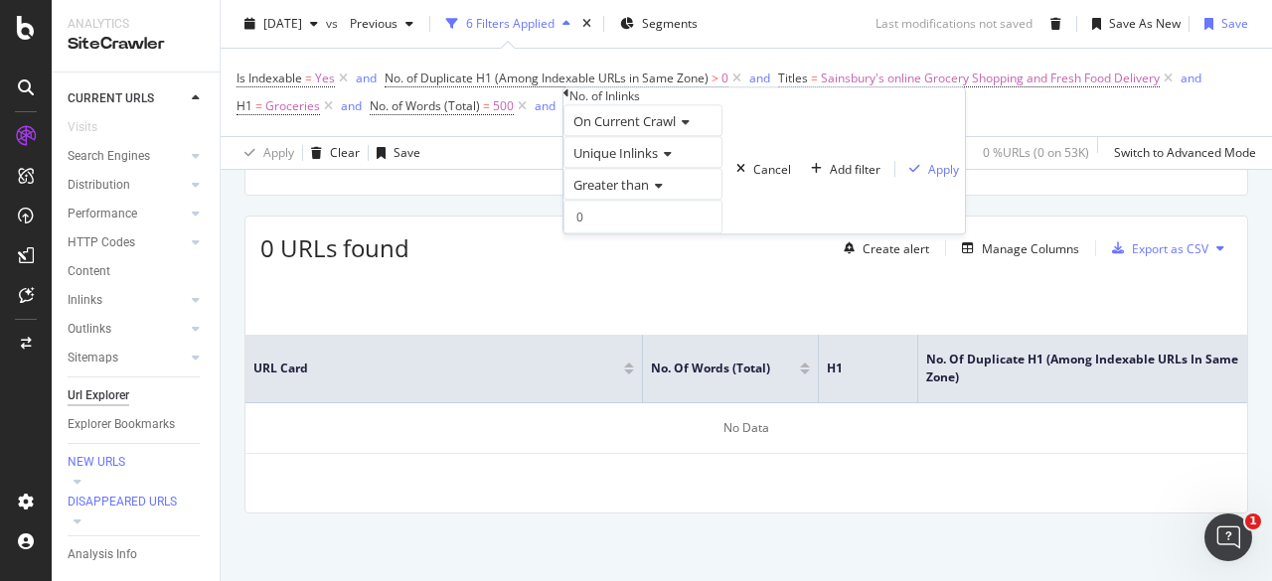
click at [969, 126] on div "Is Indexable = Yes and No. of Duplicate H1 (Among Indexable URLs in Same Zone) …" at bounding box center [747, 92] width 1020 height 87
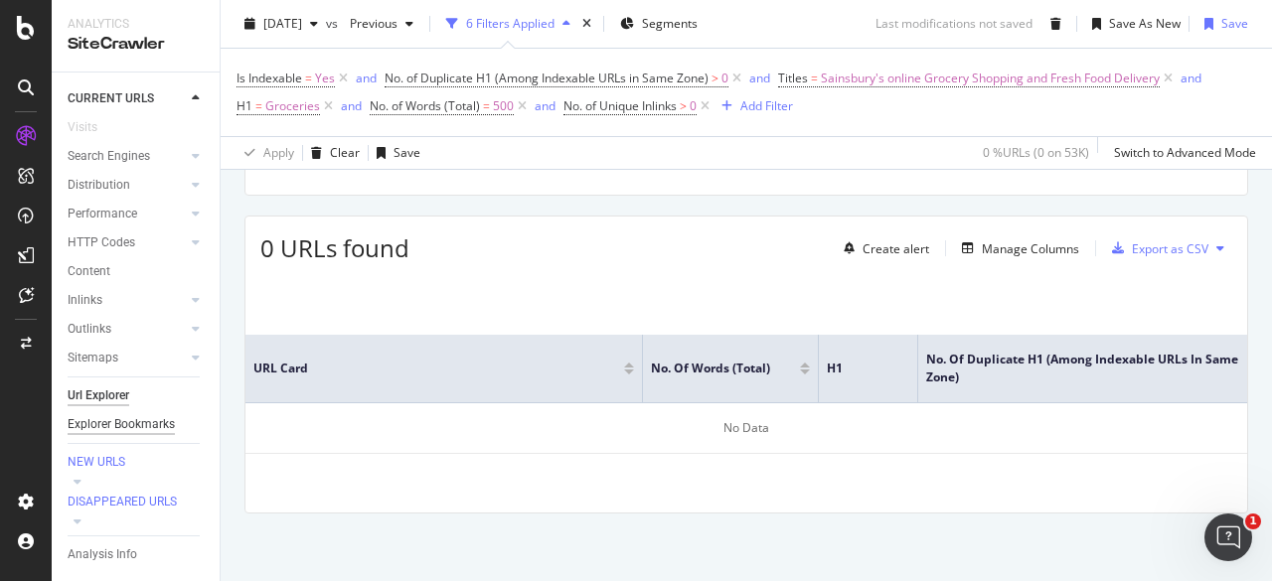
click at [95, 416] on div "Explorer Bookmarks" at bounding box center [121, 424] width 107 height 21
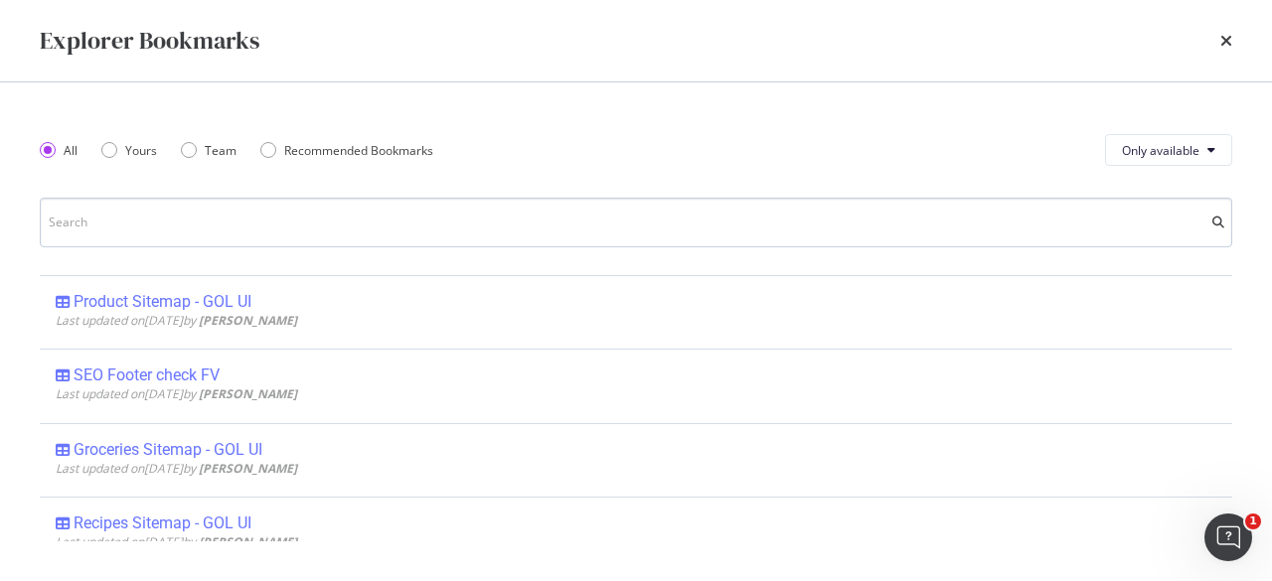
click at [223, 236] on input "modal" at bounding box center [636, 223] width 1193 height 50
click at [133, 233] on input "modal" at bounding box center [636, 223] width 1193 height 50
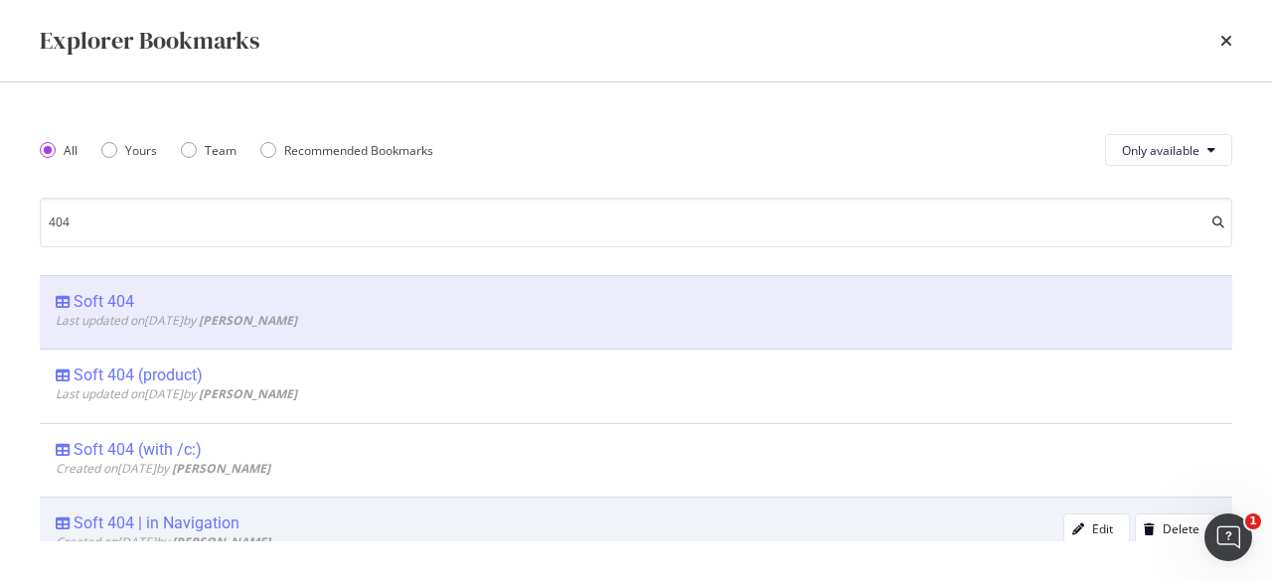
scroll to position [27, 0]
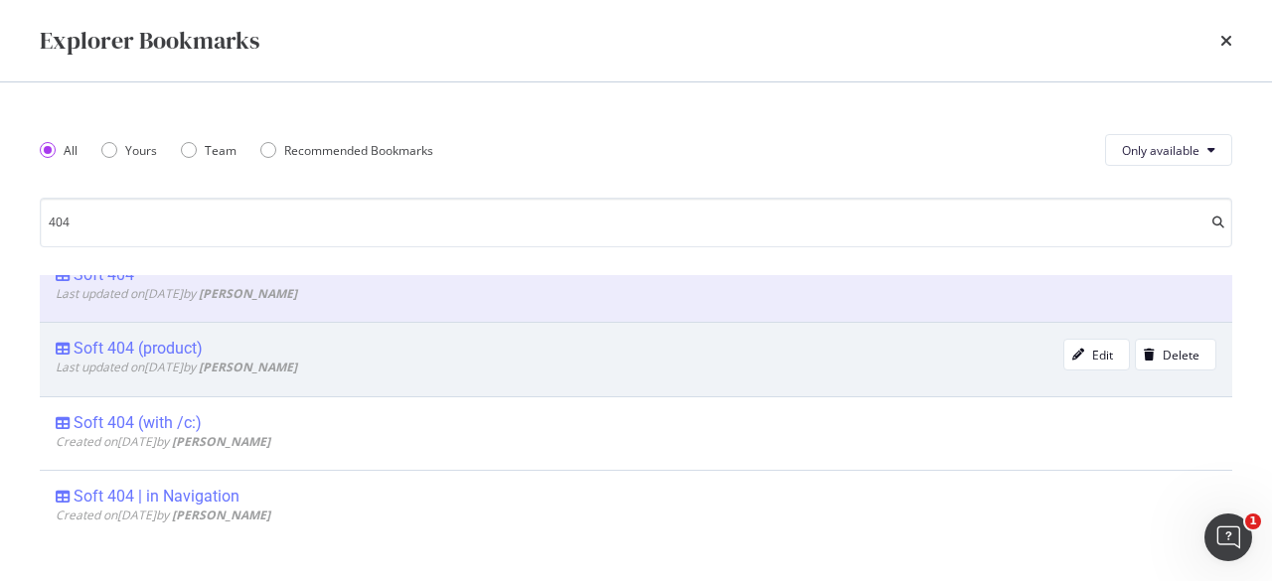
type input "404"
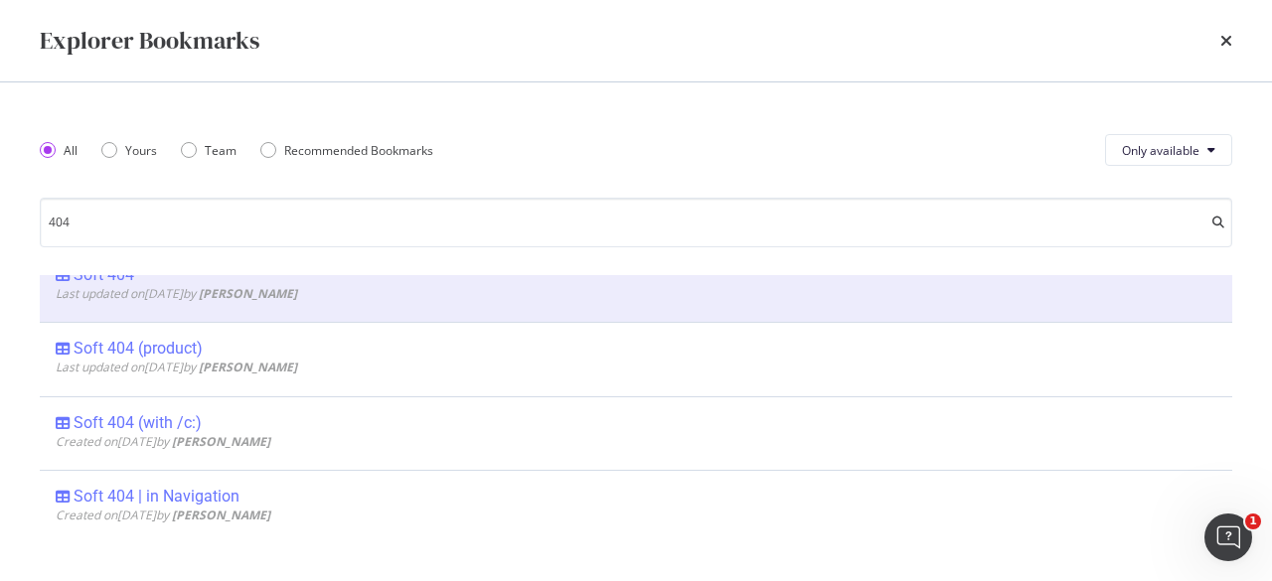
click at [221, 361] on span "Last updated on 2024 Apr 23rd by Adele Adorni" at bounding box center [176, 367] width 241 height 17
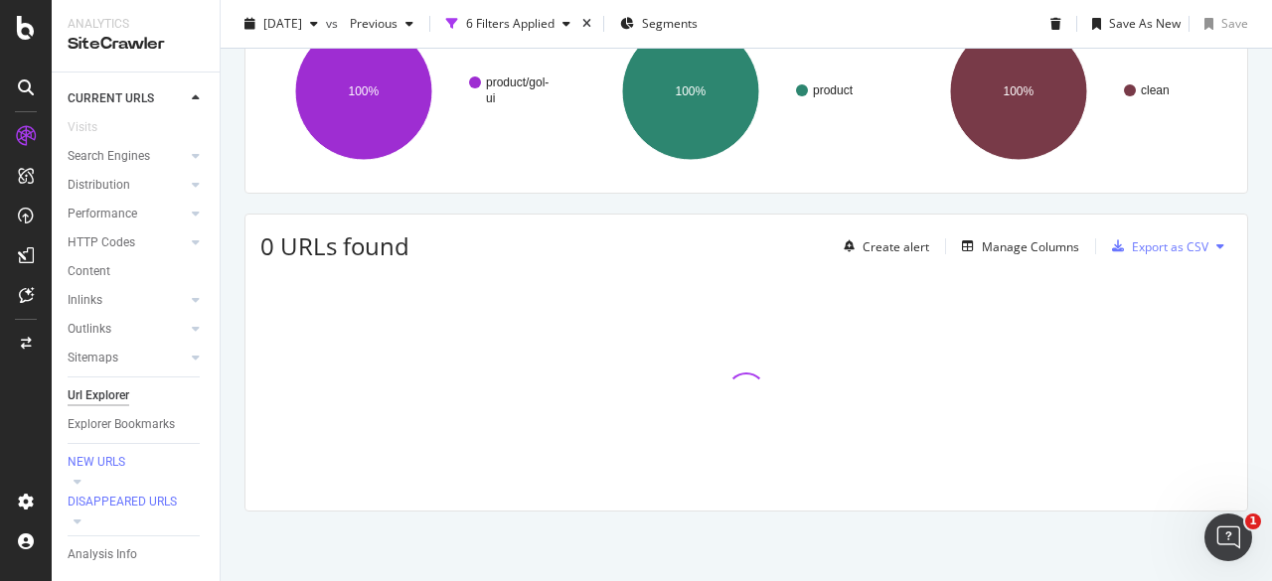
scroll to position [256, 0]
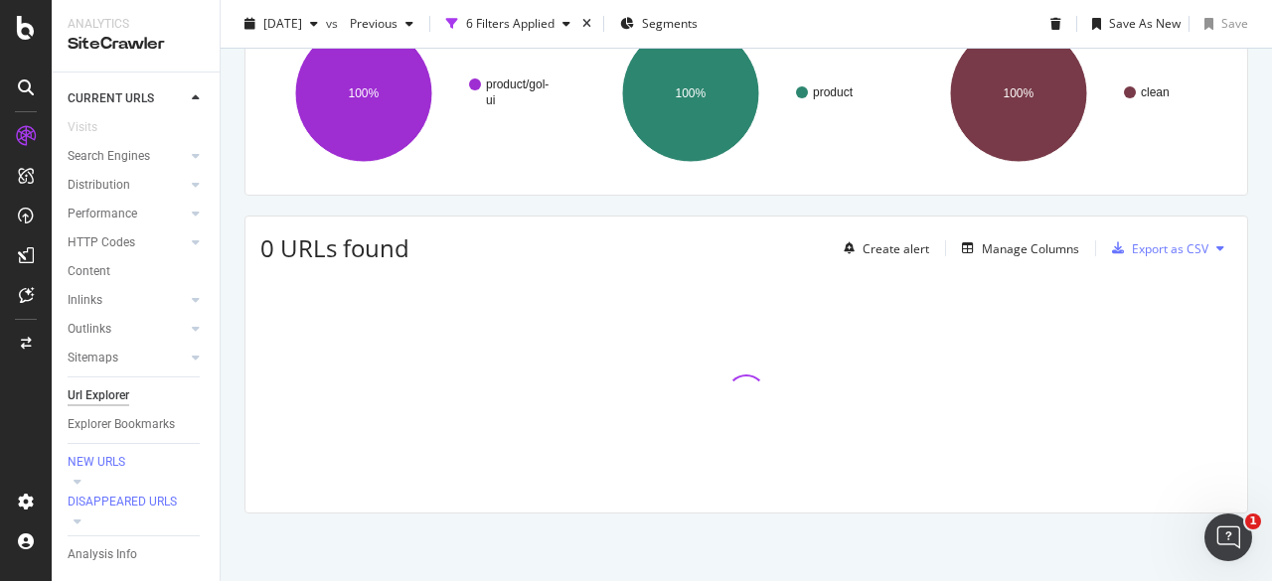
click at [221, 361] on div "Description: URLs Crawled By Botify By pagetype Chart (by Value) Table Expand E…" at bounding box center [746, 225] width 1051 height 717
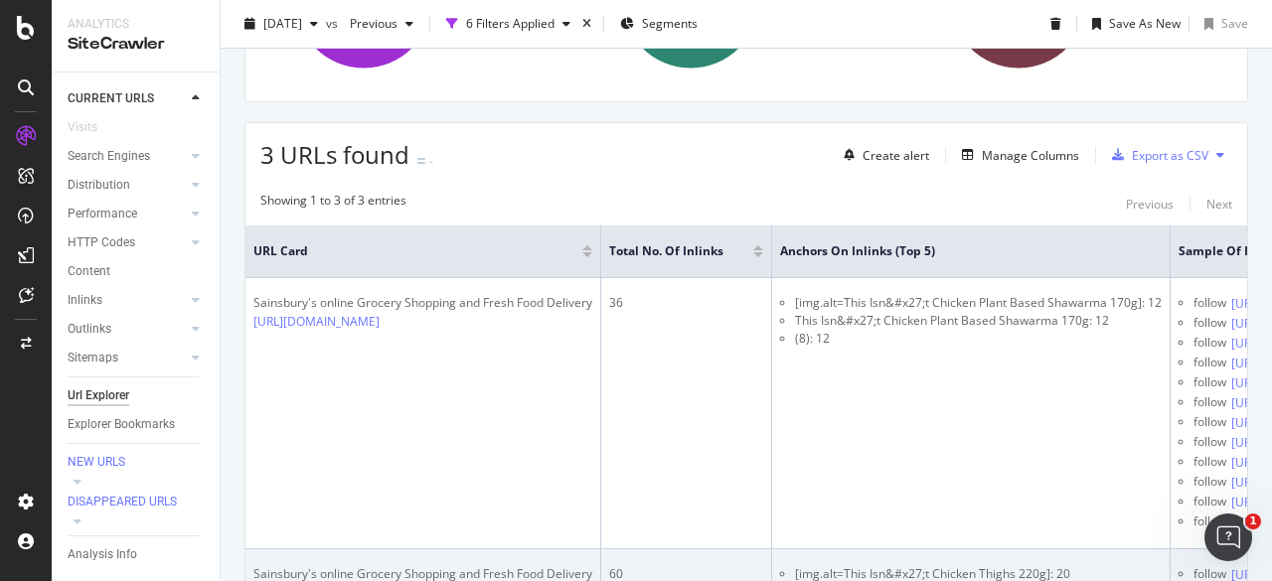
scroll to position [0, 0]
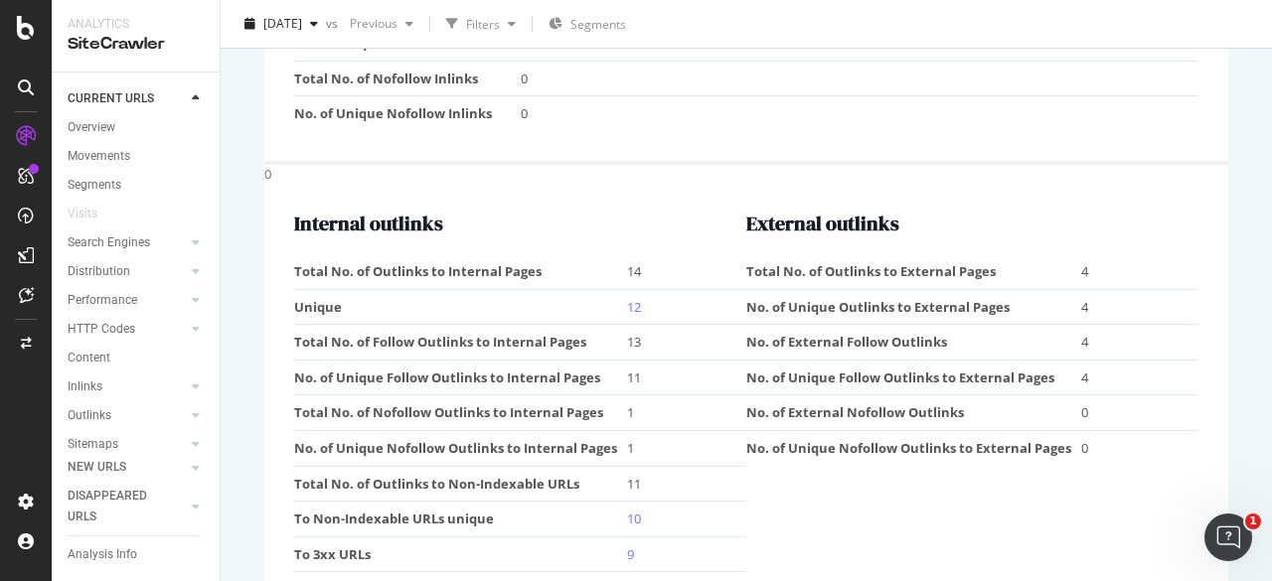
scroll to position [2282, 0]
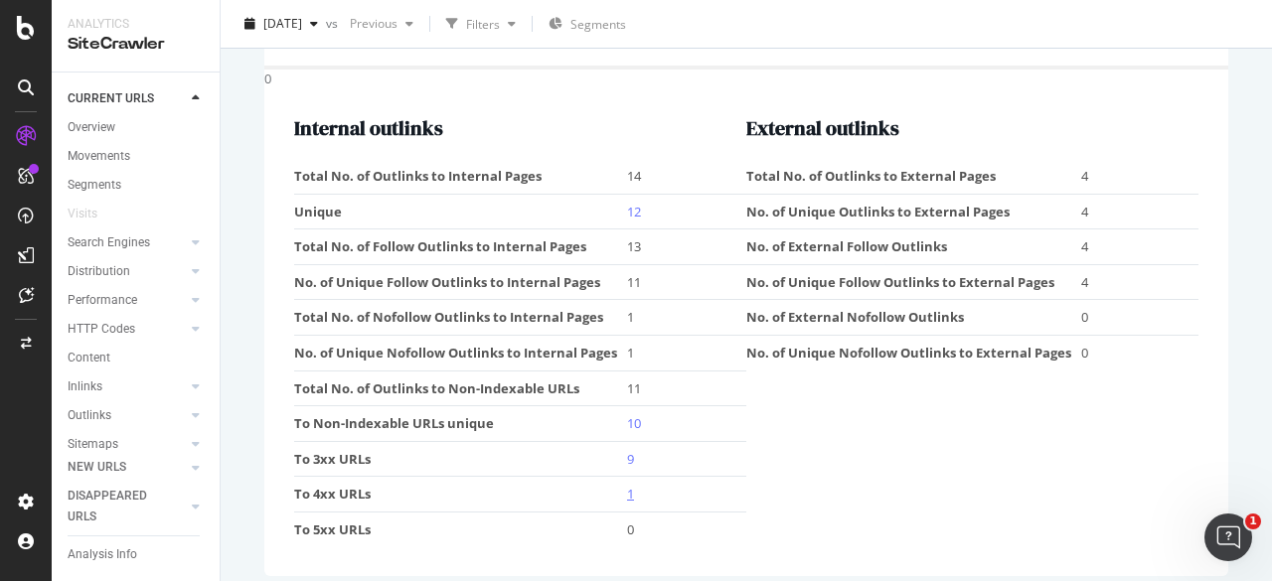
click at [628, 485] on link "1" at bounding box center [630, 494] width 7 height 18
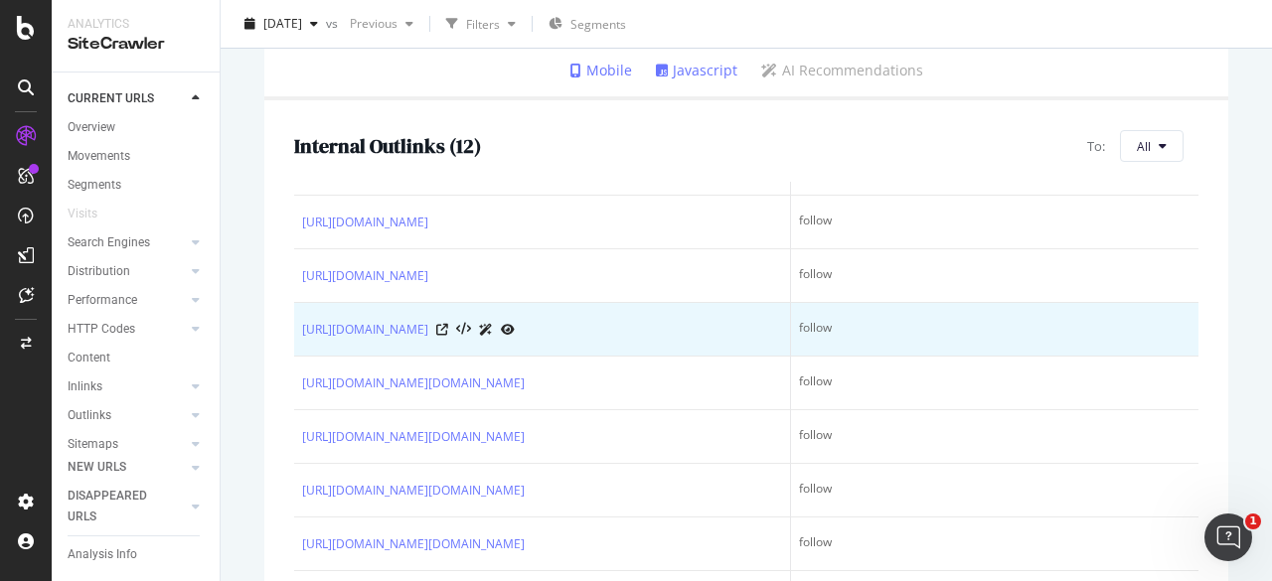
scroll to position [346, 0]
click at [428, 320] on link "https://www.sainsburys.co.uk/shop/gb/groceries/great-offers" at bounding box center [365, 330] width 126 height 20
drag, startPoint x: 294, startPoint y: 236, endPoint x: 638, endPoint y: 245, distance: 344.0
click at [638, 303] on td "https://www.sainsburys.co.uk/shop/gb/groceries/great-offers" at bounding box center [542, 330] width 497 height 54
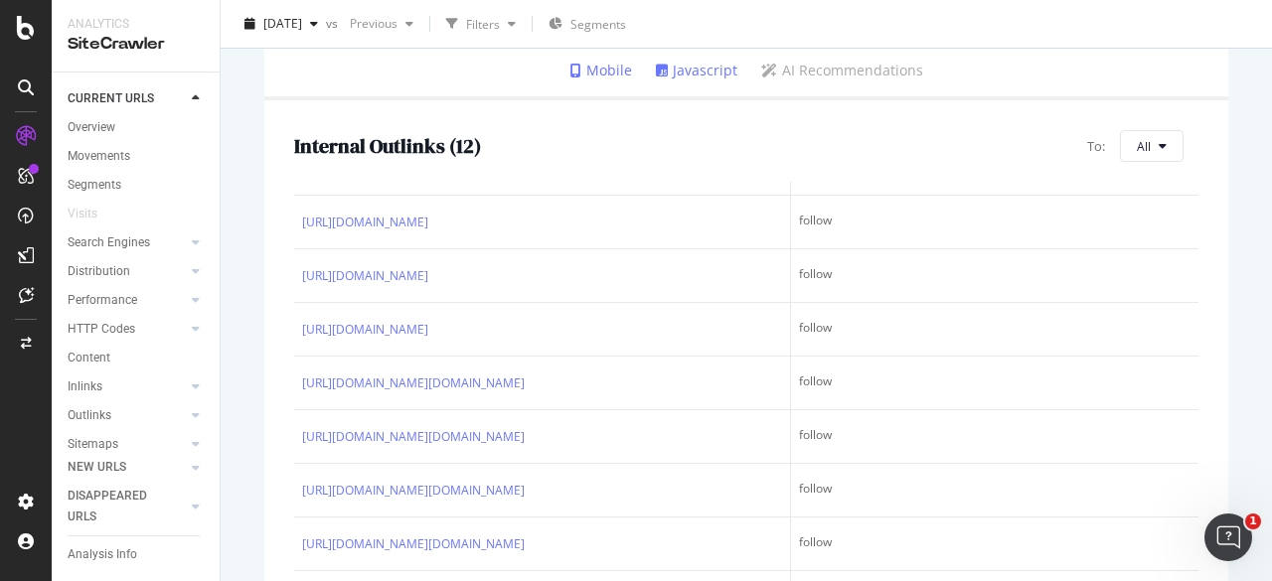
copy link "https://www.sainsburys.co.uk/shop/gb/groceries/great-offers"
click at [267, 289] on div "Internal Outlinks ( 12 ) To: All URL Link Type https://www.sainsburys.co.uk/sho…" at bounding box center [746, 404] width 964 height 608
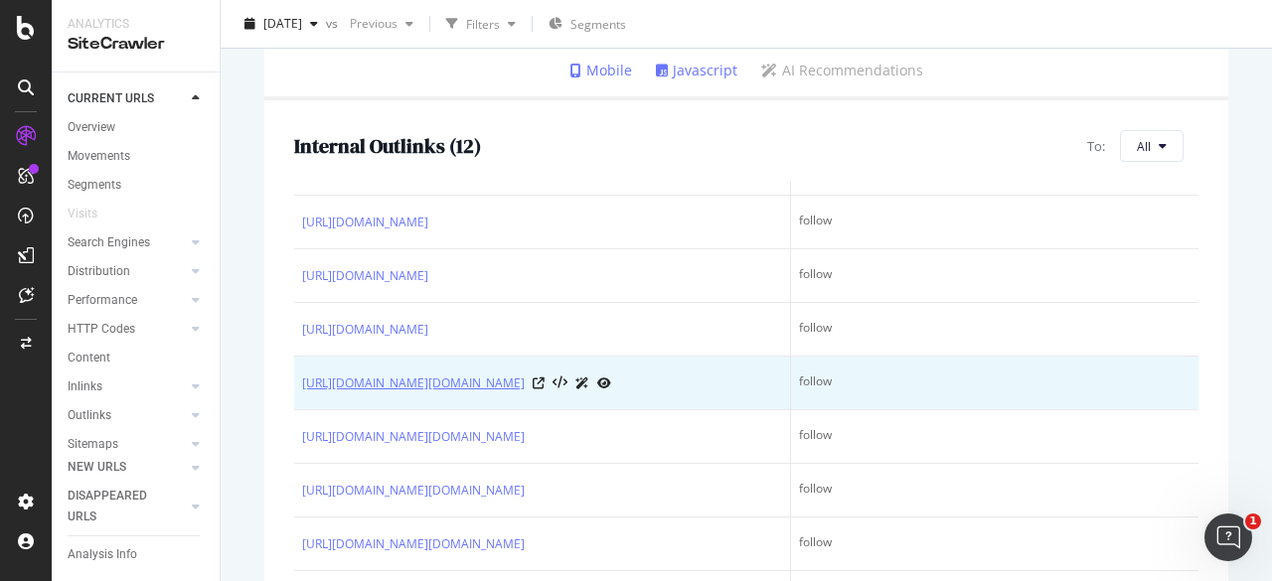
drag, startPoint x: 271, startPoint y: 295, endPoint x: 563, endPoint y: 317, distance: 292.0
click at [563, 317] on div "Internal Outlinks ( 12 ) To: All URL Link Type https://www.sainsburys.co.uk/sho…" at bounding box center [746, 404] width 964 height 608
click at [525, 374] on link "https://www.sainsburys.co.uk/sol/iw_container_page.jsp?pageRef=sites/www/site_f…" at bounding box center [413, 384] width 223 height 20
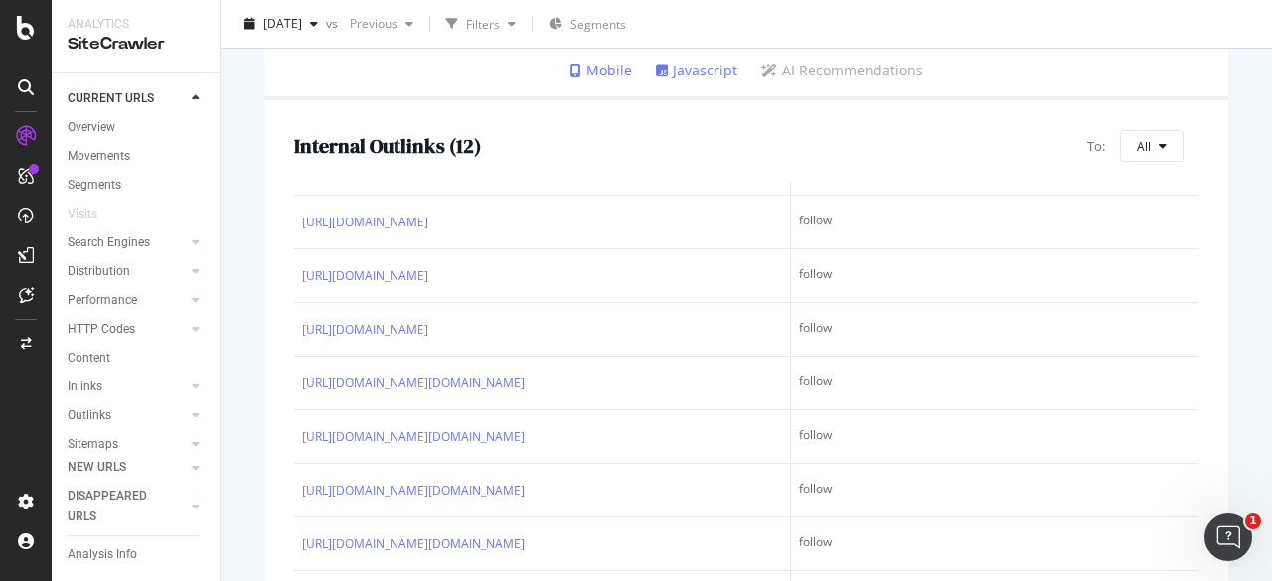
click at [290, 338] on div "Internal Outlinks ( 12 ) To: All URL Link Type https://www.sainsburys.co.uk/sho…" at bounding box center [746, 404] width 964 height 608
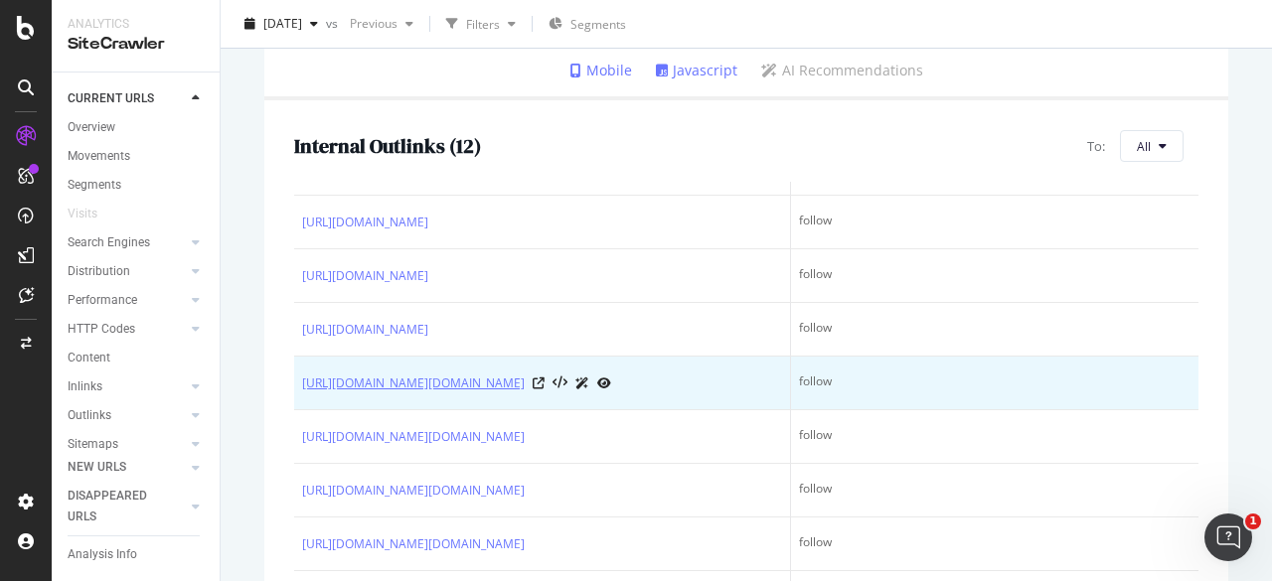
drag, startPoint x: 296, startPoint y: 291, endPoint x: 564, endPoint y: 316, distance: 269.5
click at [564, 357] on td "https://www.sainsburys.co.uk/sol/iw_container_page.jsp?pageRef=sites/www/site_f…" at bounding box center [542, 384] width 497 height 54
copy link "https://www.sainsburys.co.uk/sol/iw_container_page.jsp?pageRef=sites/www/site_f…"
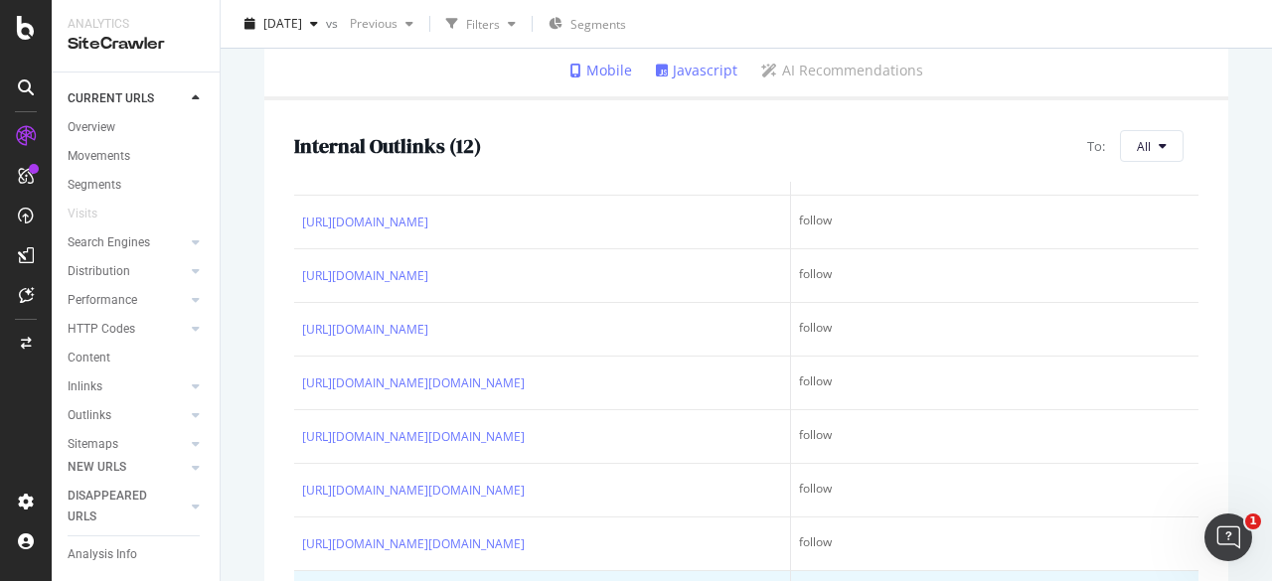
scroll to position [445, 0]
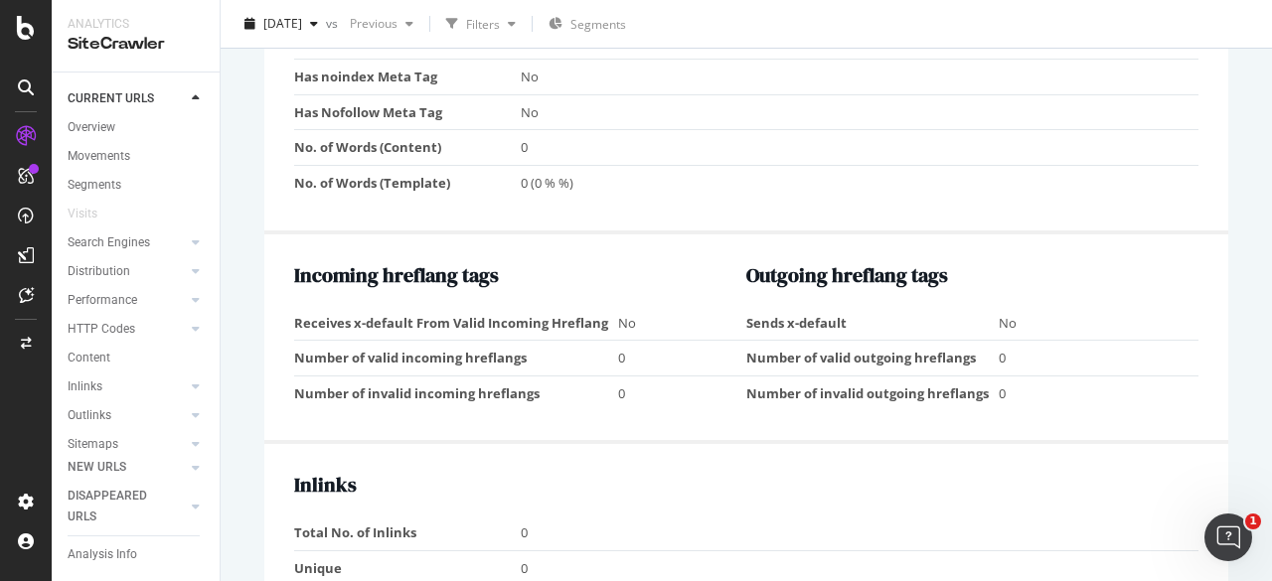
scroll to position [1689, 0]
